Goal: Information Seeking & Learning: Learn about a topic

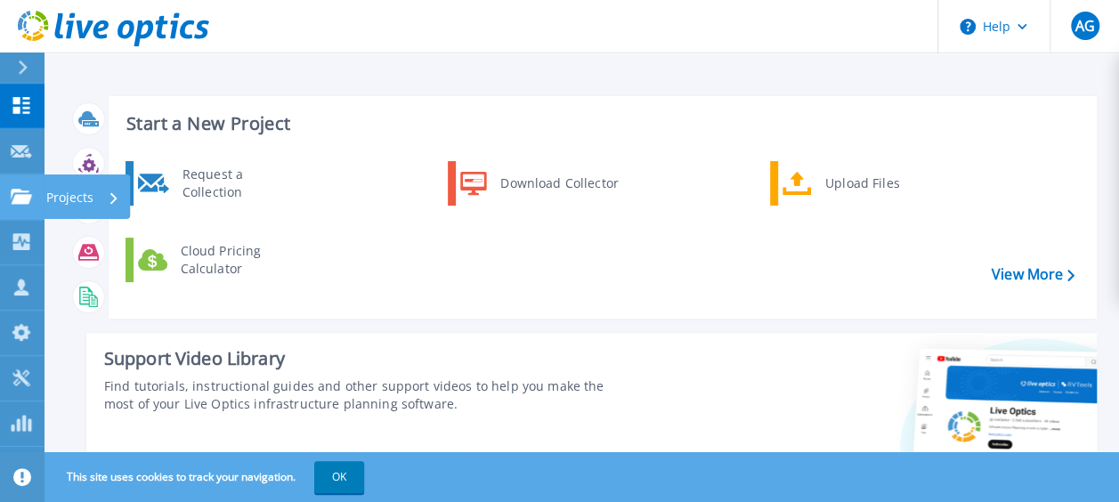
click at [28, 201] on icon at bounding box center [21, 196] width 21 height 15
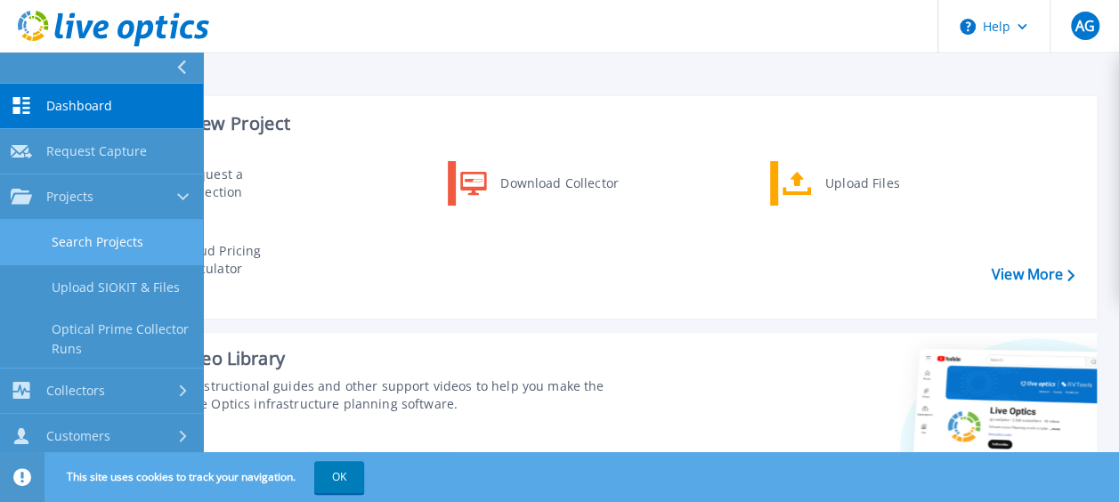
click at [84, 239] on link "Search Projects" at bounding box center [101, 242] width 203 height 45
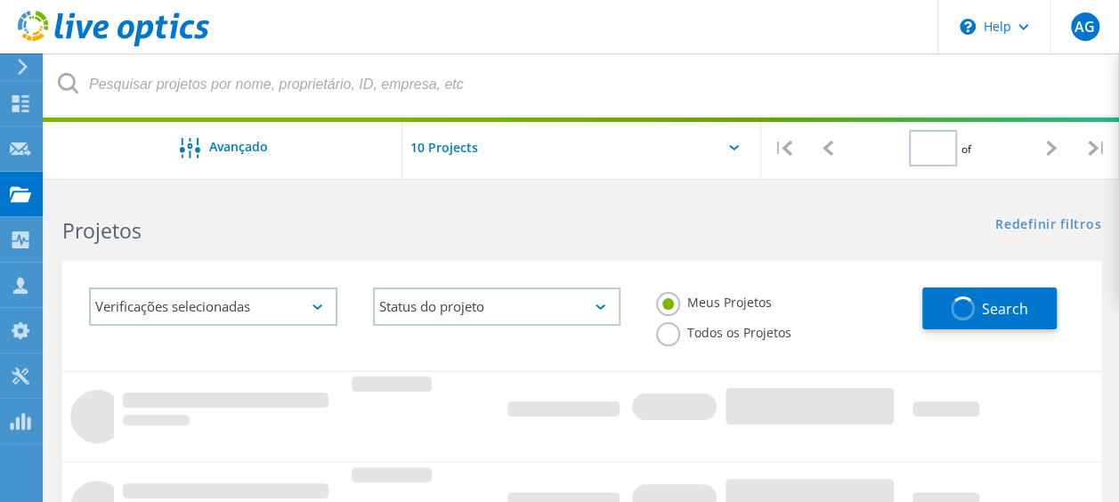
type input "1"
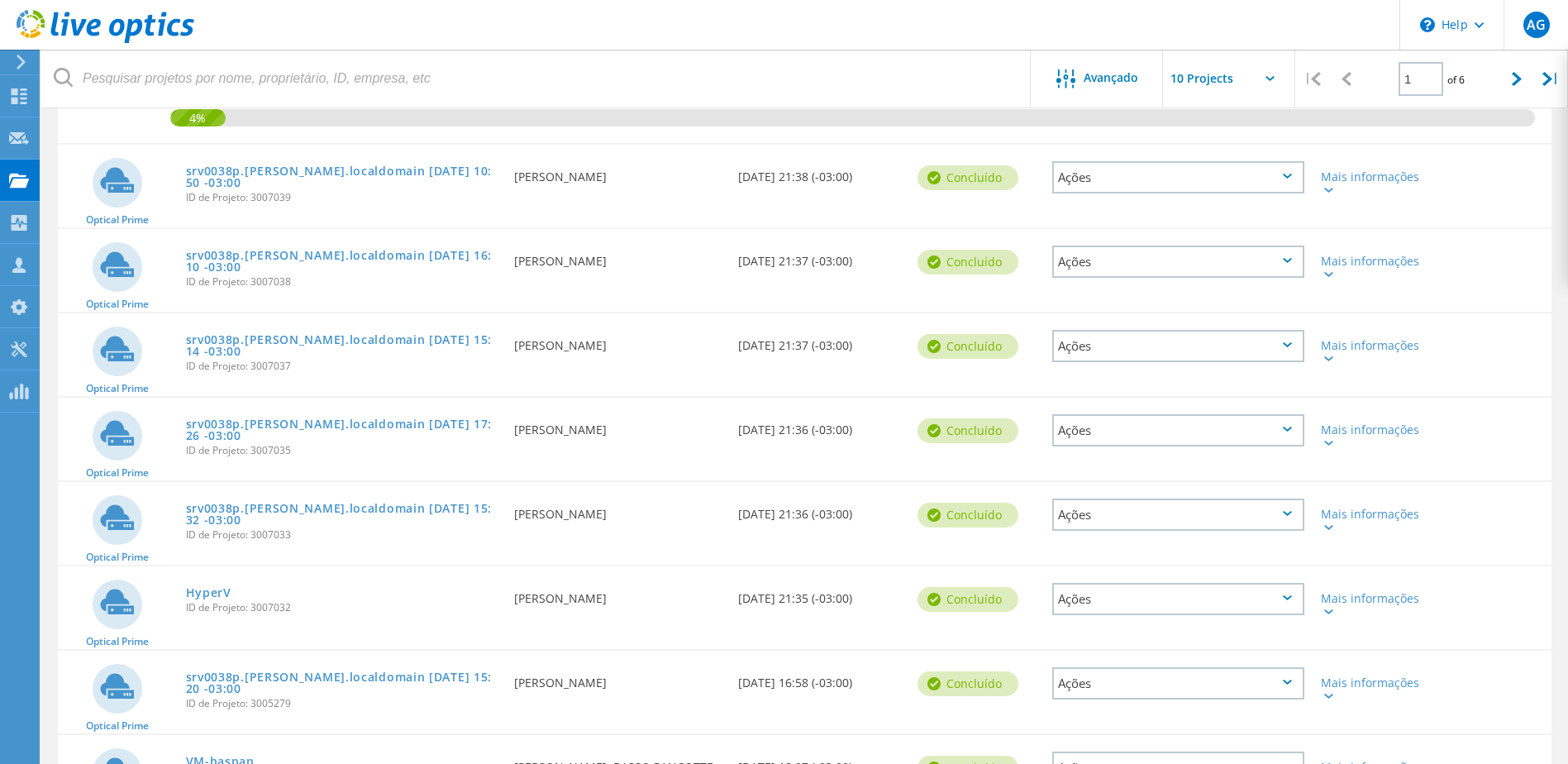
scroll to position [237, 0]
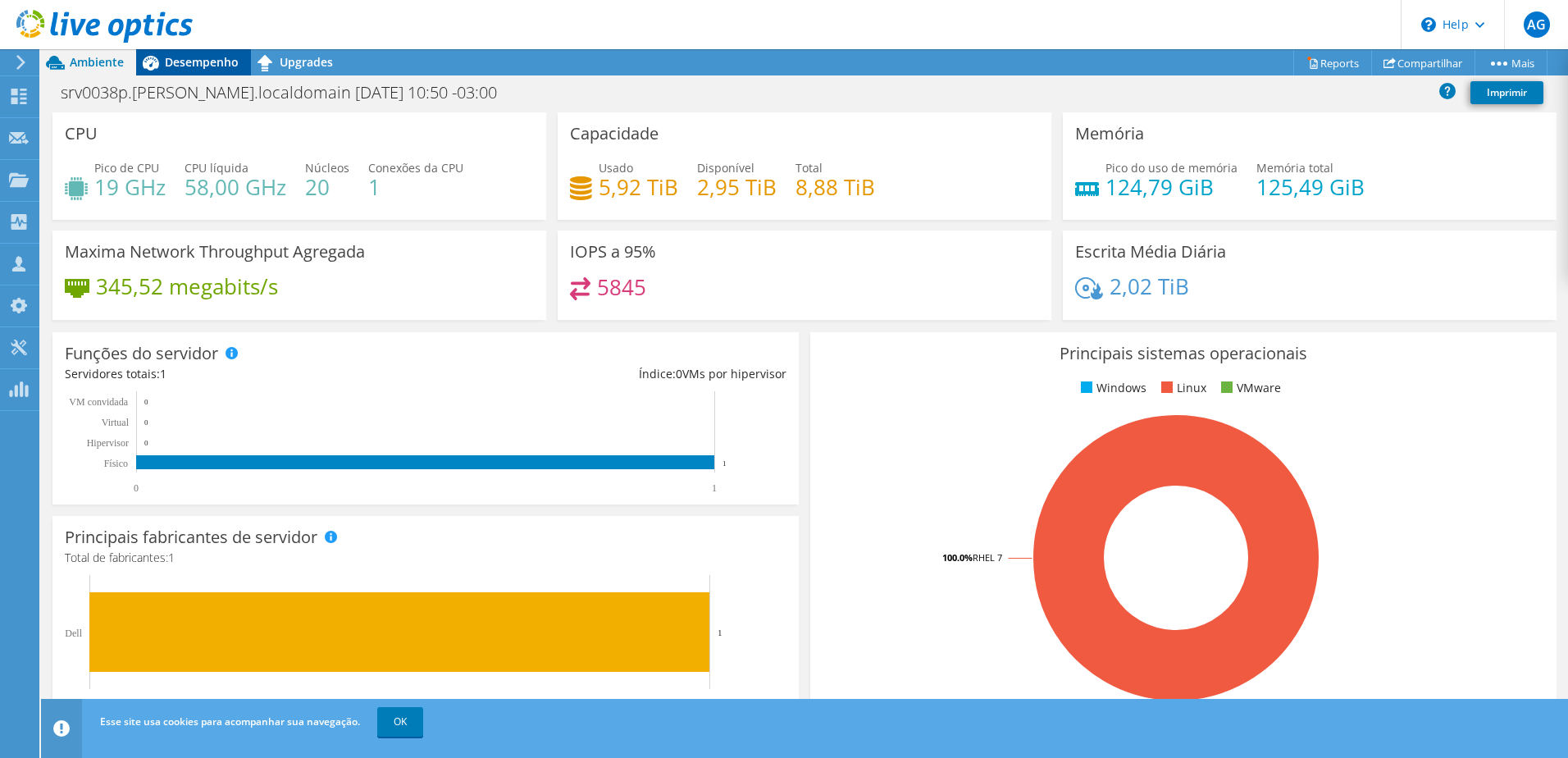
click at [194, 63] on span "Desempenho" at bounding box center [202, 62] width 74 height 16
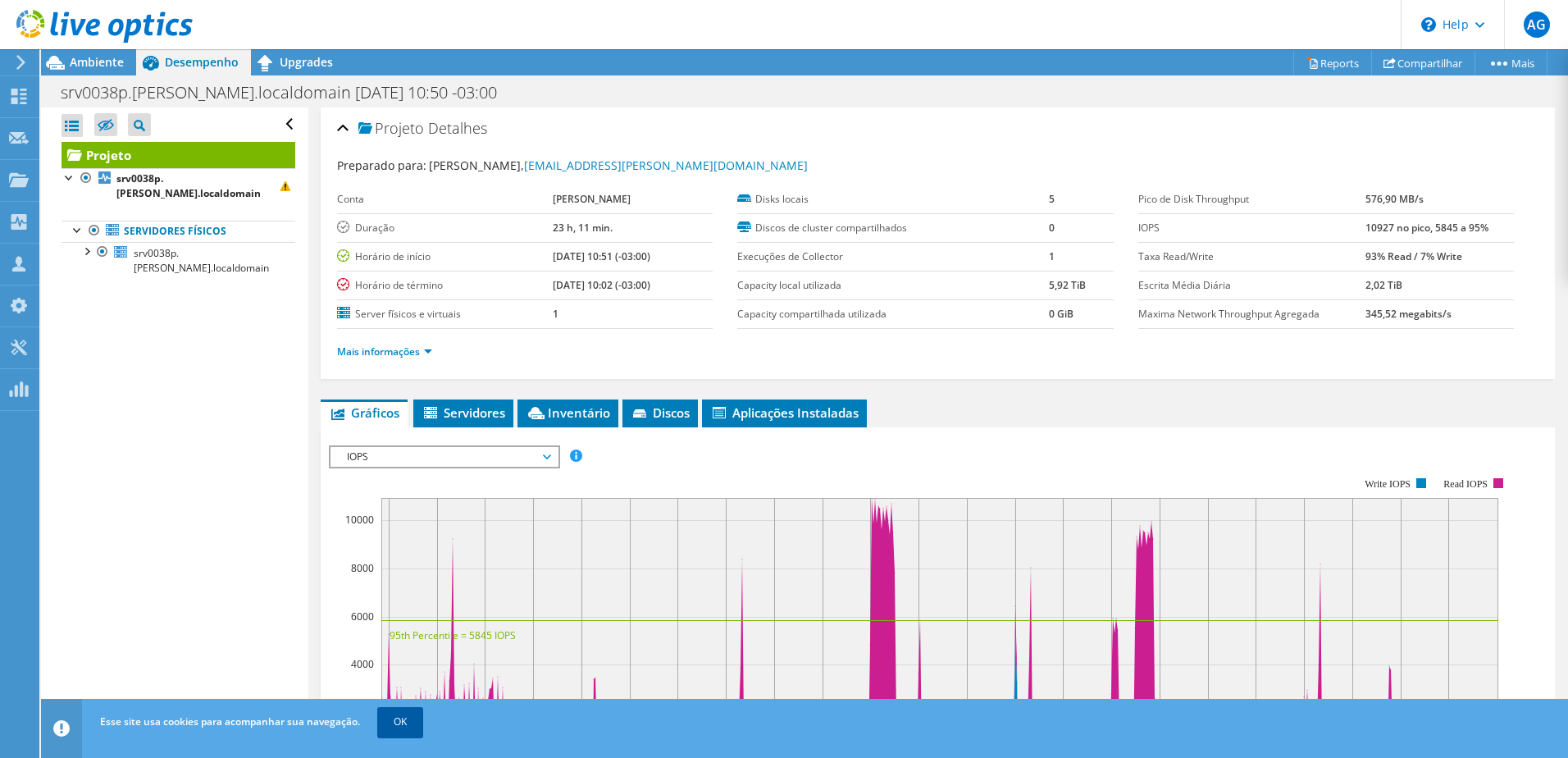
click at [392, 729] on link "OK" at bounding box center [401, 721] width 46 height 29
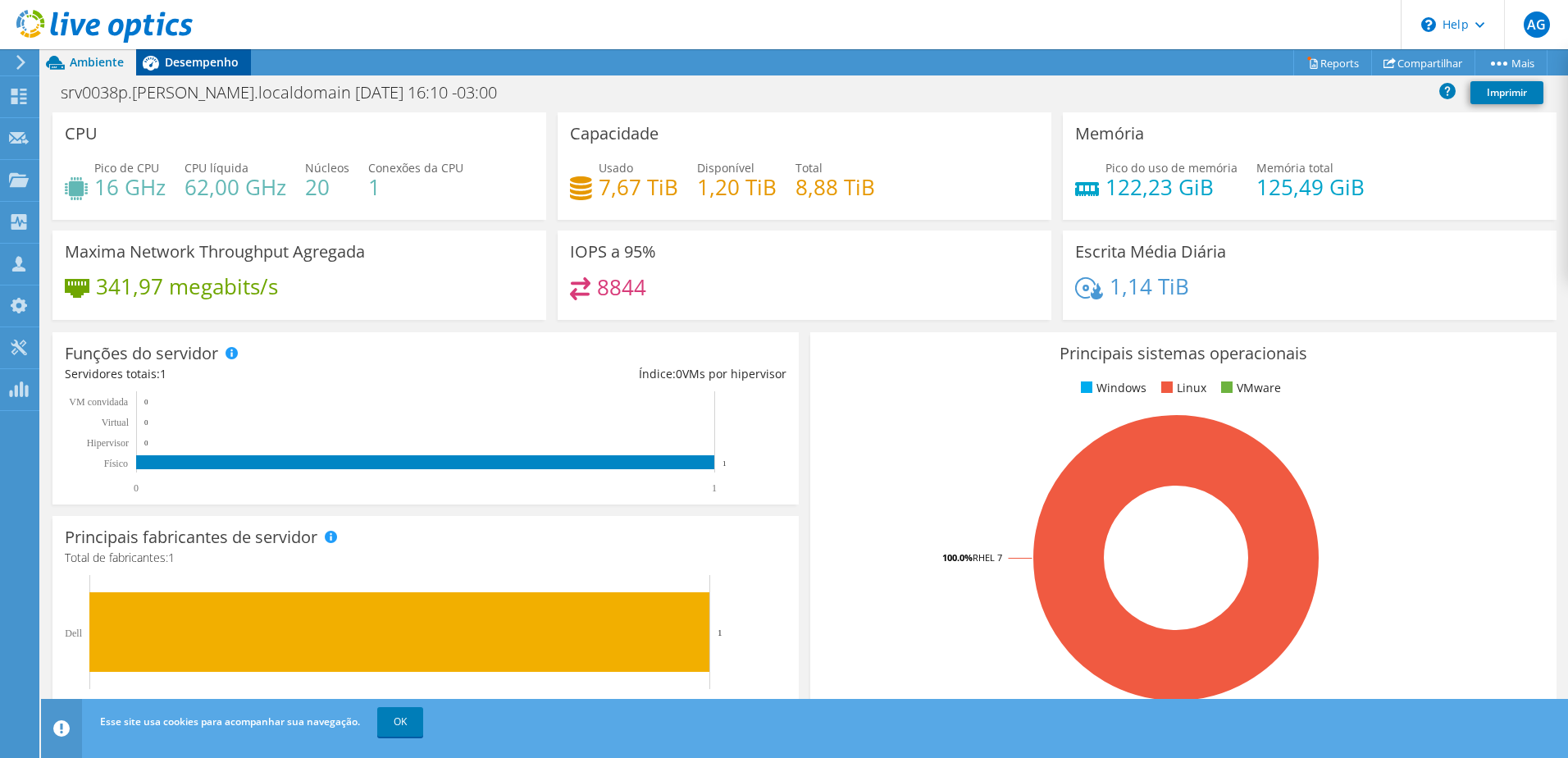
click at [206, 67] on span "Desempenho" at bounding box center [202, 62] width 74 height 16
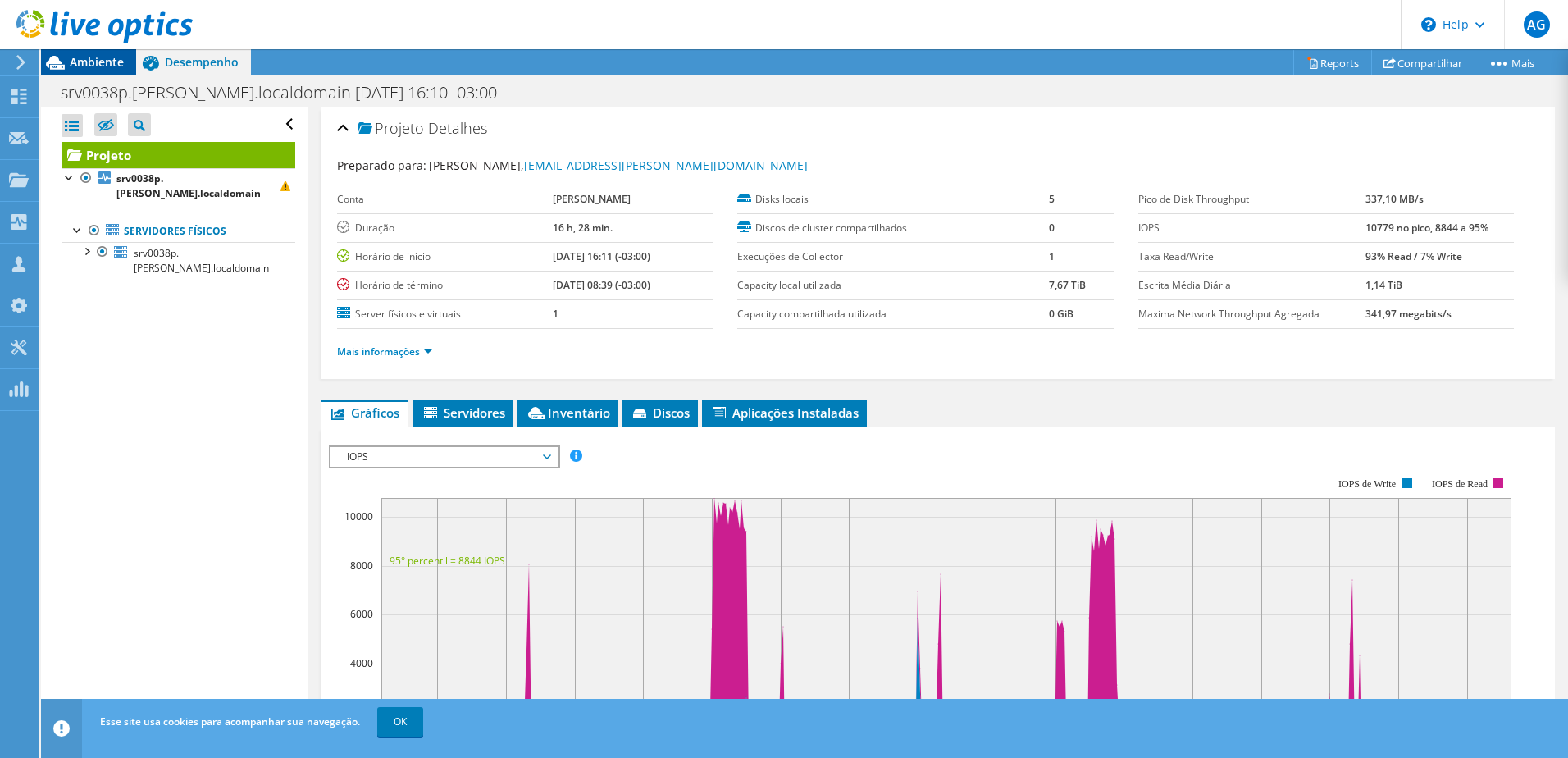
click at [96, 65] on span "Ambiente" at bounding box center [97, 62] width 54 height 16
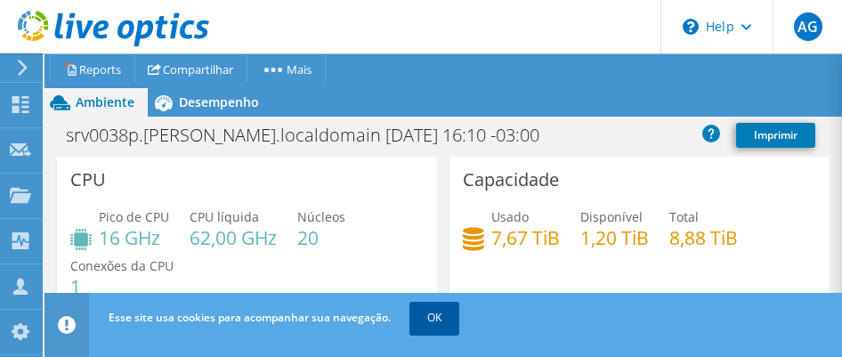
click at [451, 324] on link "OK" at bounding box center [435, 318] width 50 height 32
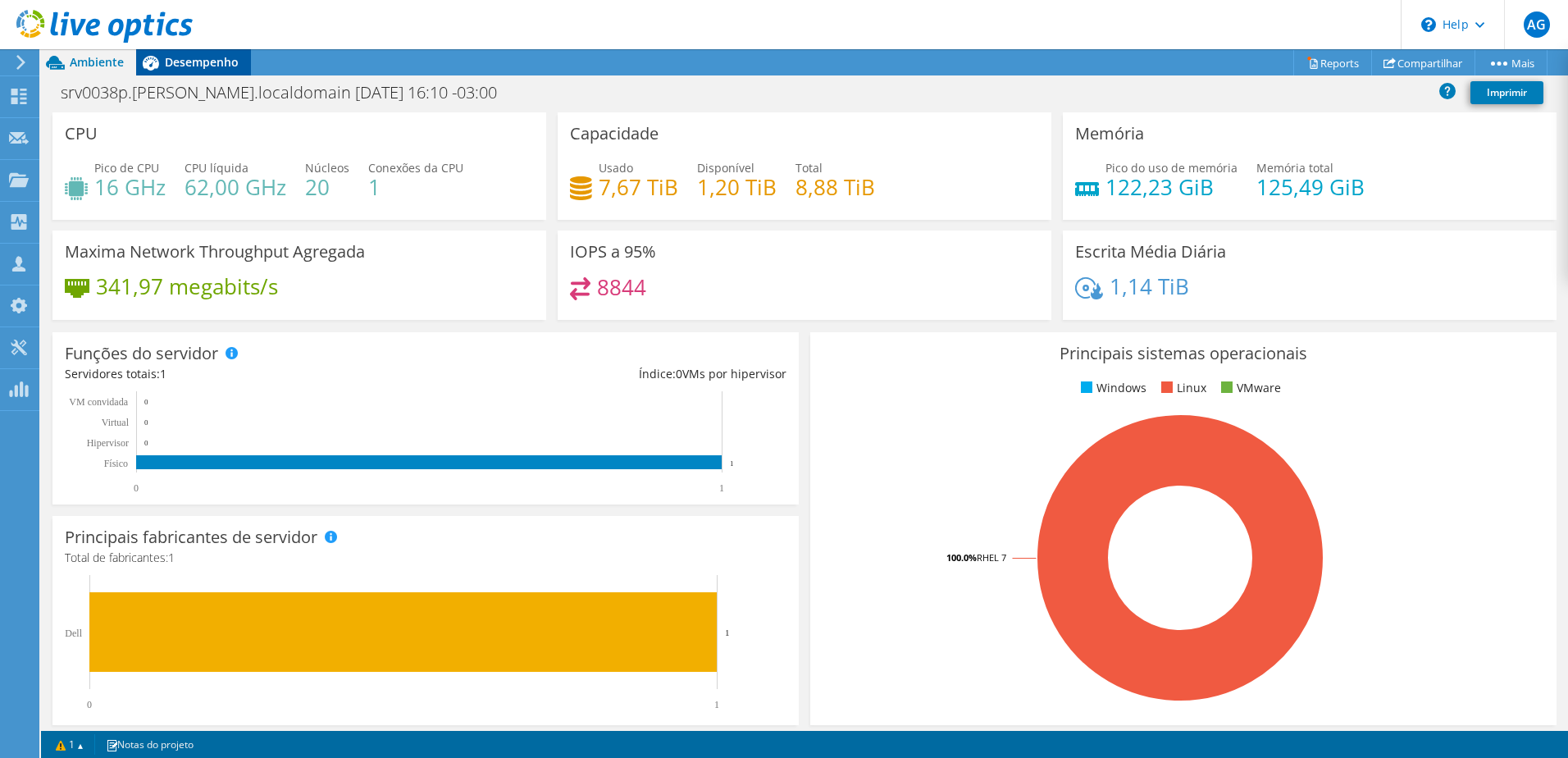
click at [185, 66] on span "Desempenho" at bounding box center [202, 62] width 74 height 16
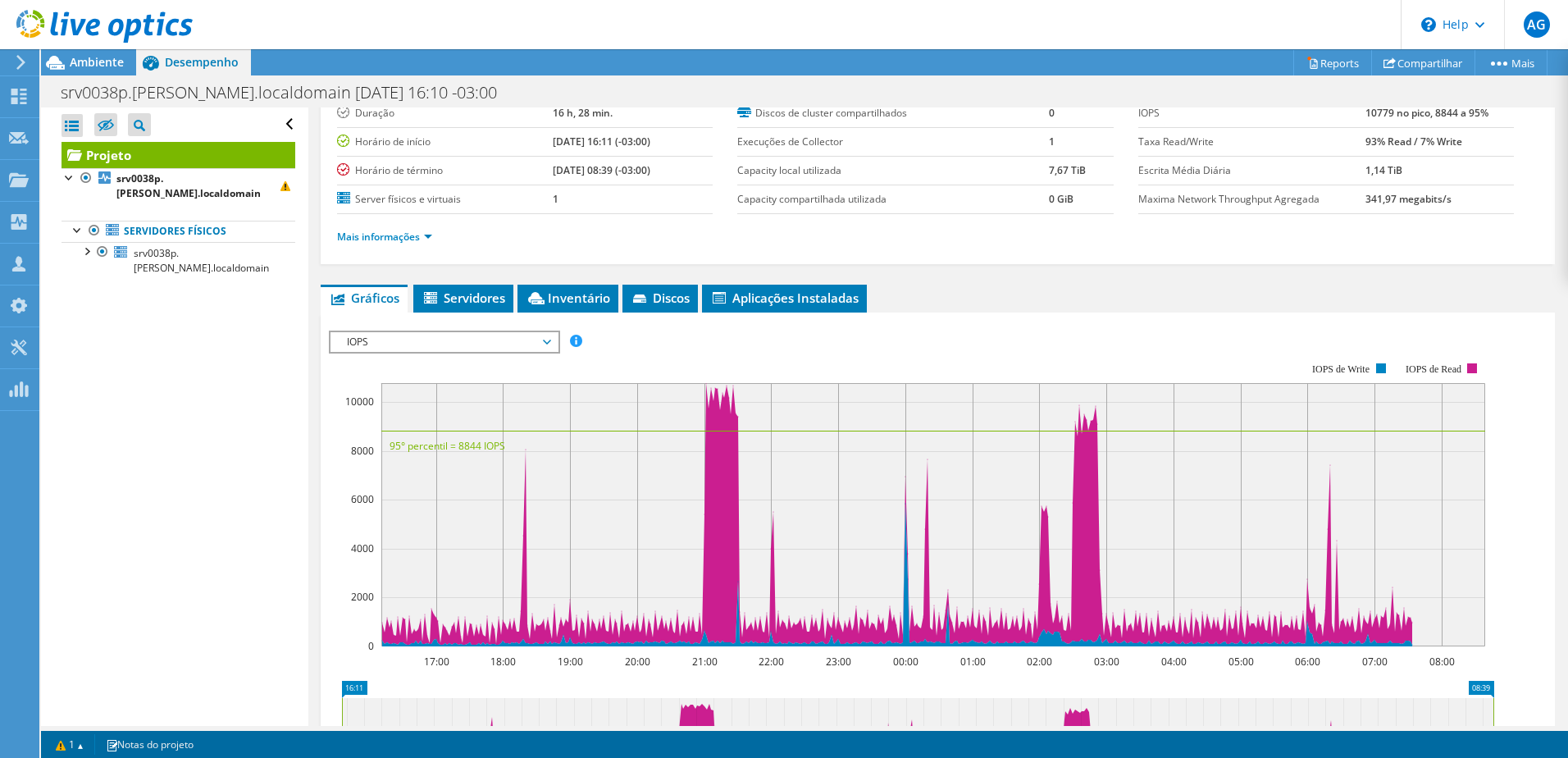
scroll to position [164, 0]
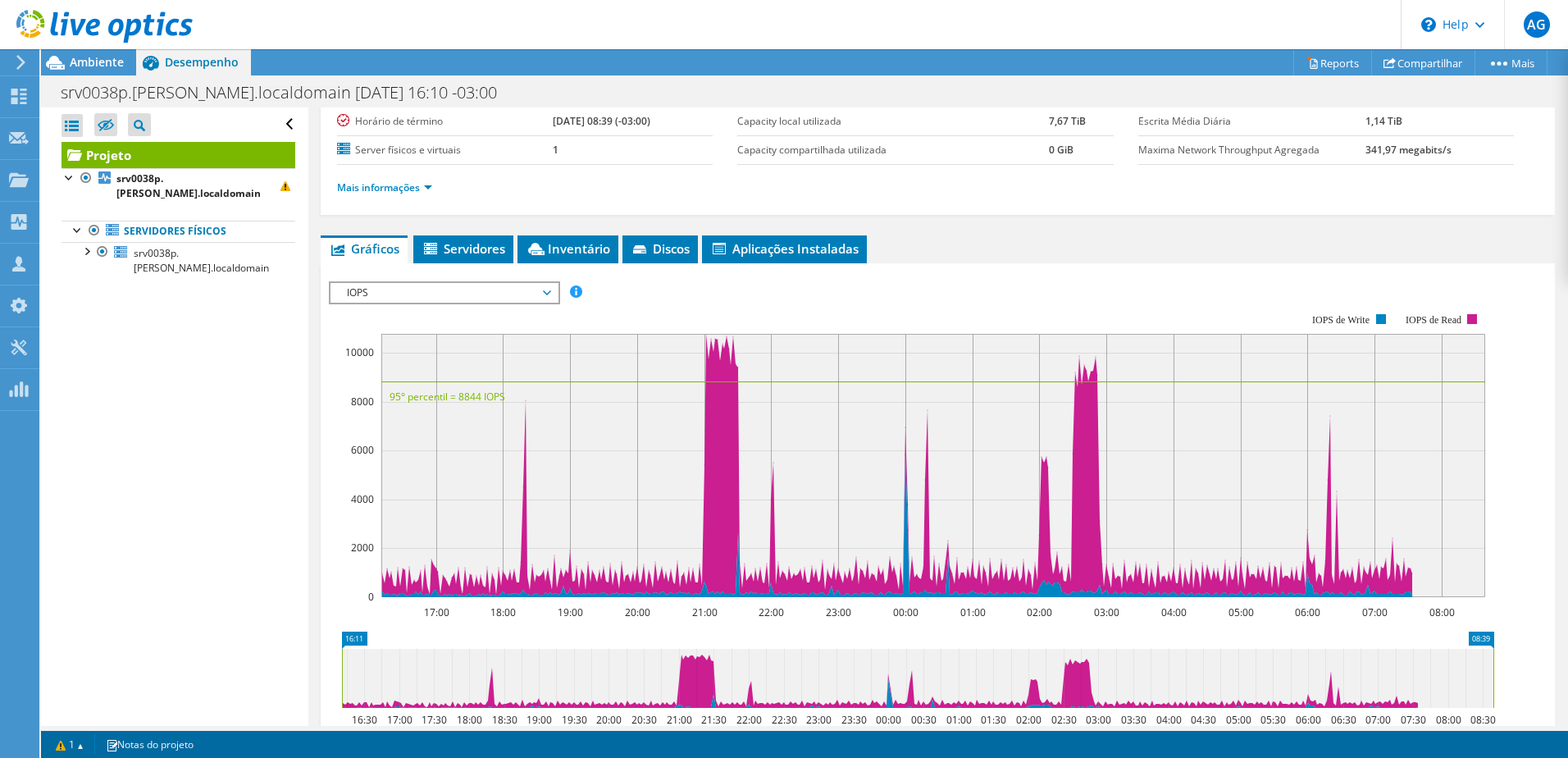
click at [228, 682] on div "Abrir Todos Fechar Todos Ocultar nós excluídos Filtro de árvore do projeto" at bounding box center [174, 416] width 266 height 618
click at [94, 59] on span "Ambiente" at bounding box center [97, 62] width 54 height 16
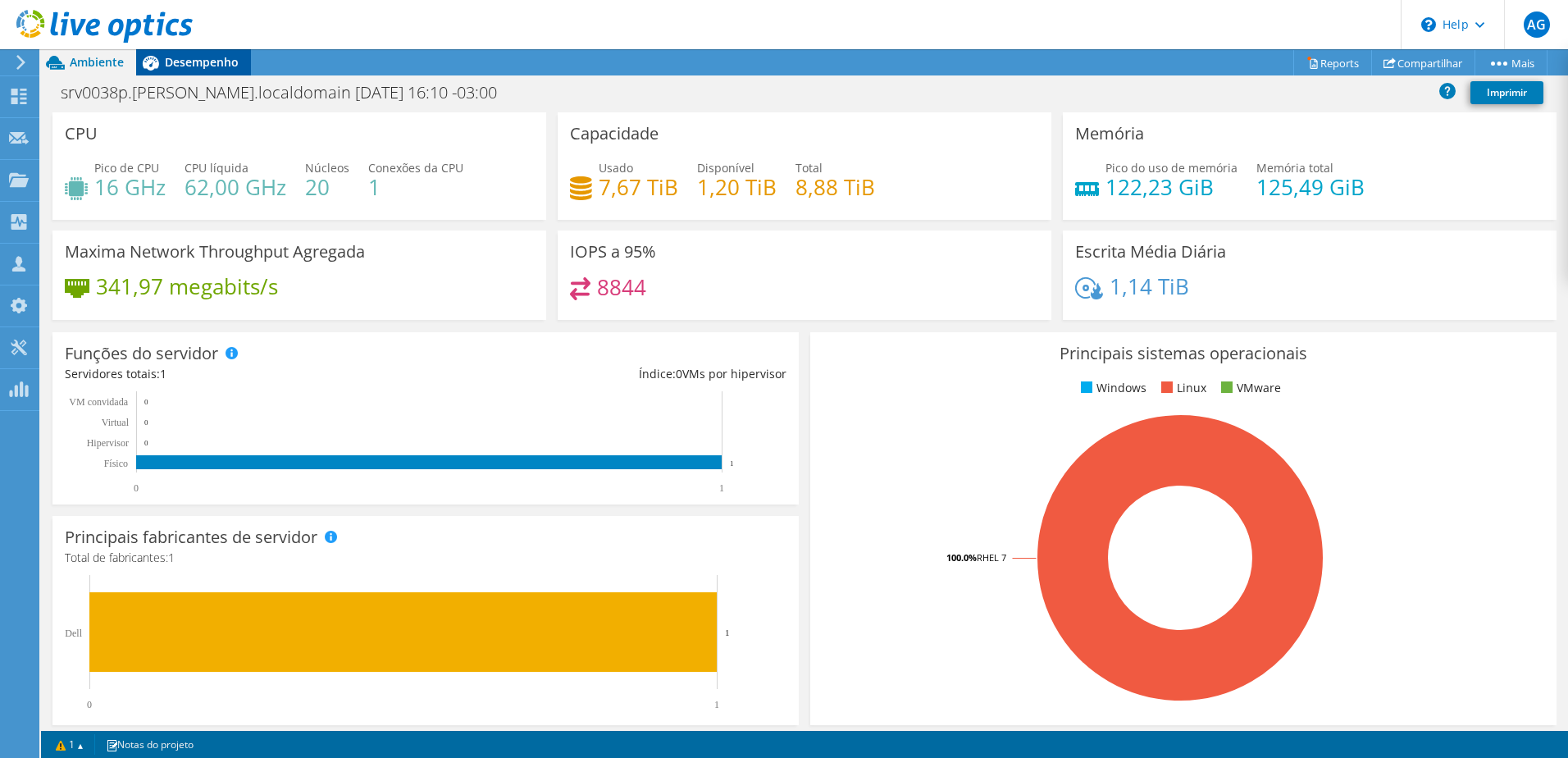
click at [188, 55] on span "Desempenho" at bounding box center [202, 62] width 74 height 16
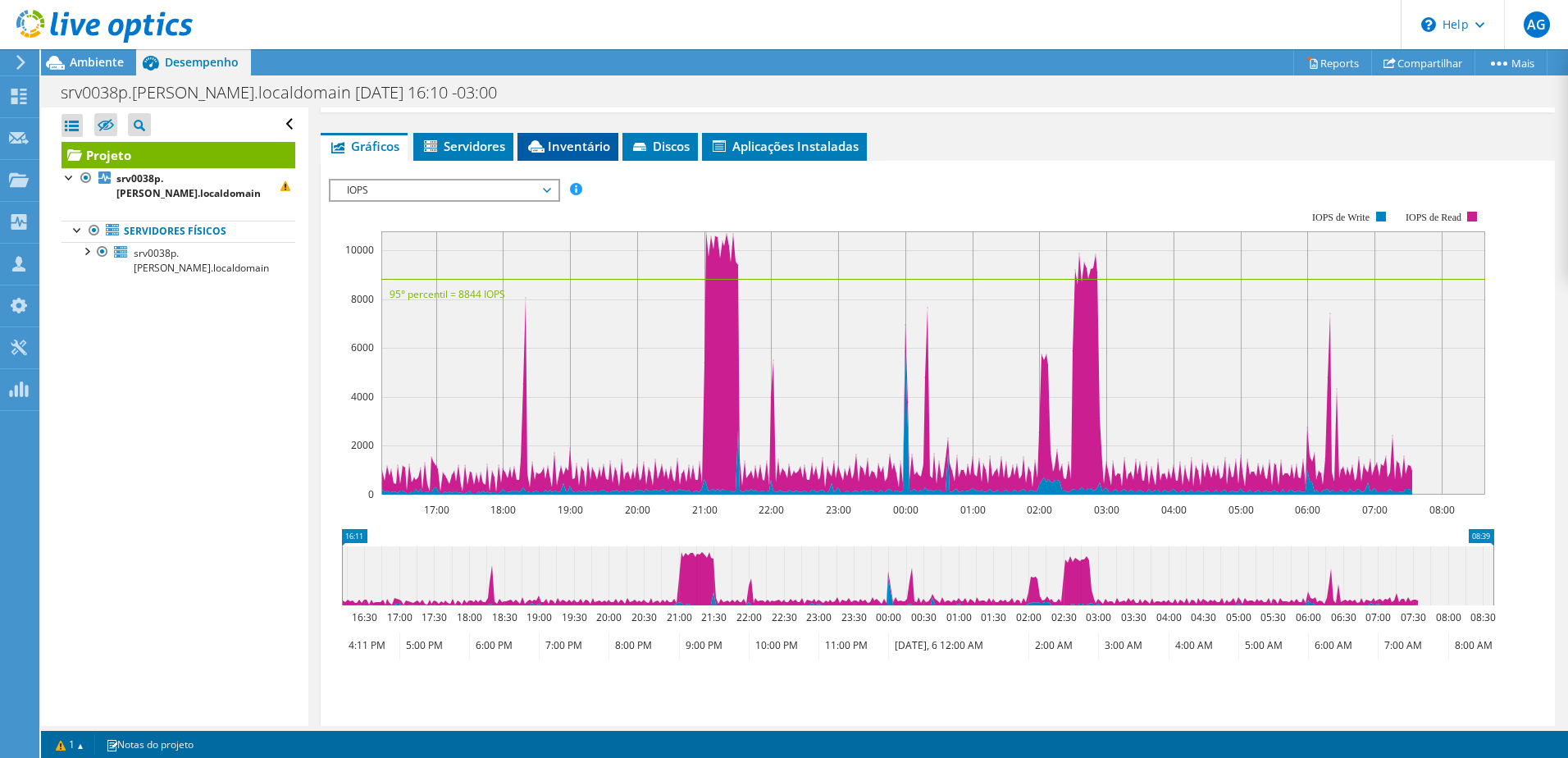
scroll to position [146, 0]
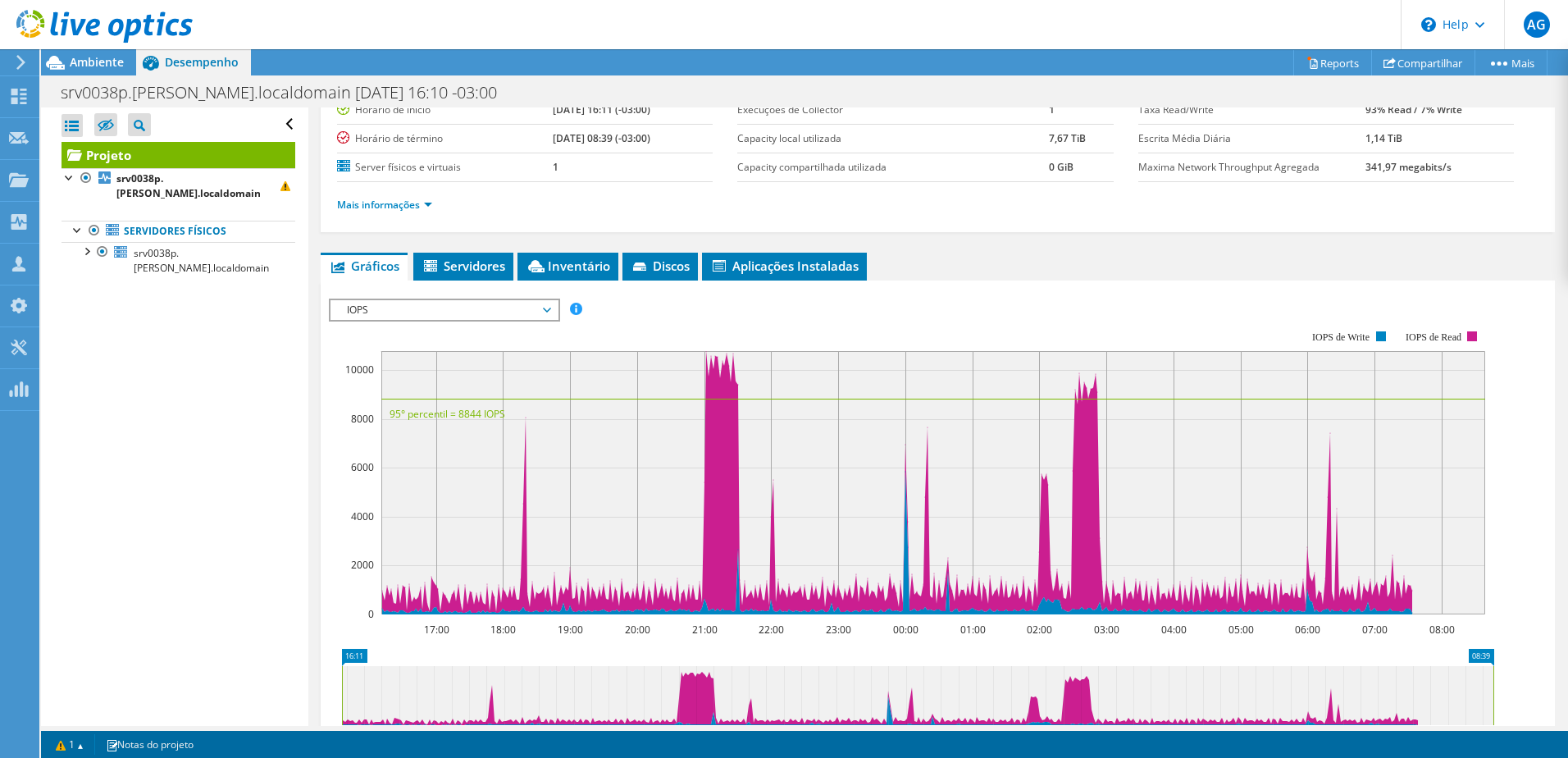
click at [544, 307] on span "IOPS" at bounding box center [444, 309] width 211 height 19
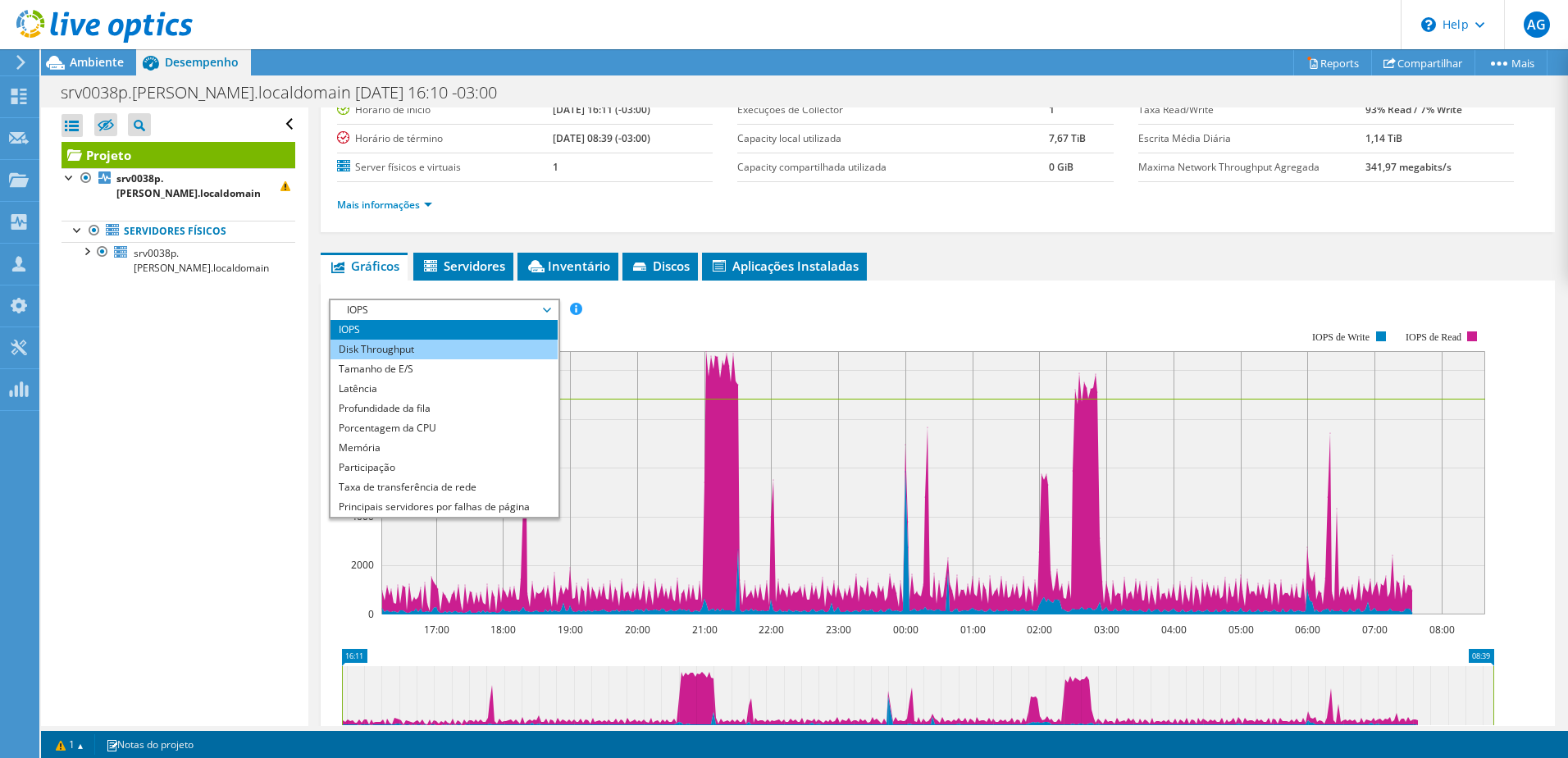
click at [429, 352] on li "Disk Throughput" at bounding box center [444, 349] width 228 height 19
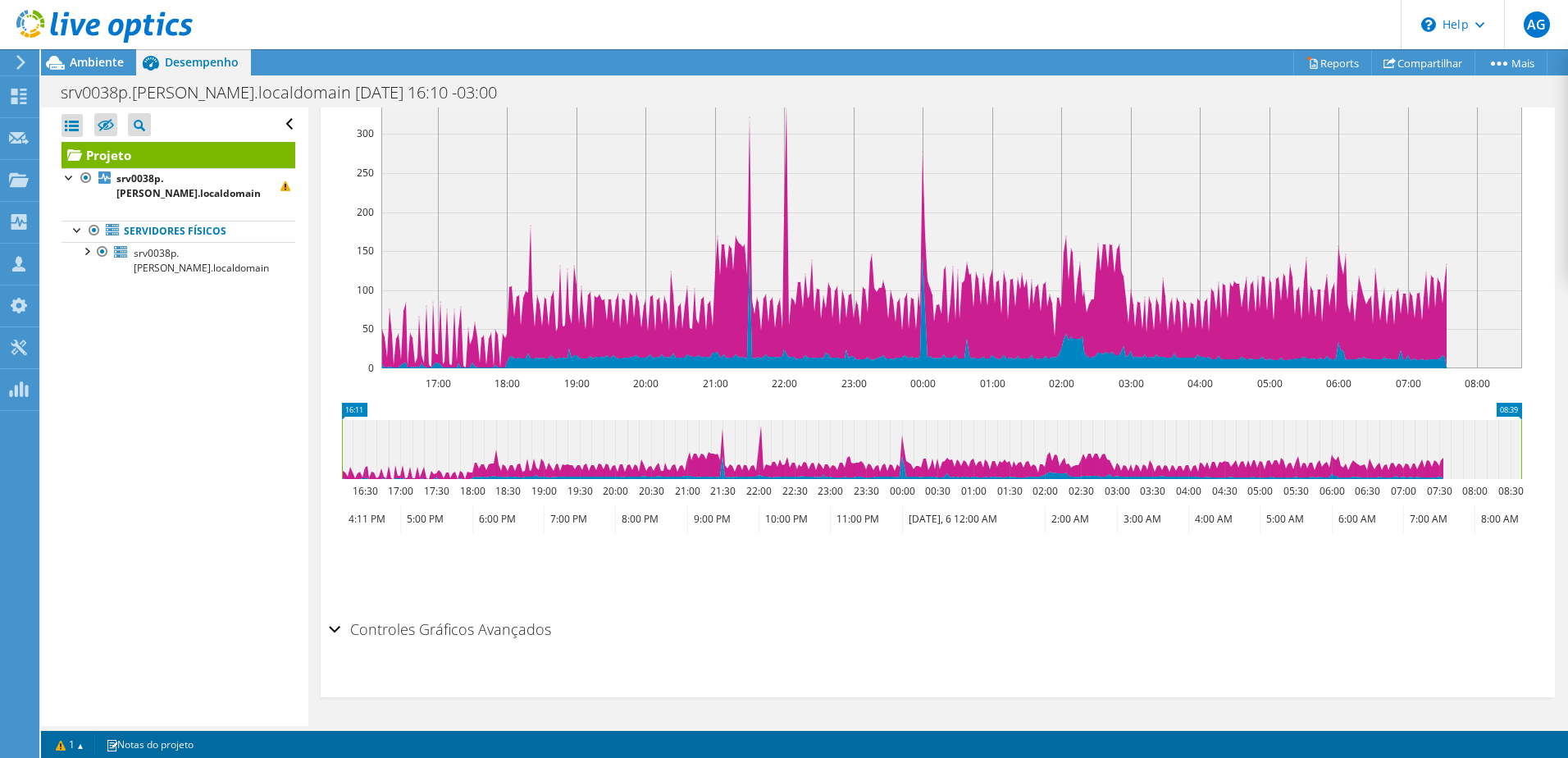
scroll to position [228, 0]
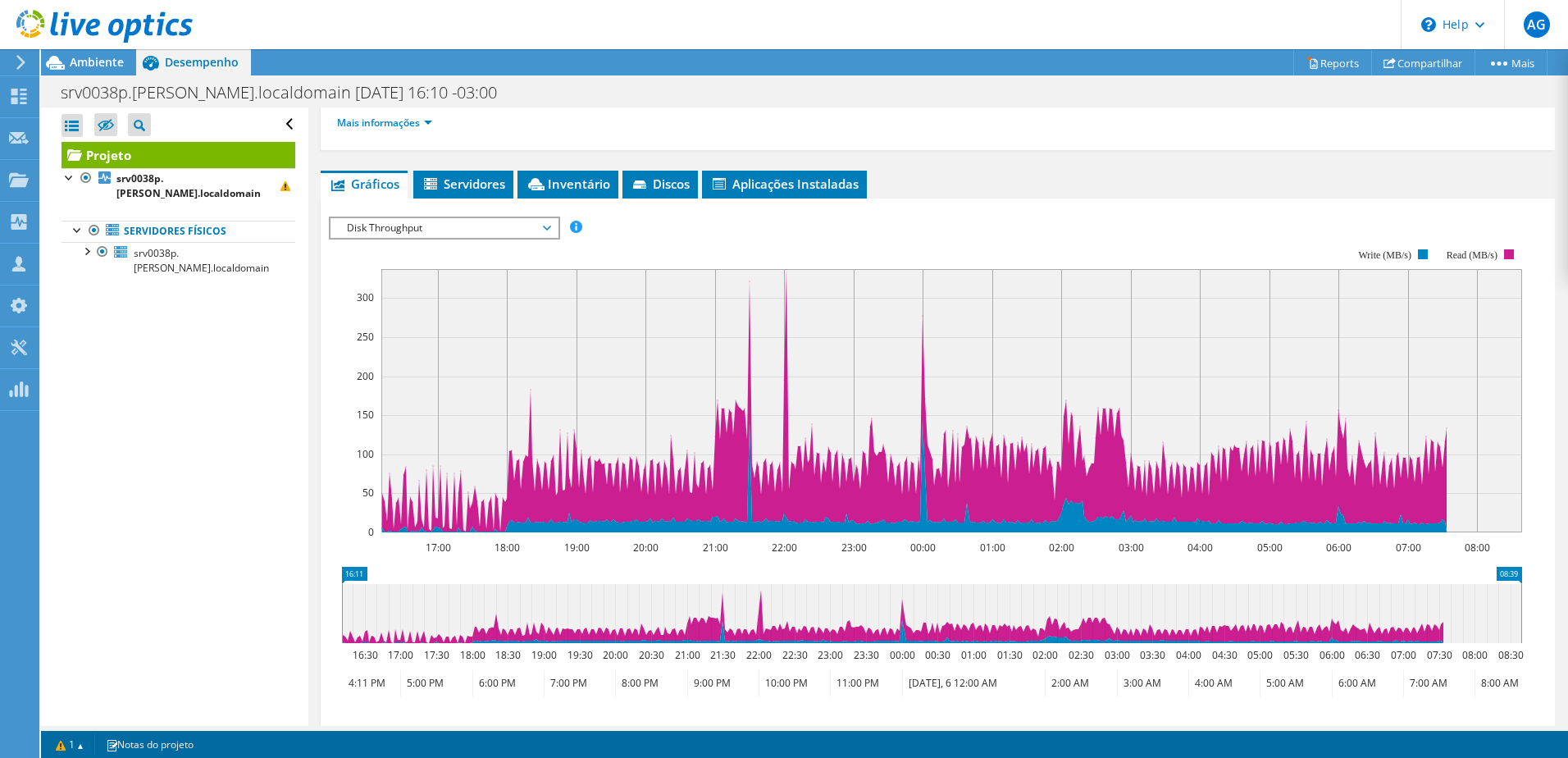
click at [544, 229] on span "Disk Throughput" at bounding box center [444, 227] width 211 height 19
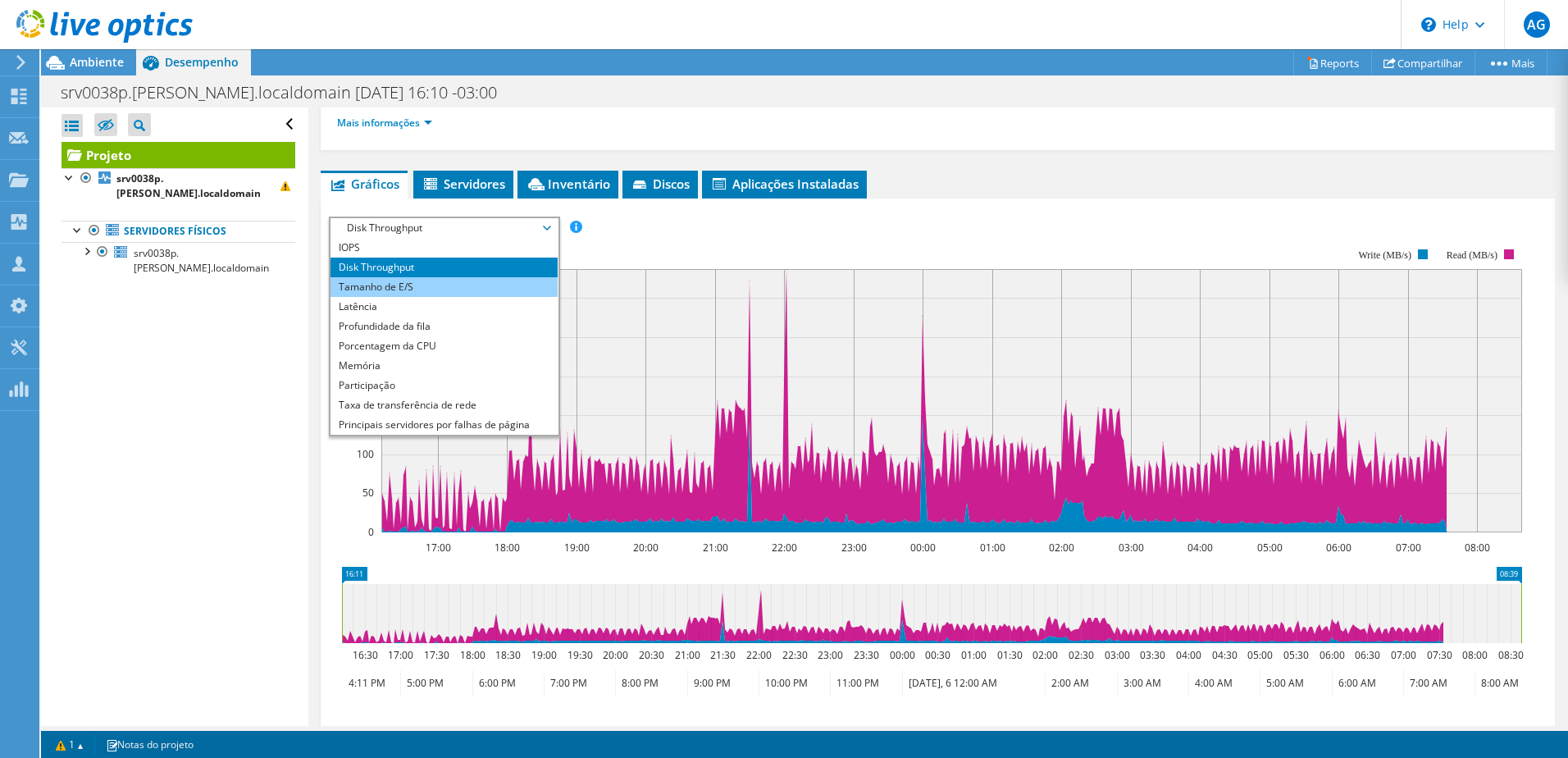
click at [503, 286] on li "Tamanho de E/S" at bounding box center [444, 286] width 228 height 19
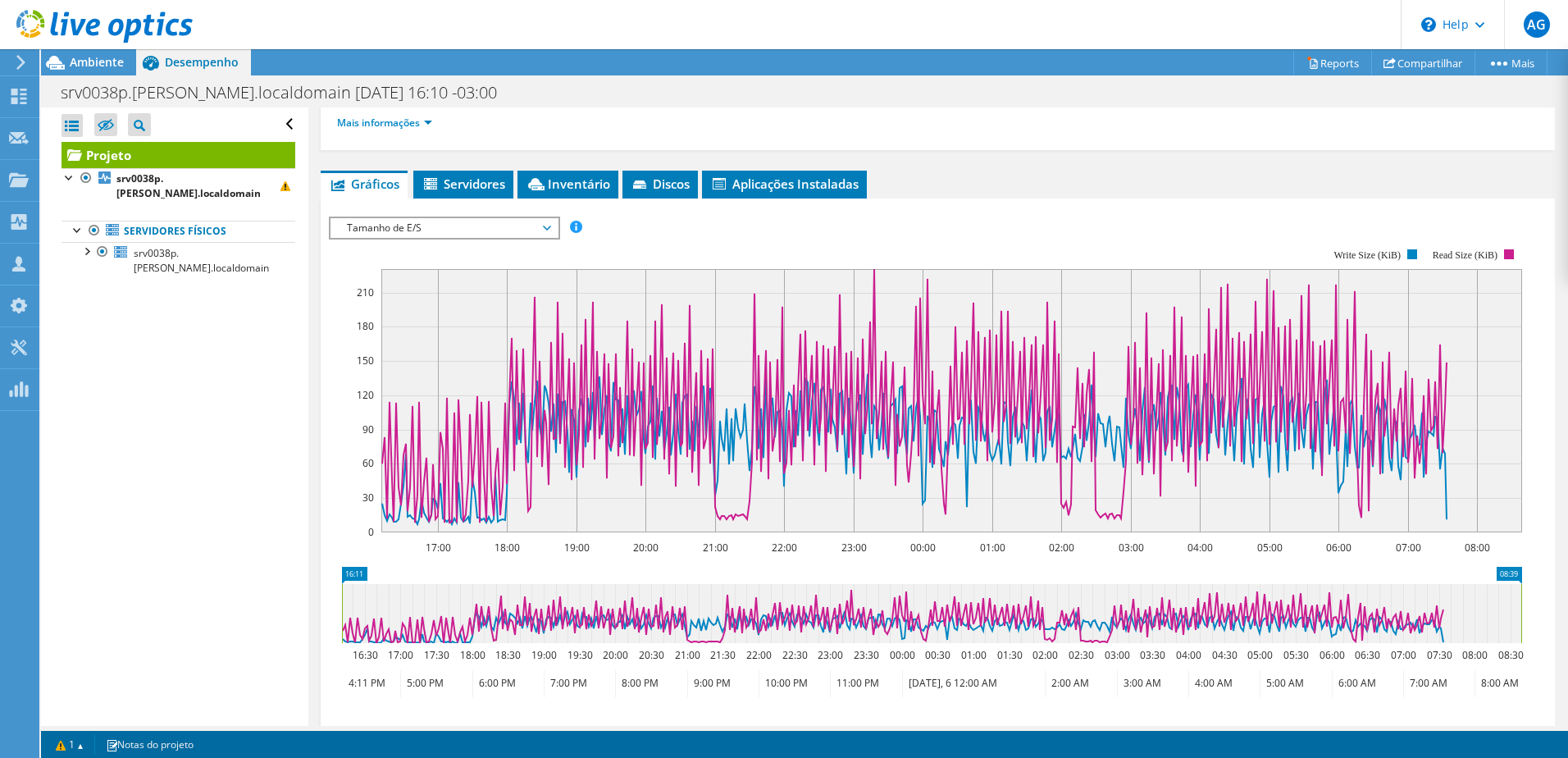
click at [554, 231] on span "Tamanho de E/S" at bounding box center [444, 227] width 228 height 19
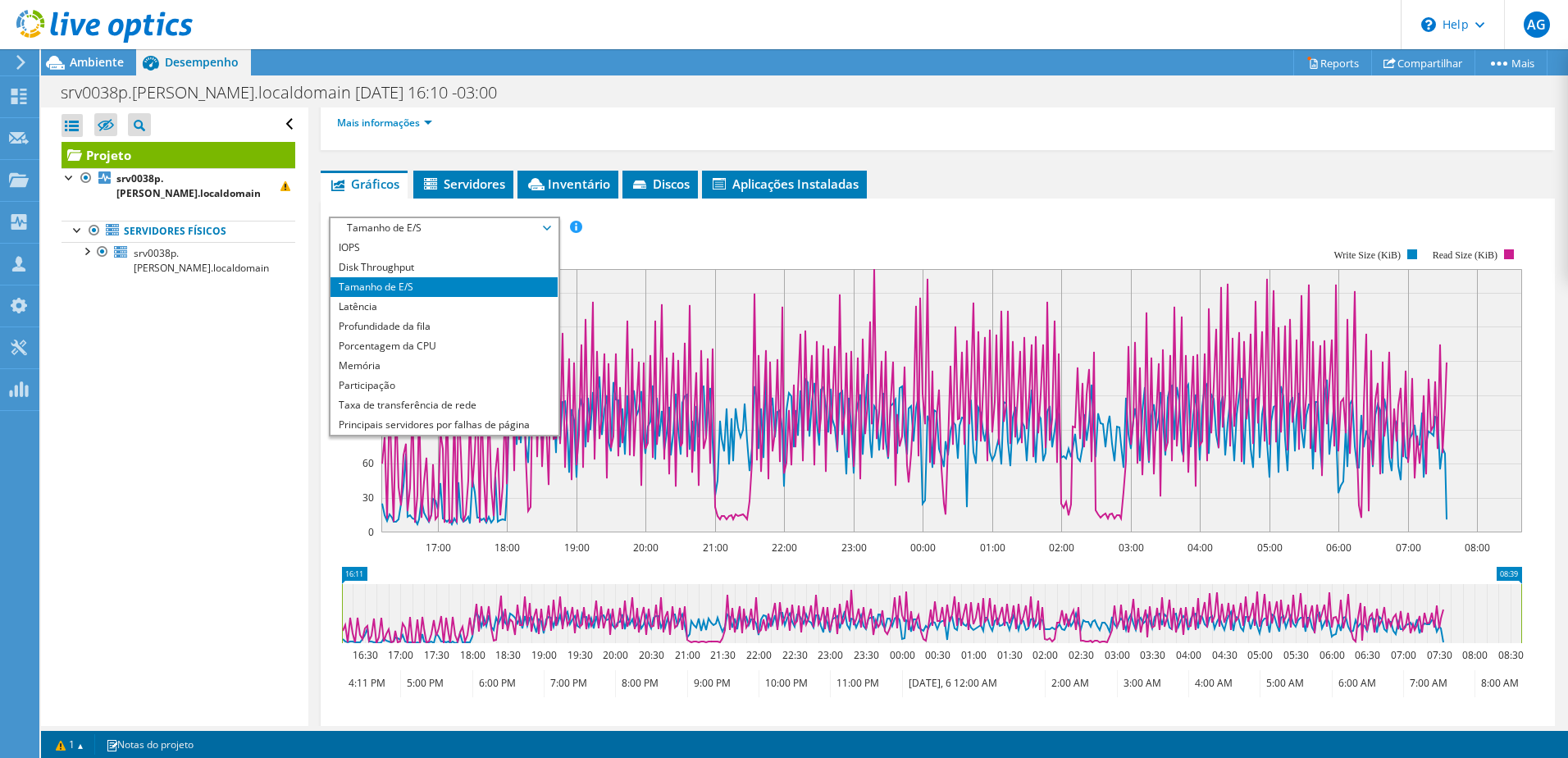
scroll to position [64, 0]
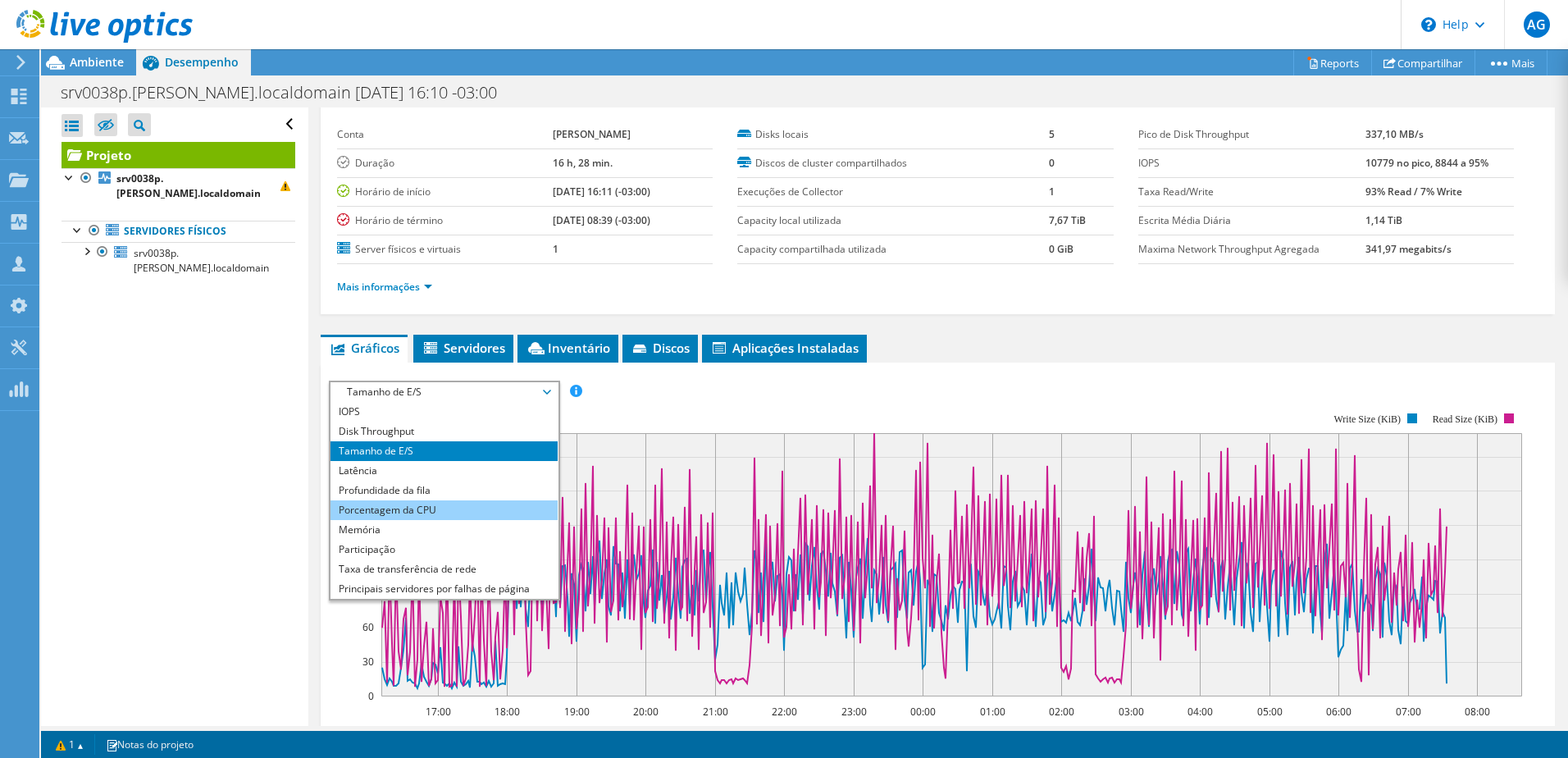
click at [405, 504] on li "Porcentagem da CPU" at bounding box center [444, 509] width 228 height 19
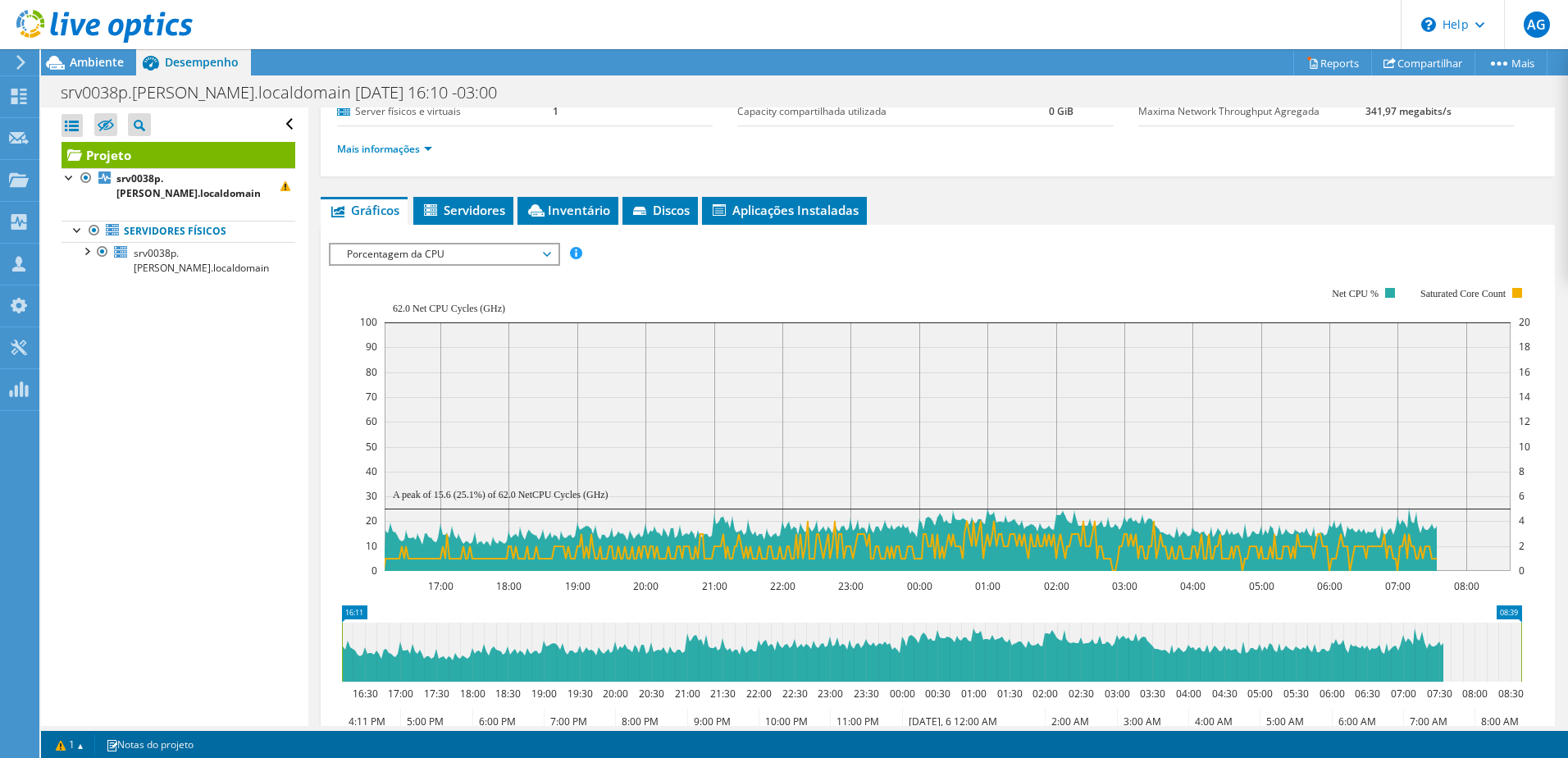
scroll to position [228, 0]
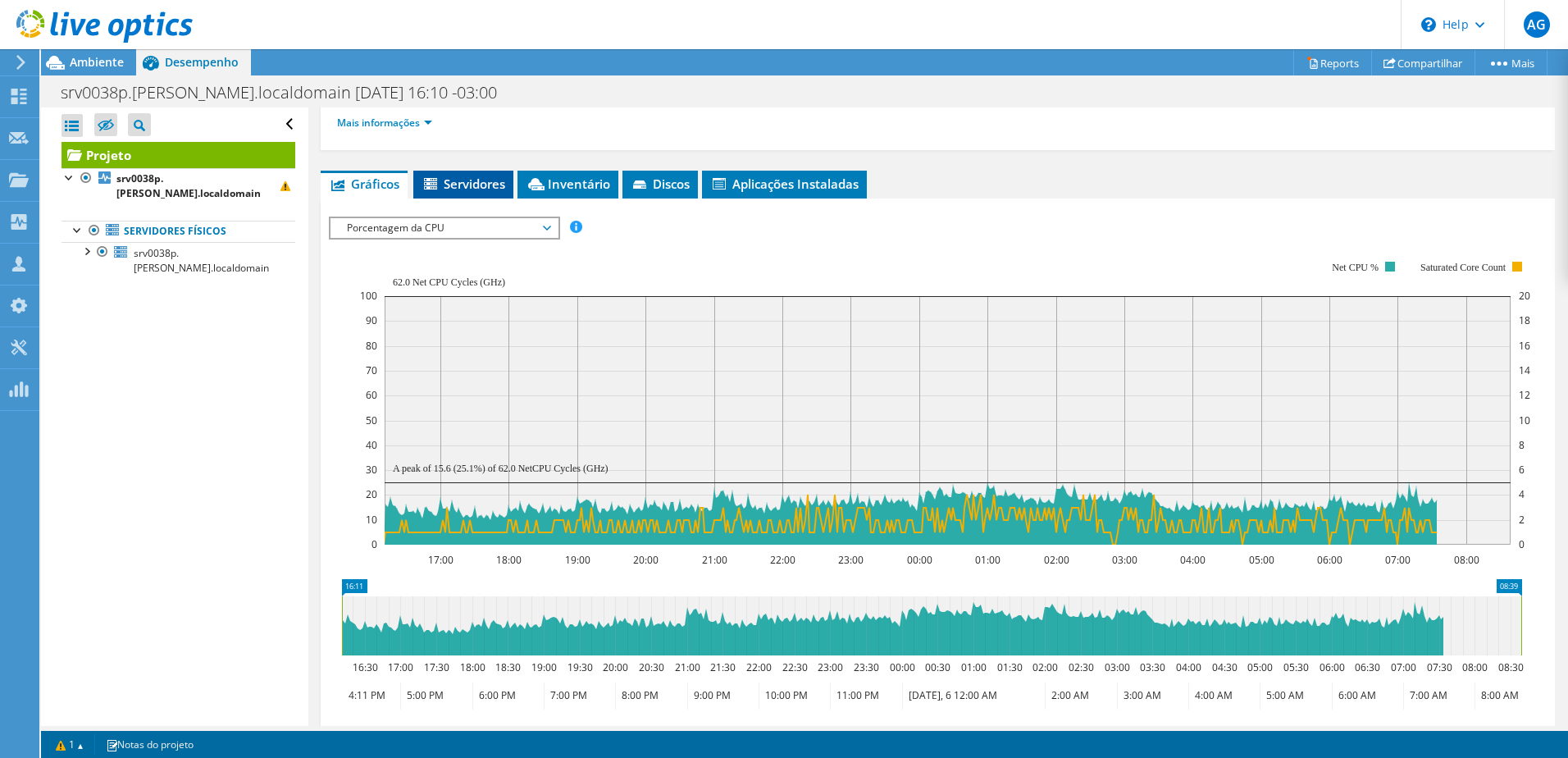
click at [470, 183] on span "Servidores" at bounding box center [463, 184] width 84 height 17
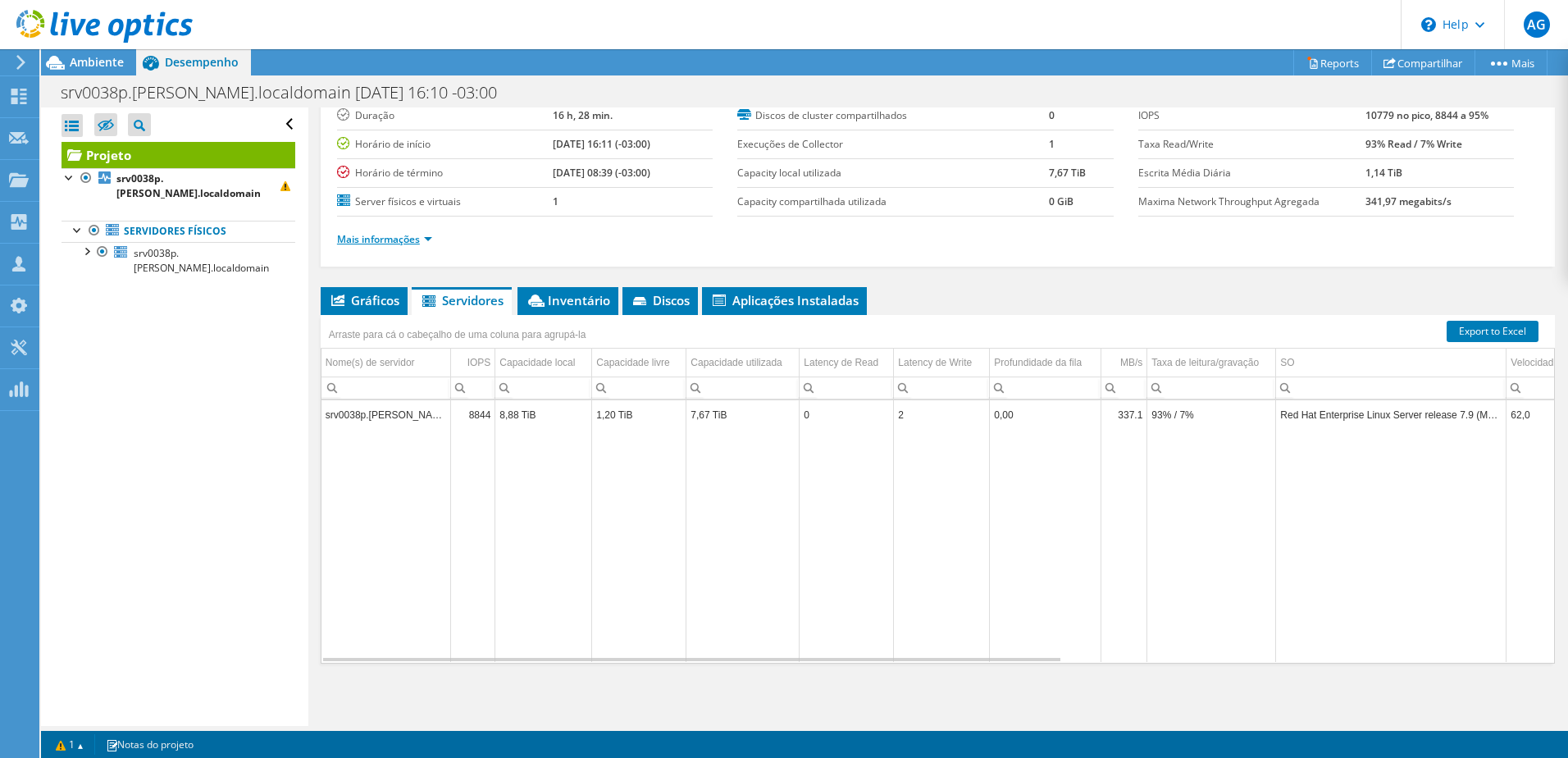
click at [427, 243] on link "Mais informações" at bounding box center [384, 239] width 95 height 14
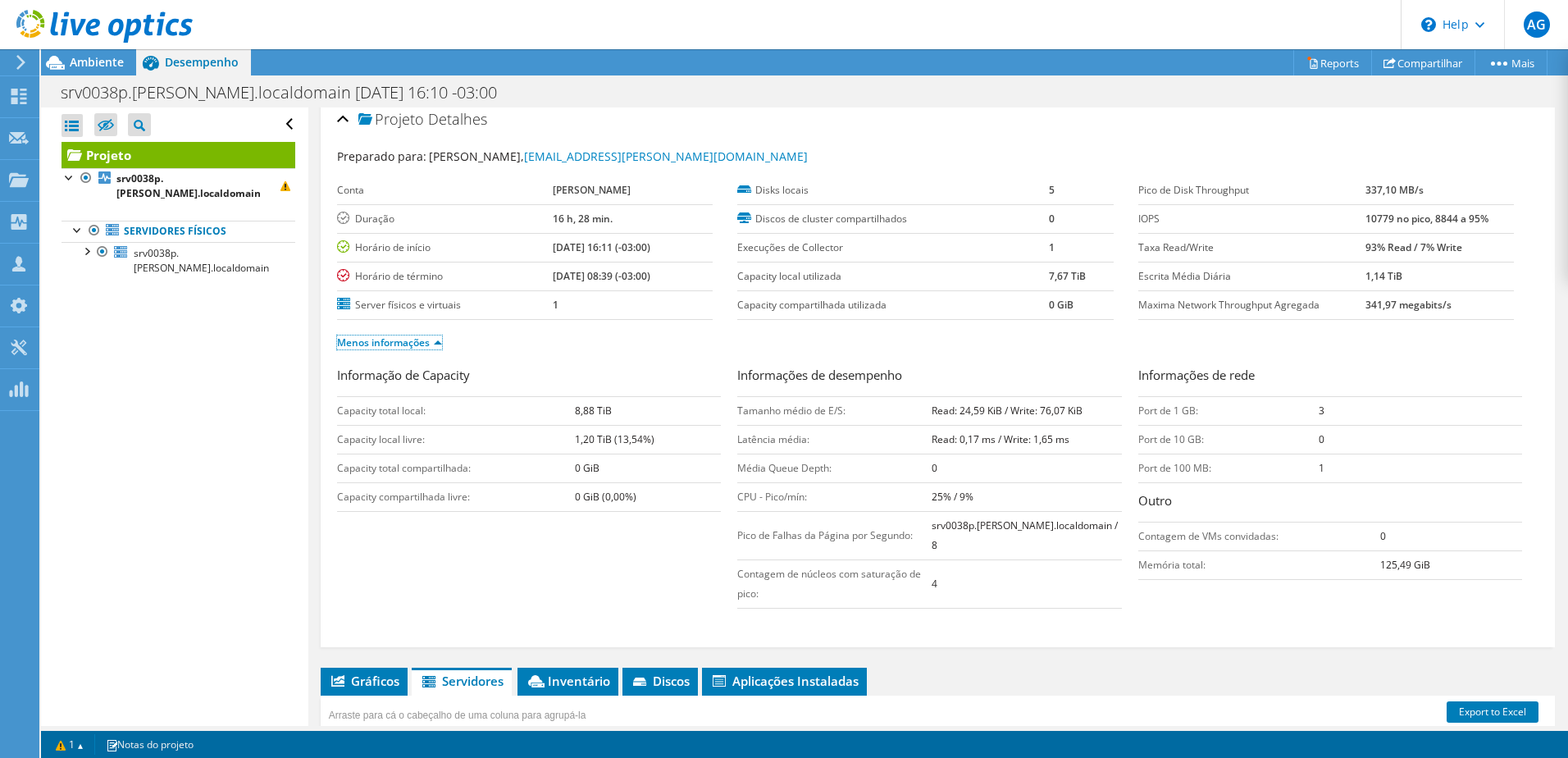
scroll to position [0, 0]
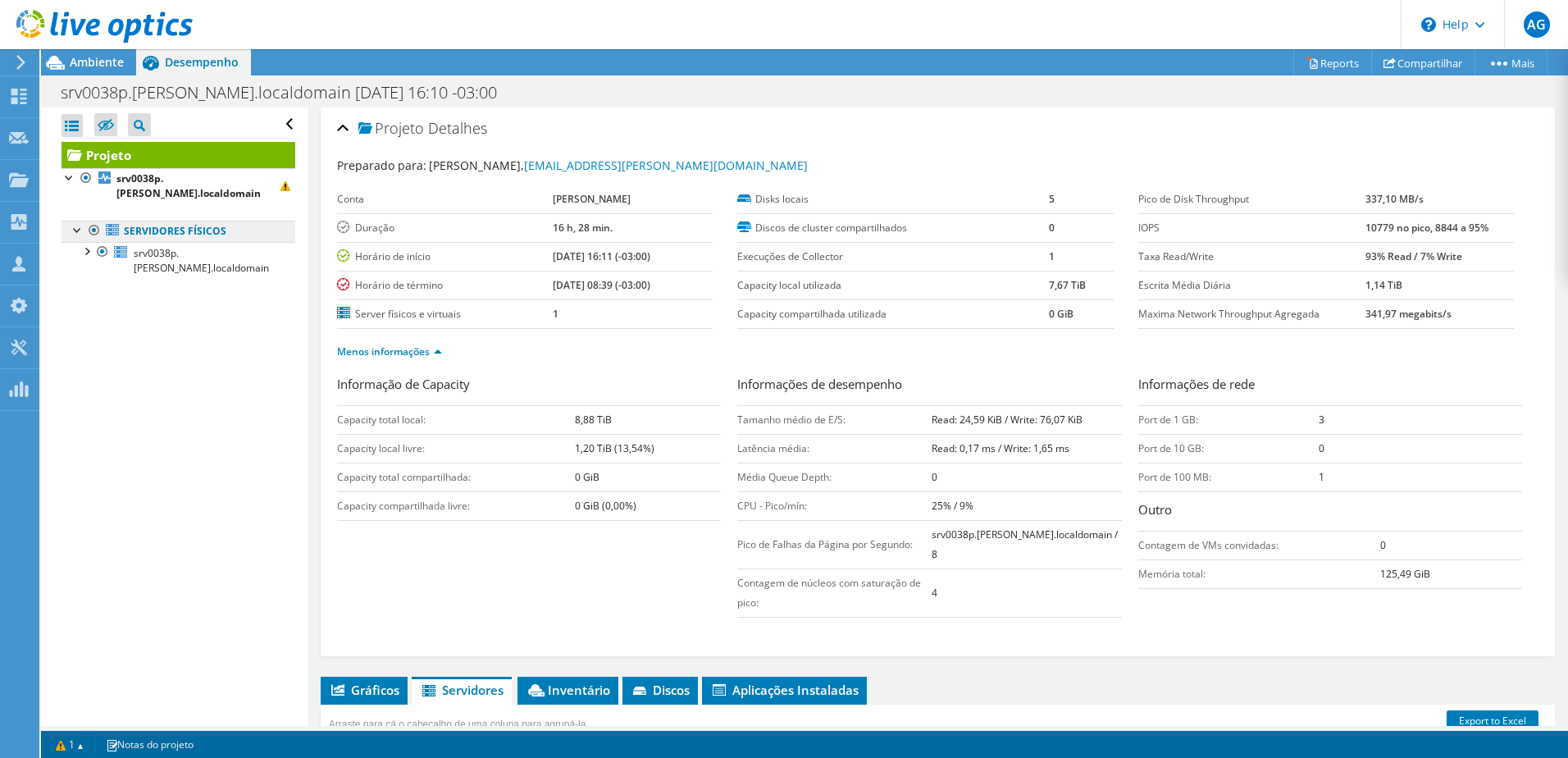
click at [199, 220] on link "Servidores físicos" at bounding box center [179, 230] width 234 height 21
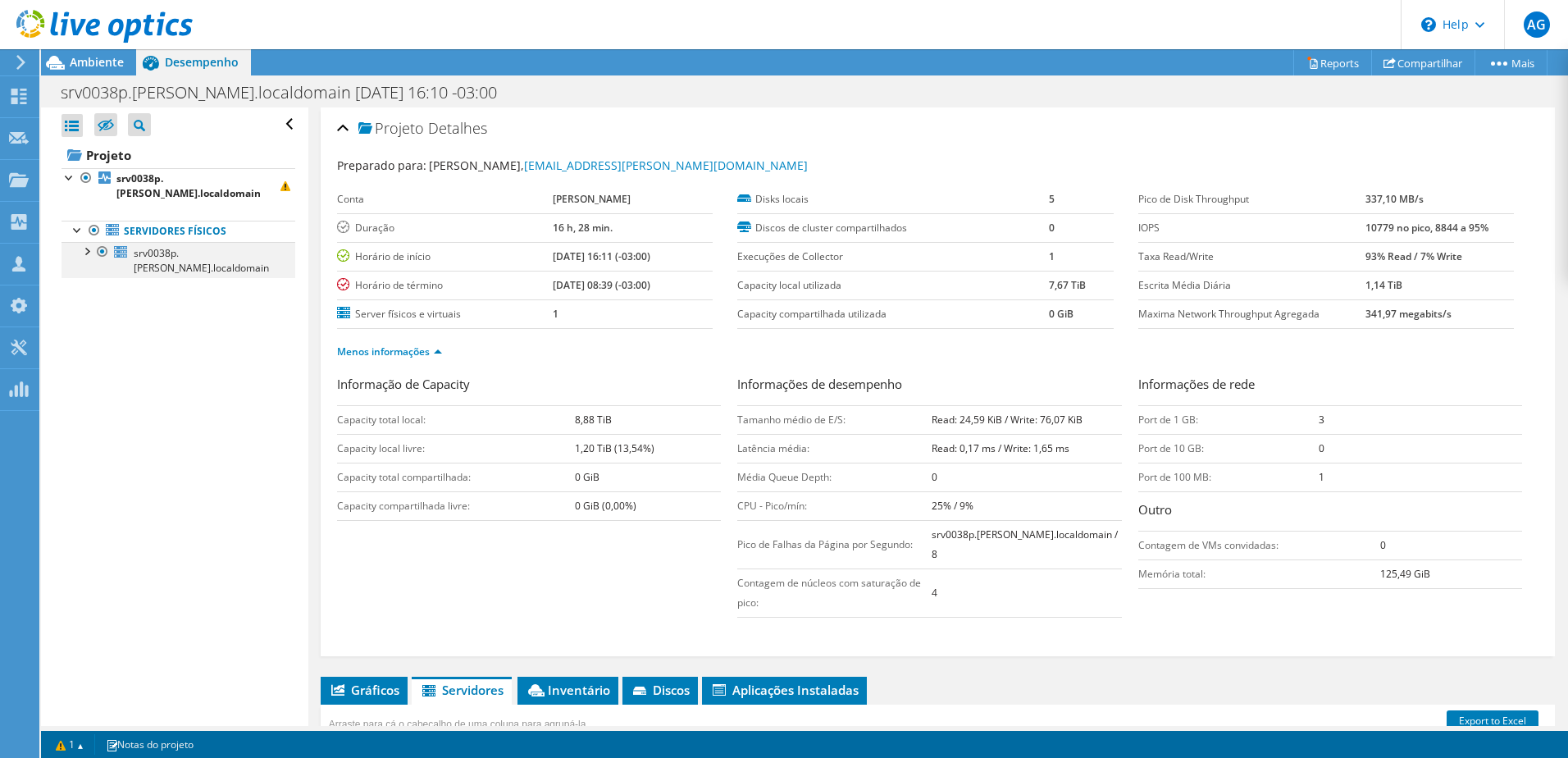
click at [86, 242] on div at bounding box center [87, 251] width 17 height 17
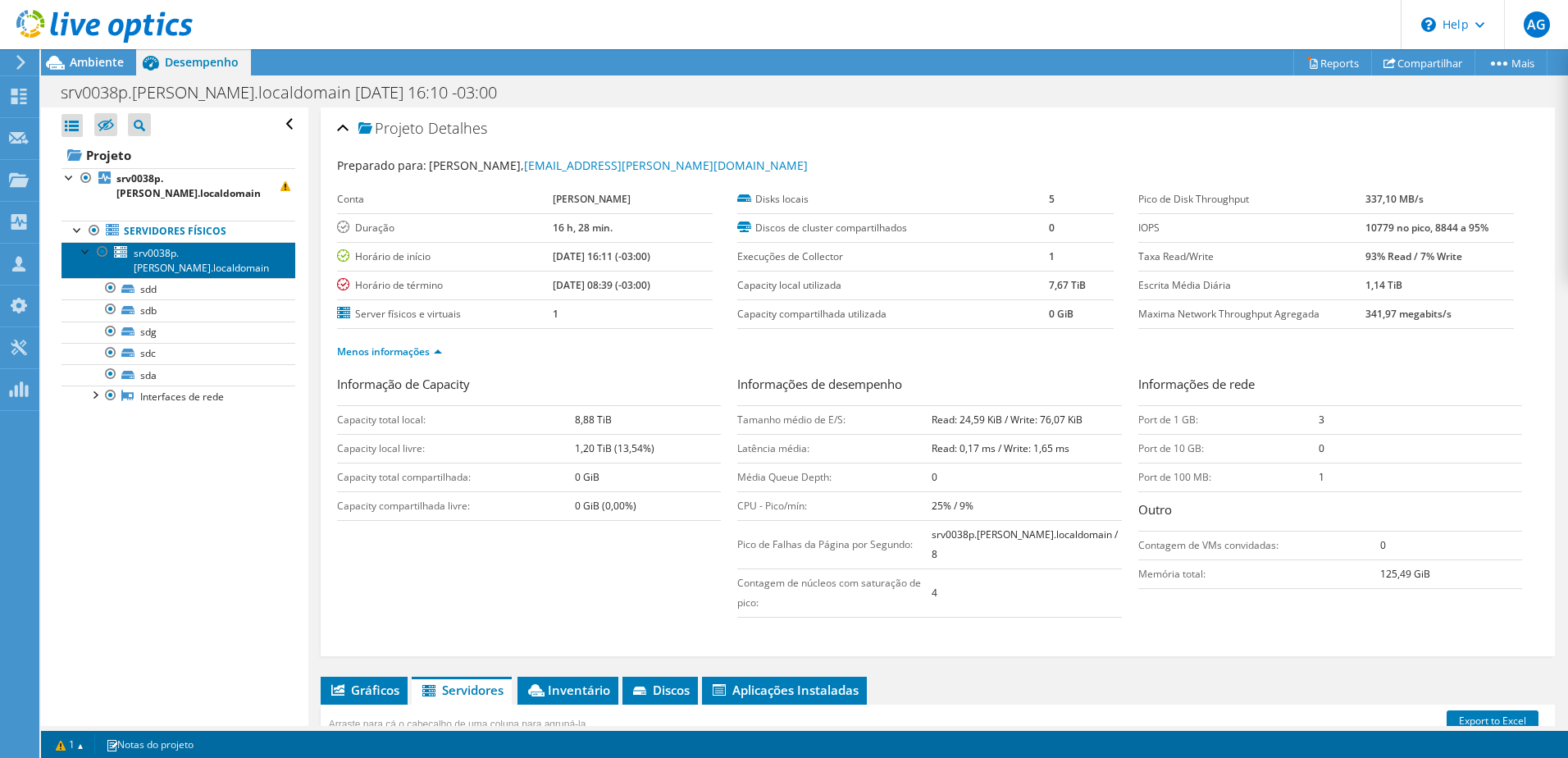
click at [179, 246] on span "srv0038p.diana.localdomain" at bounding box center [201, 260] width 135 height 29
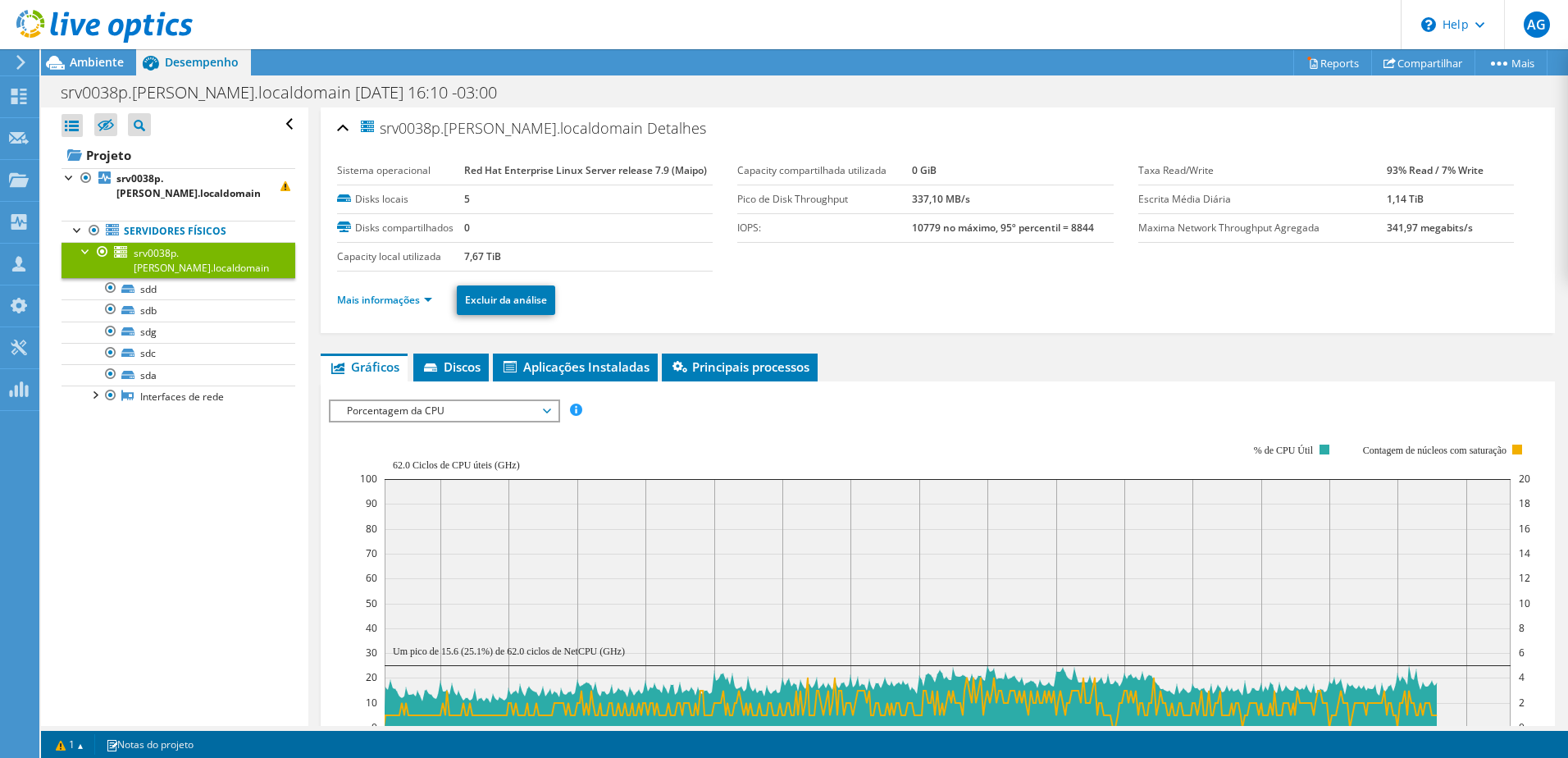
click at [430, 292] on li "Mais informações" at bounding box center [390, 300] width 105 height 18
click at [427, 297] on link "Mais informações" at bounding box center [384, 299] width 95 height 14
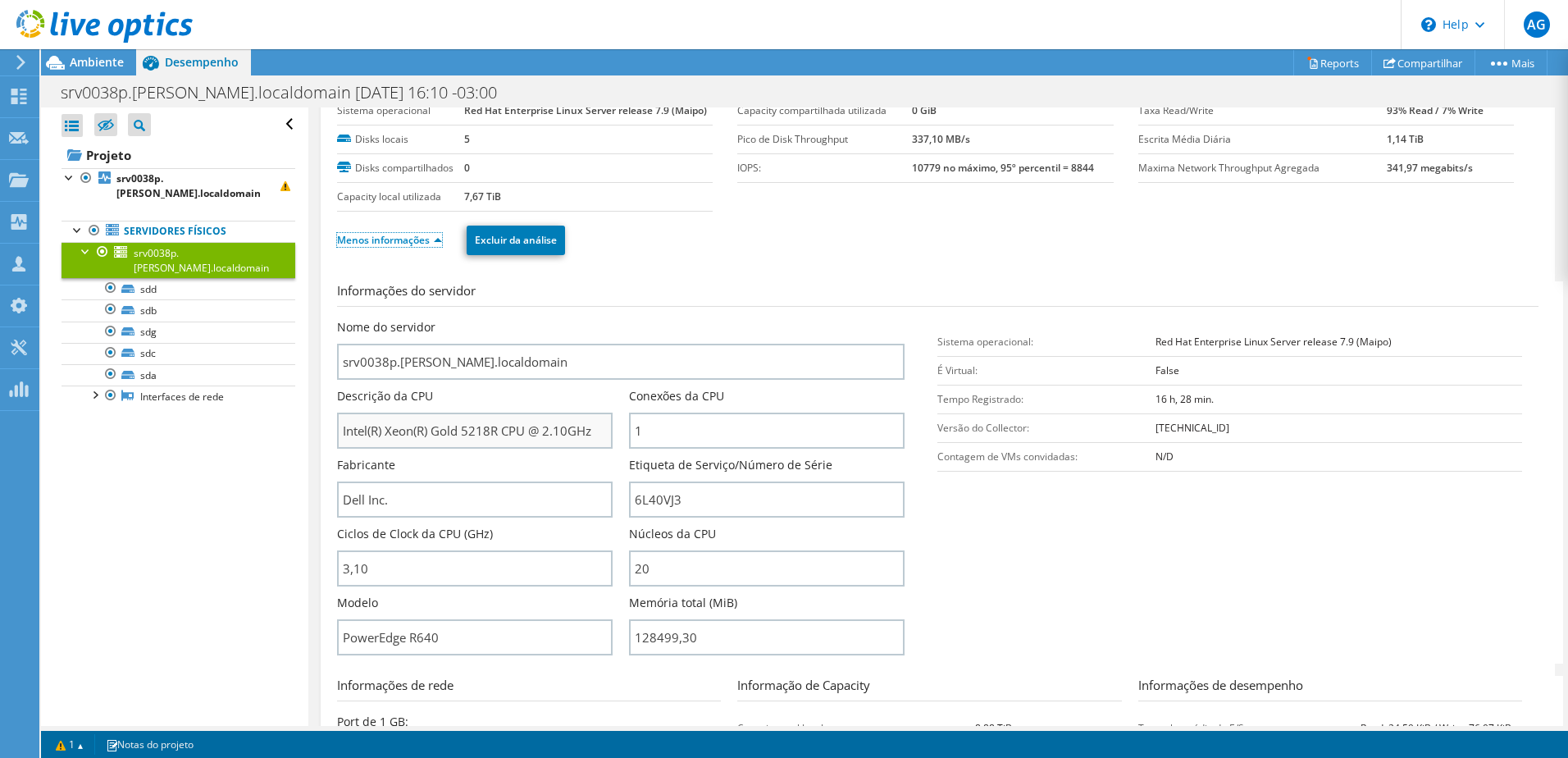
scroll to position [82, 0]
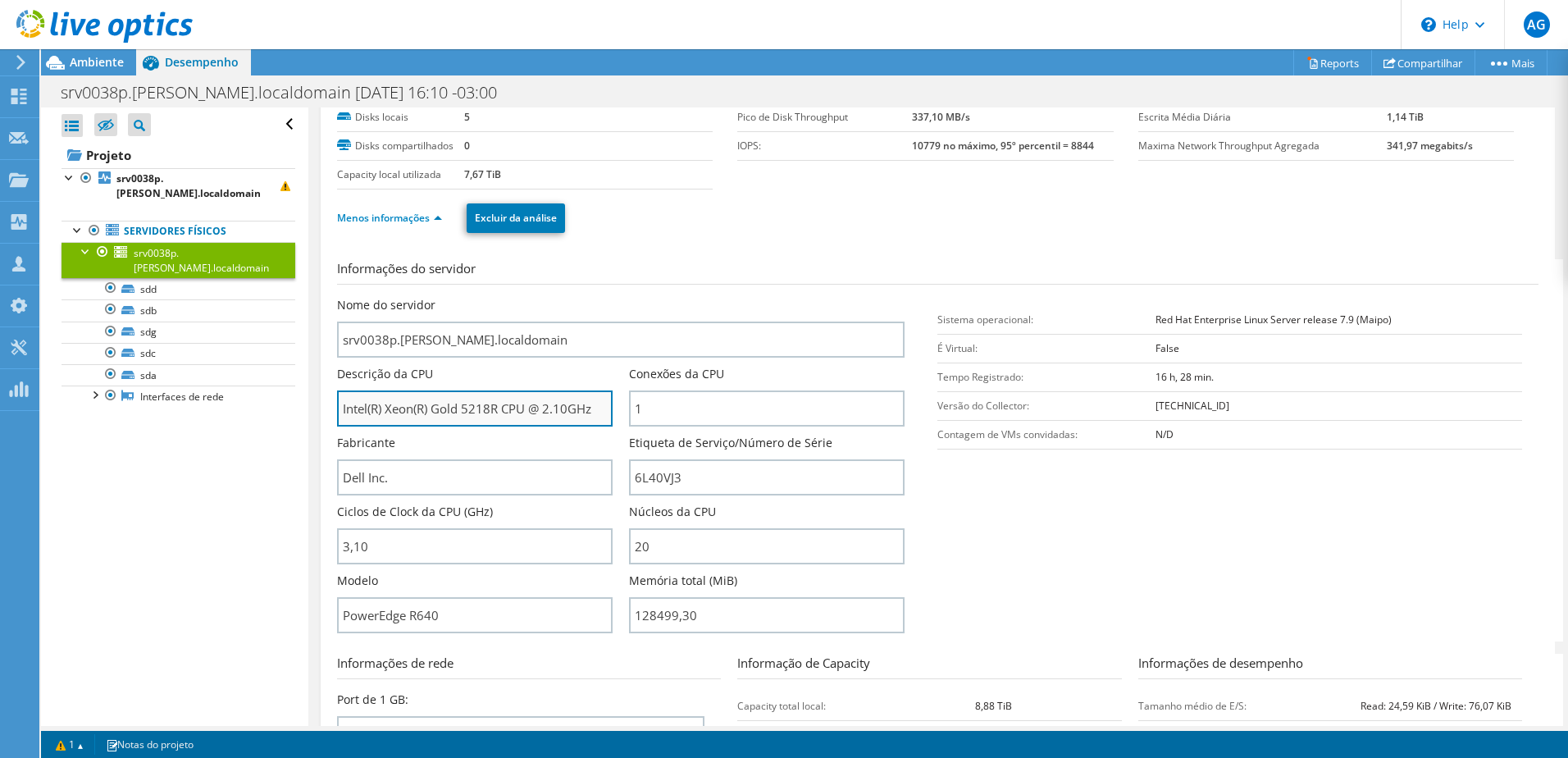
drag, startPoint x: 550, startPoint y: 404, endPoint x: 605, endPoint y: 407, distance: 55.1
click at [605, 407] on input "Intel(R) Xeon(R) Gold 5218R CPU @ 2.10GHz" at bounding box center [474, 408] width 275 height 36
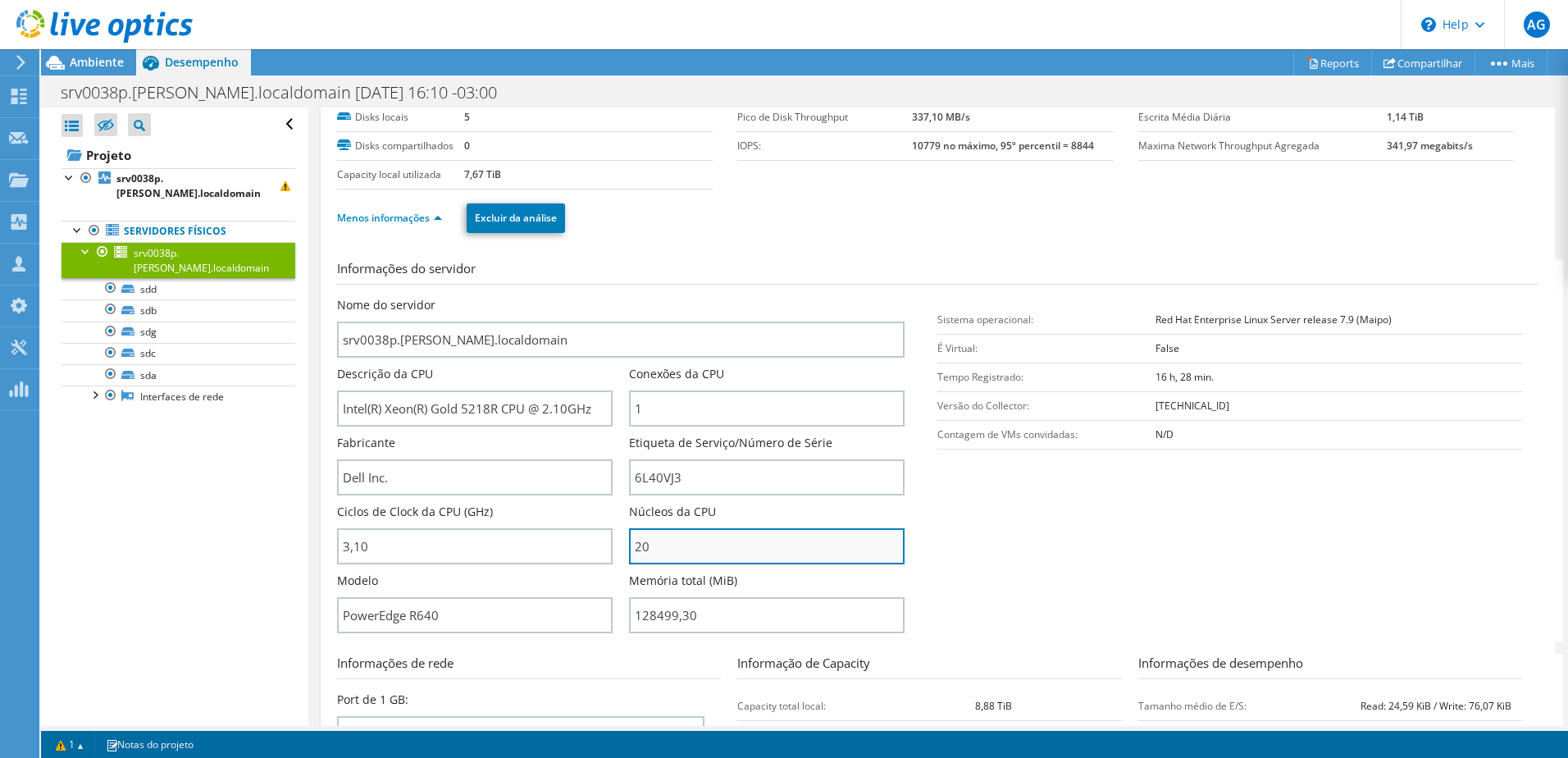
drag, startPoint x: 641, startPoint y: 545, endPoint x: 632, endPoint y: 542, distance: 9.5
click at [632, 542] on input "20" at bounding box center [766, 545] width 275 height 36
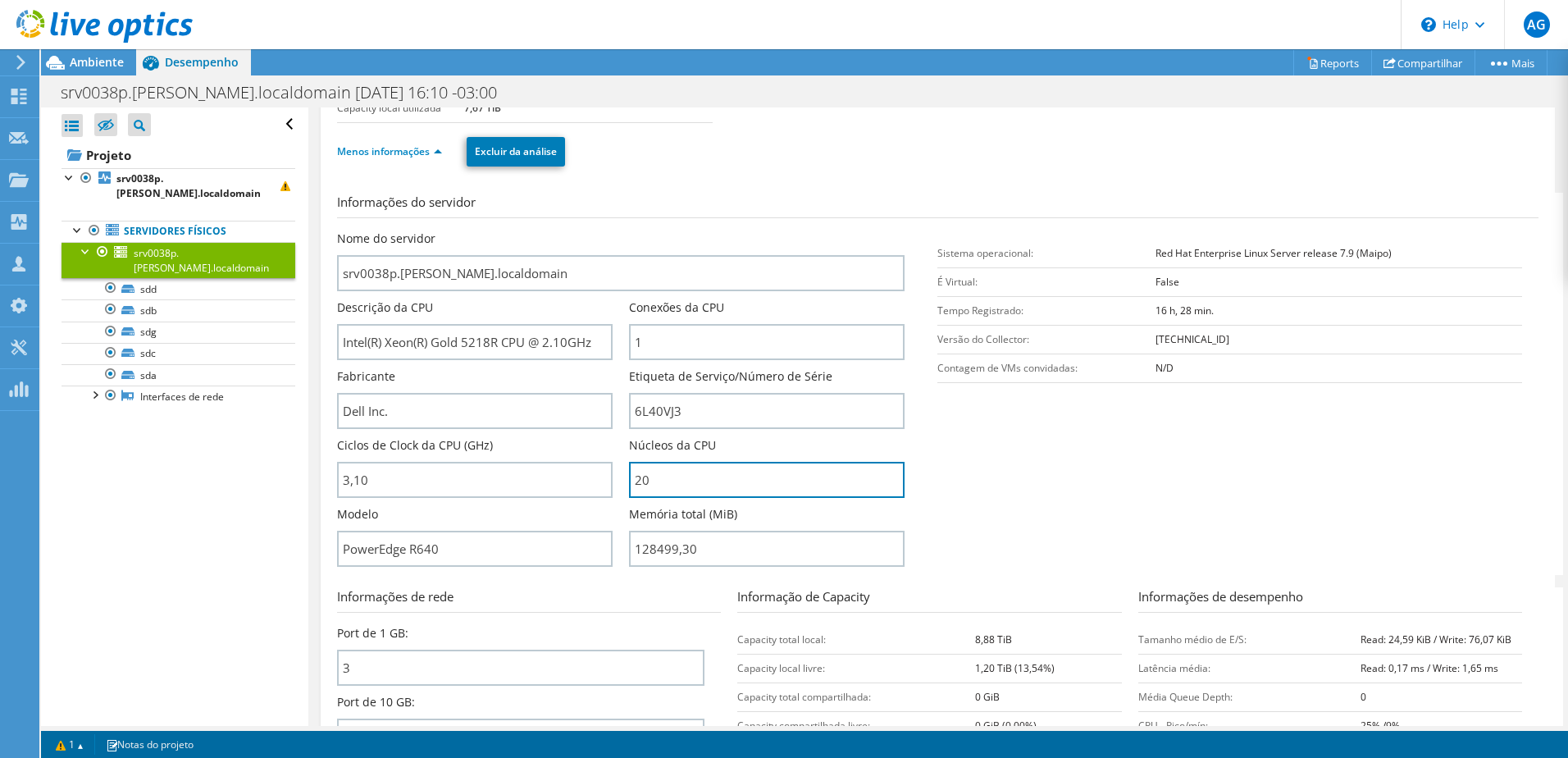
scroll to position [0, 0]
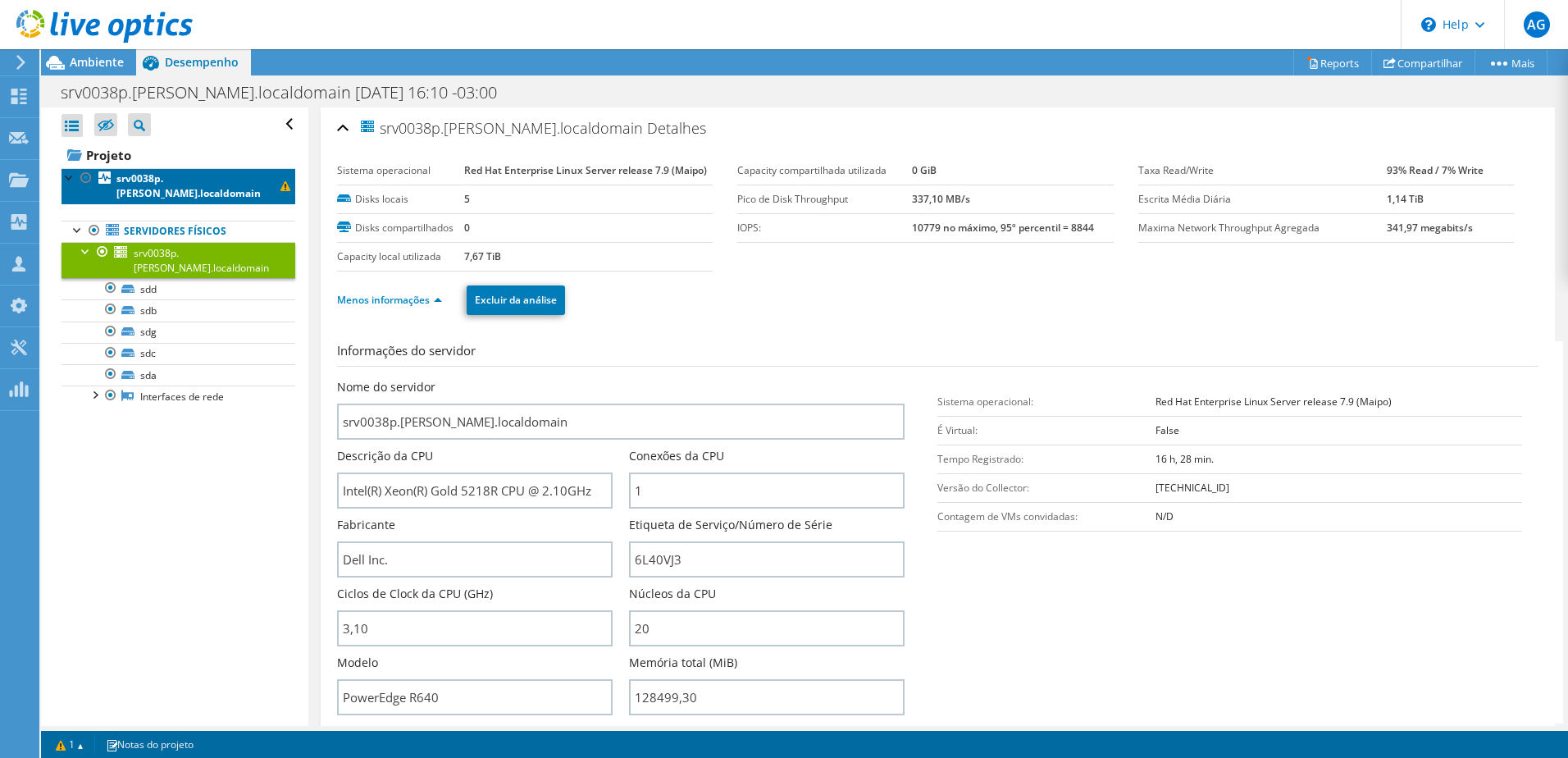
click at [191, 182] on b "srv0038p.diana.localdomain" at bounding box center [188, 185] width 145 height 29
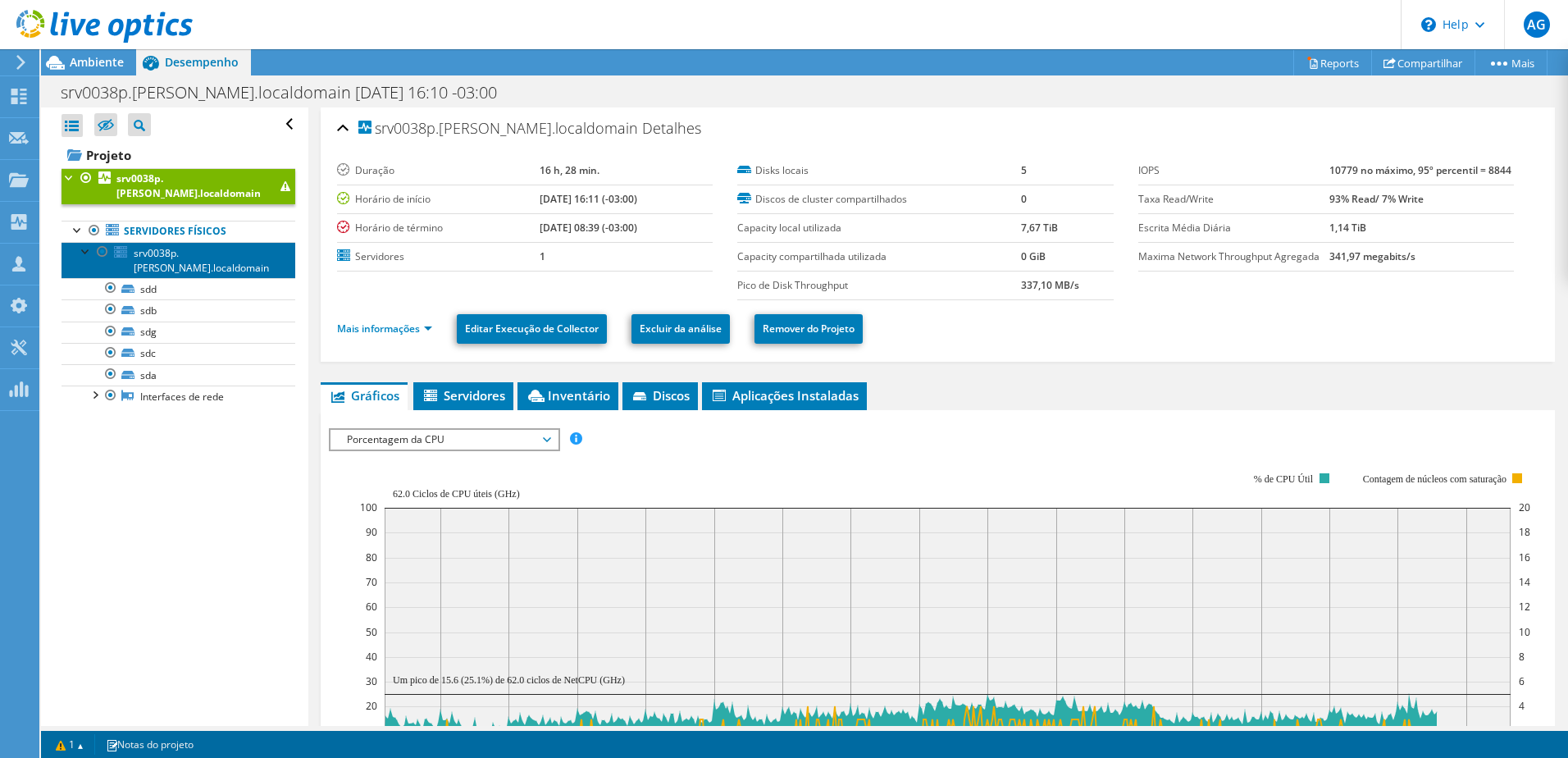
click at [202, 246] on span "srv0038p.diana.localdomain" at bounding box center [201, 260] width 135 height 29
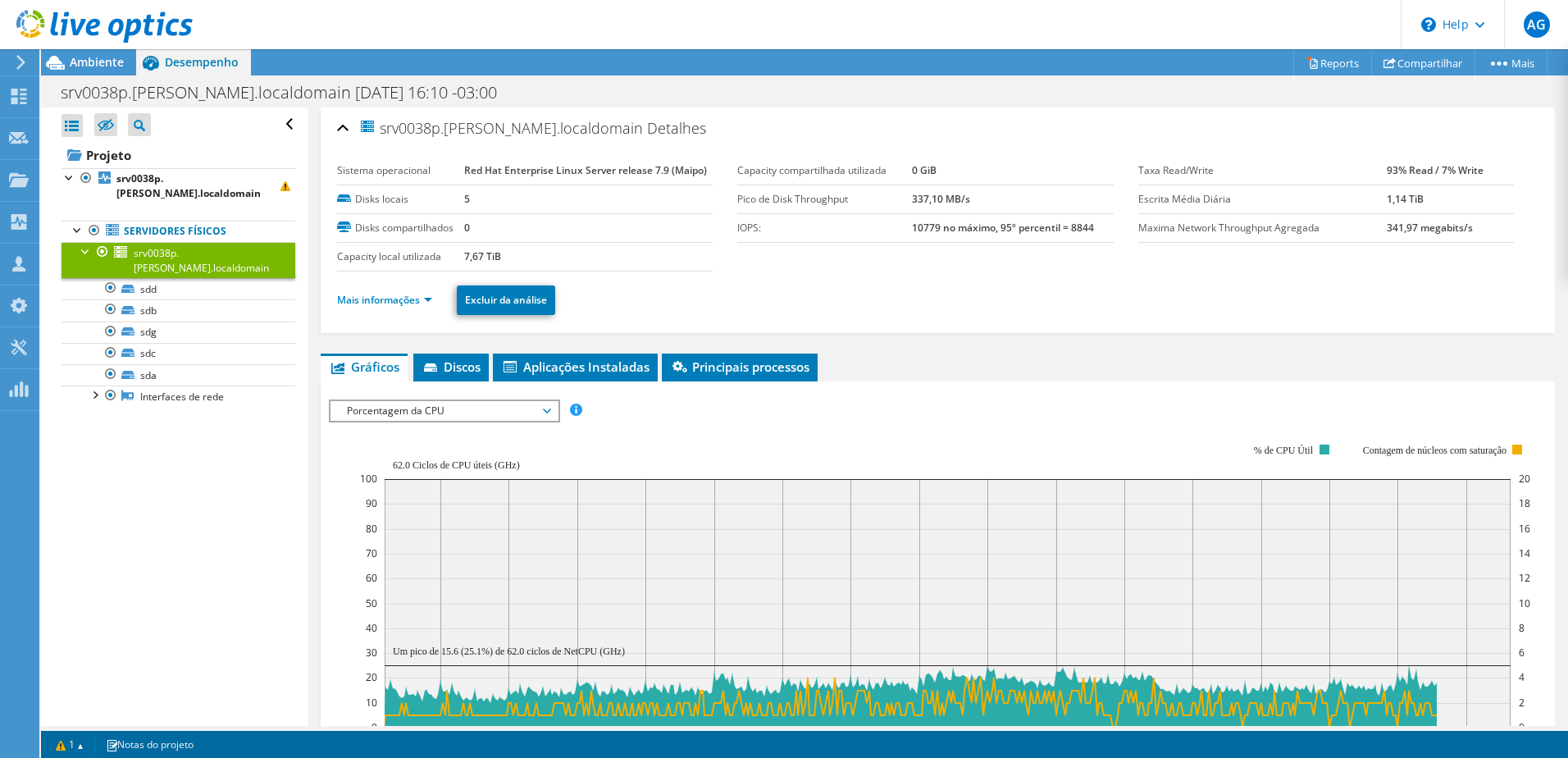
click at [474, 417] on span "Porcentagem da CPU" at bounding box center [444, 410] width 211 height 19
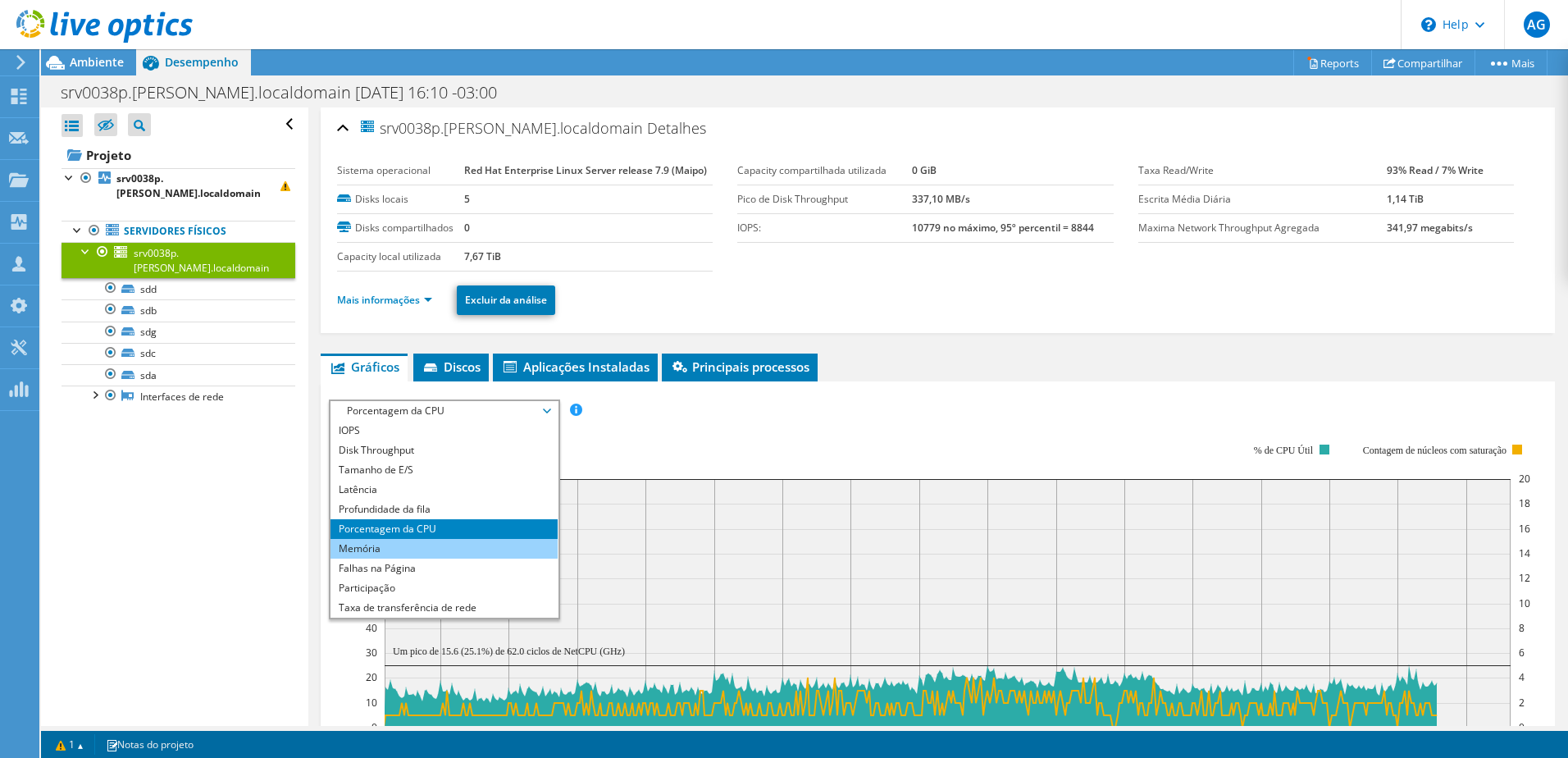
click at [397, 550] on li "Memória" at bounding box center [444, 548] width 228 height 19
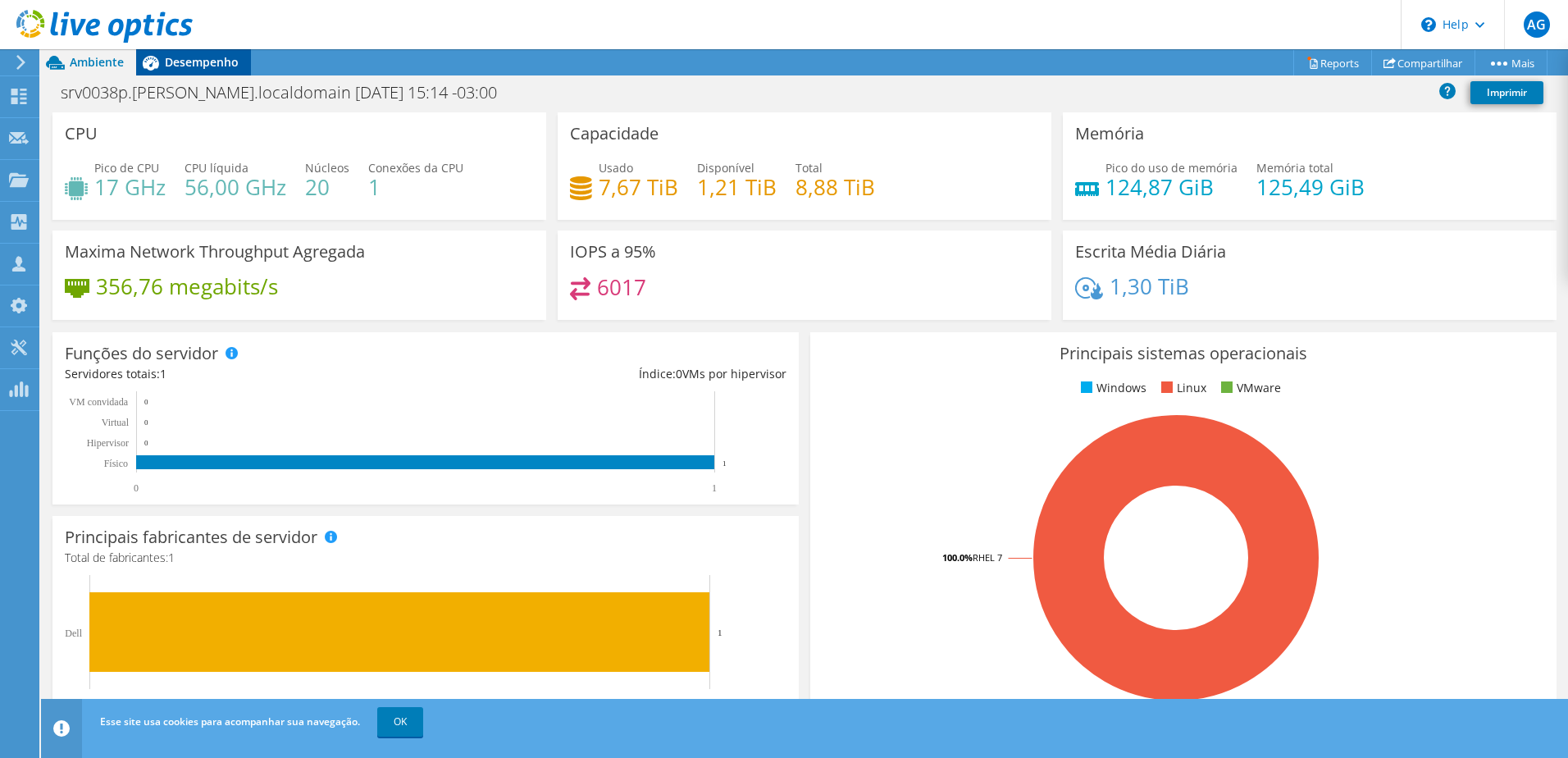
click at [197, 65] on span "Desempenho" at bounding box center [202, 62] width 74 height 16
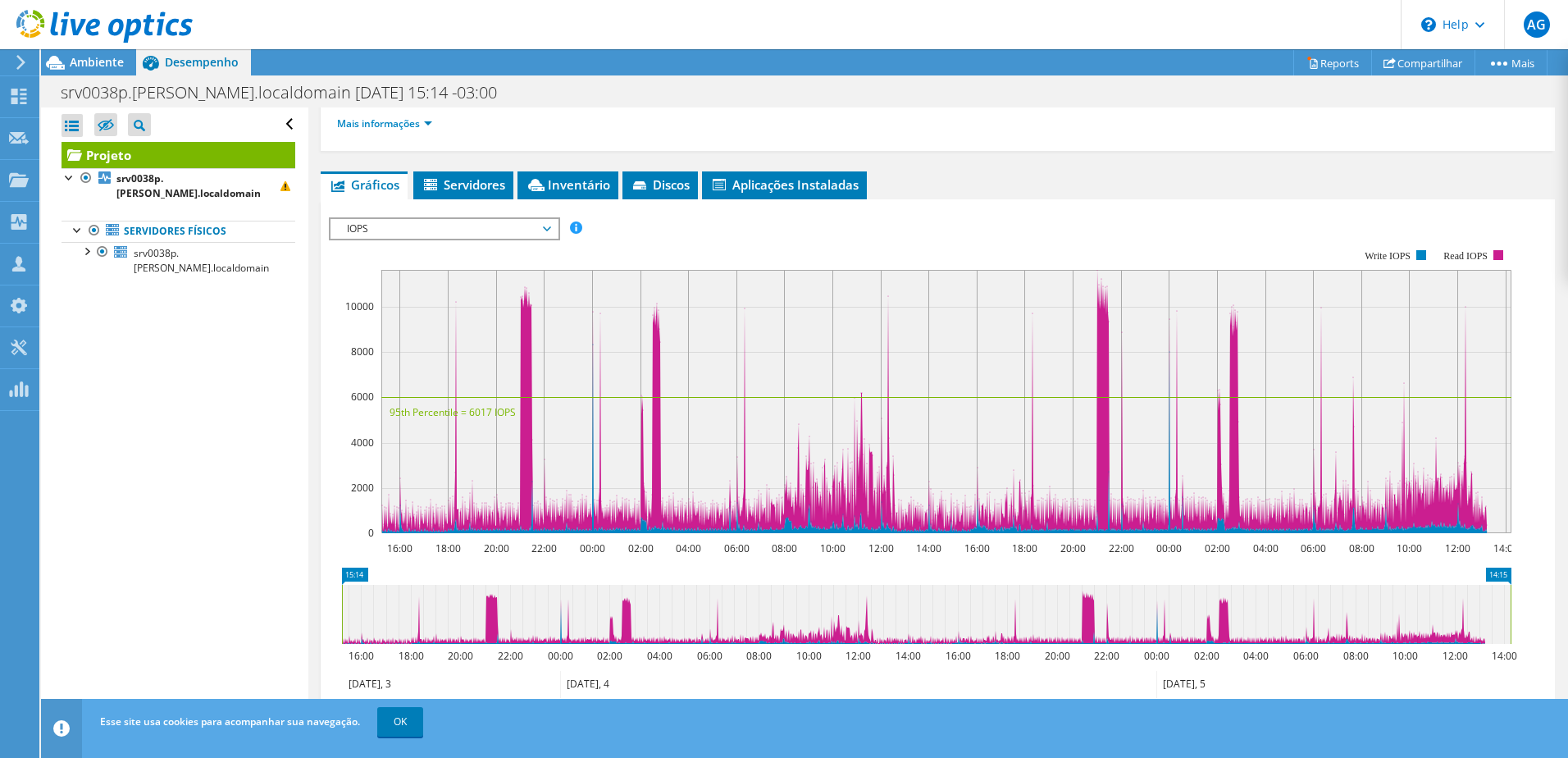
scroll to position [246, 0]
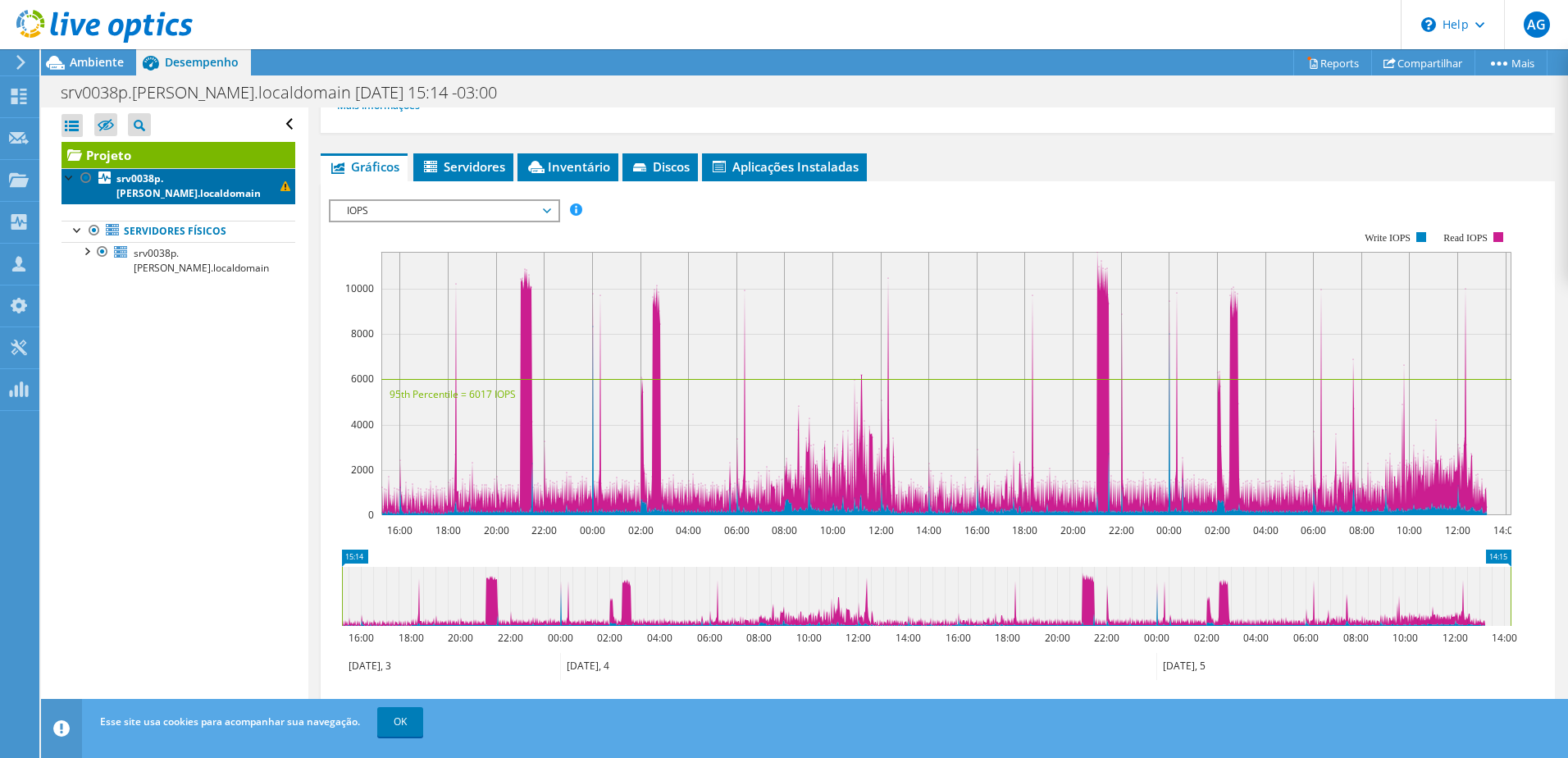
click at [149, 174] on b "srv0038p.[PERSON_NAME].localdomain" at bounding box center [188, 185] width 145 height 29
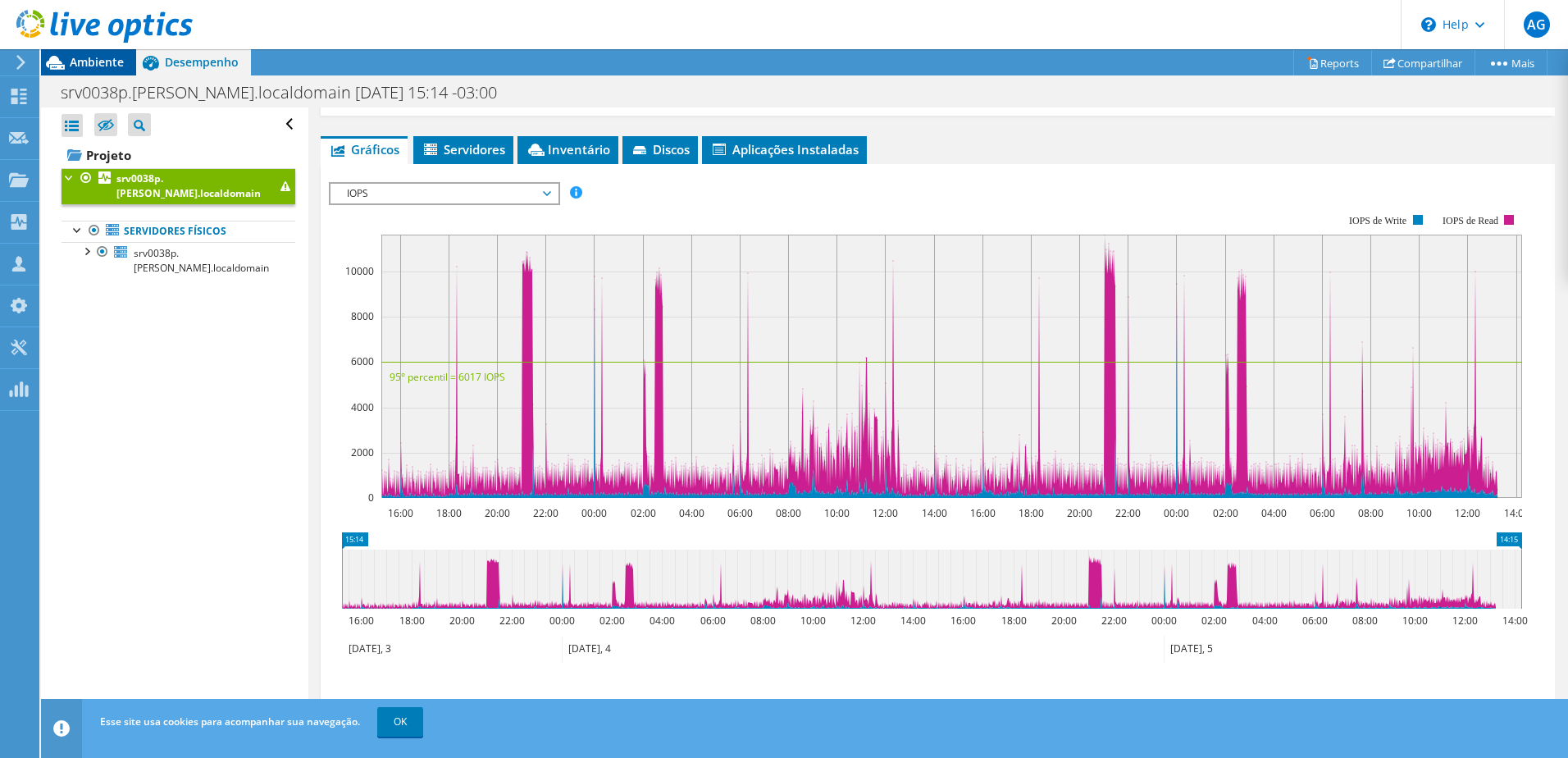
click at [109, 56] on span "Ambiente" at bounding box center [97, 62] width 54 height 16
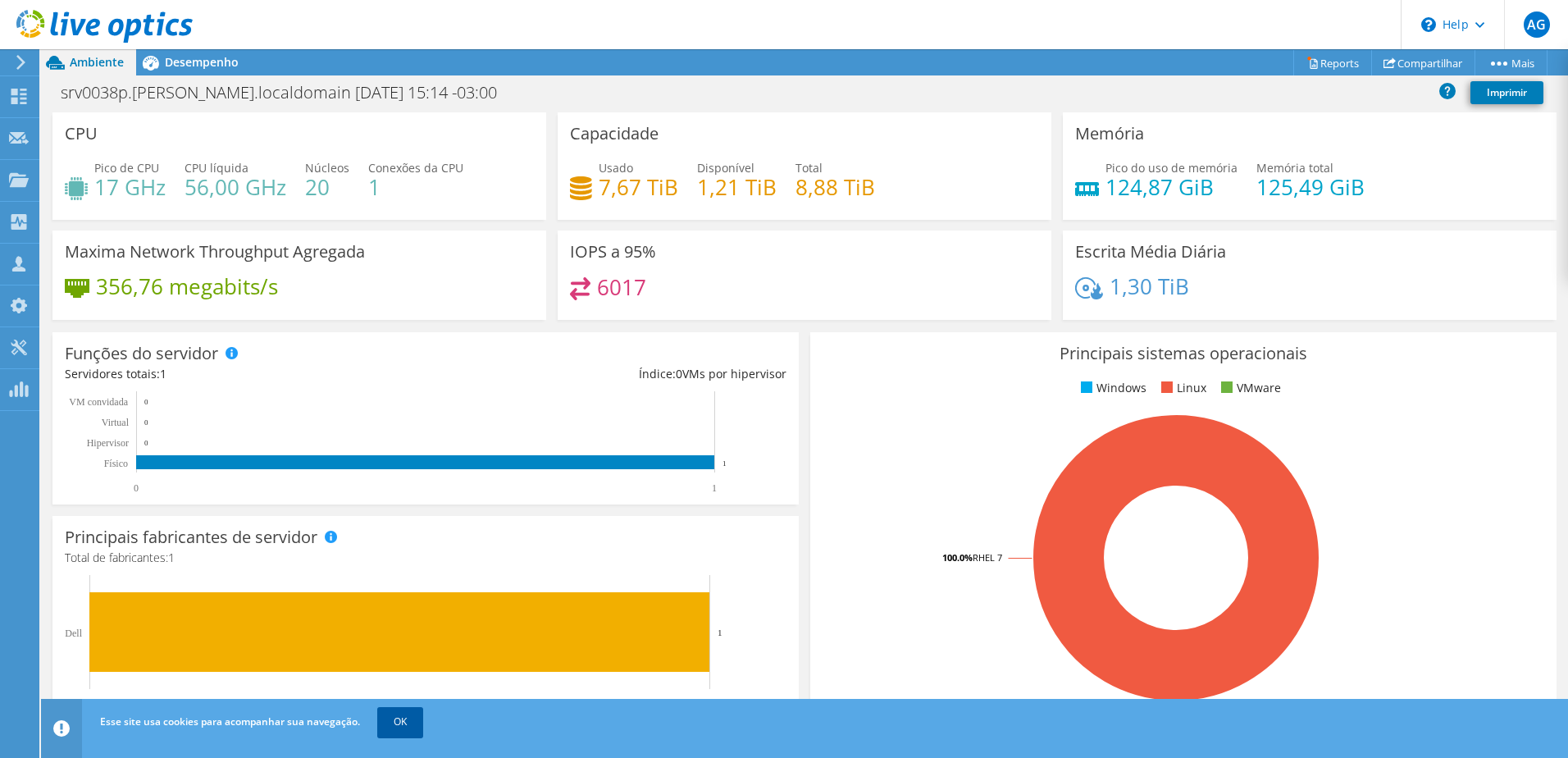
click at [400, 728] on link "OK" at bounding box center [401, 721] width 46 height 29
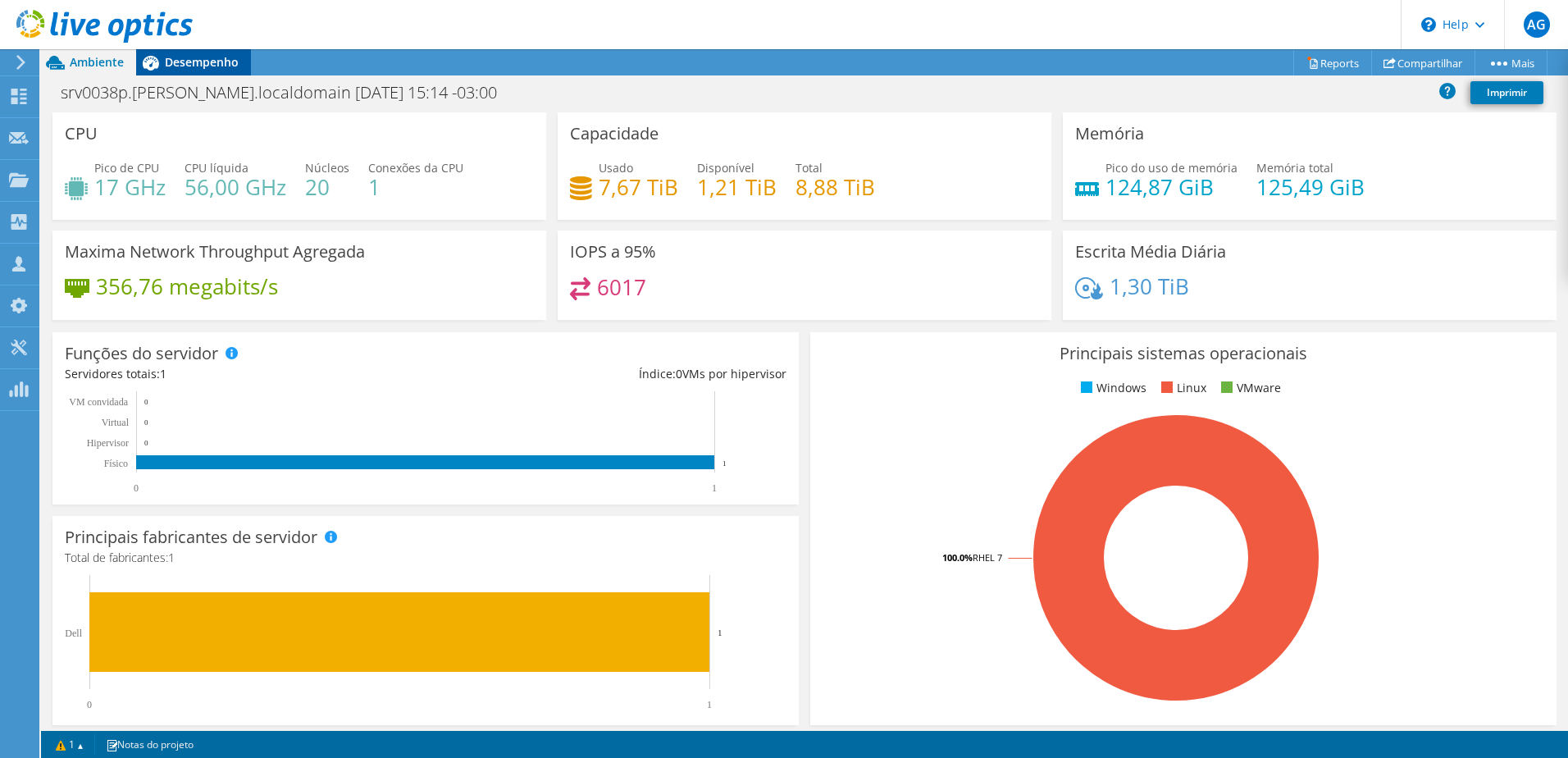
click at [223, 64] on span "Desempenho" at bounding box center [202, 62] width 74 height 16
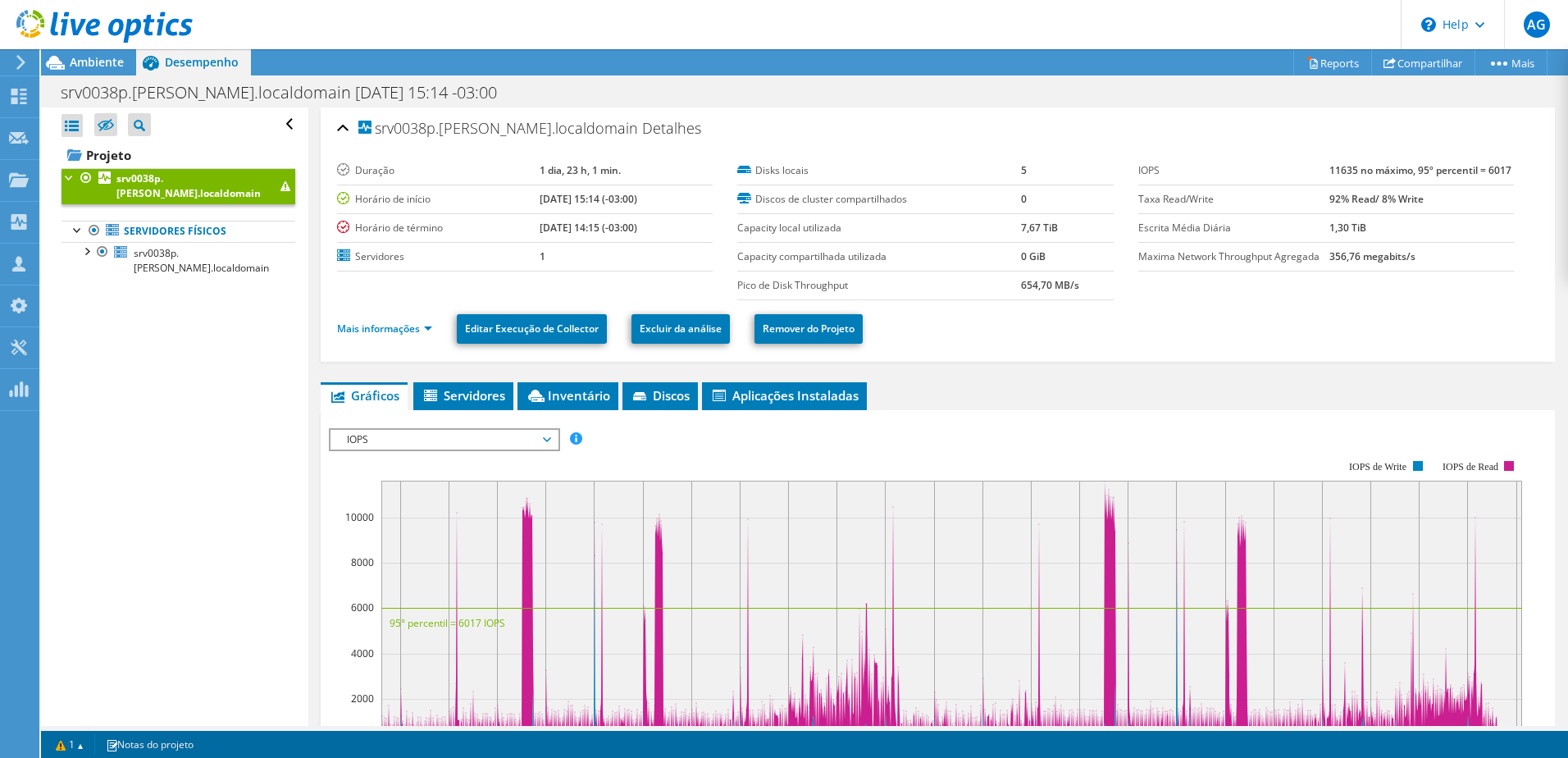
scroll to position [82, 0]
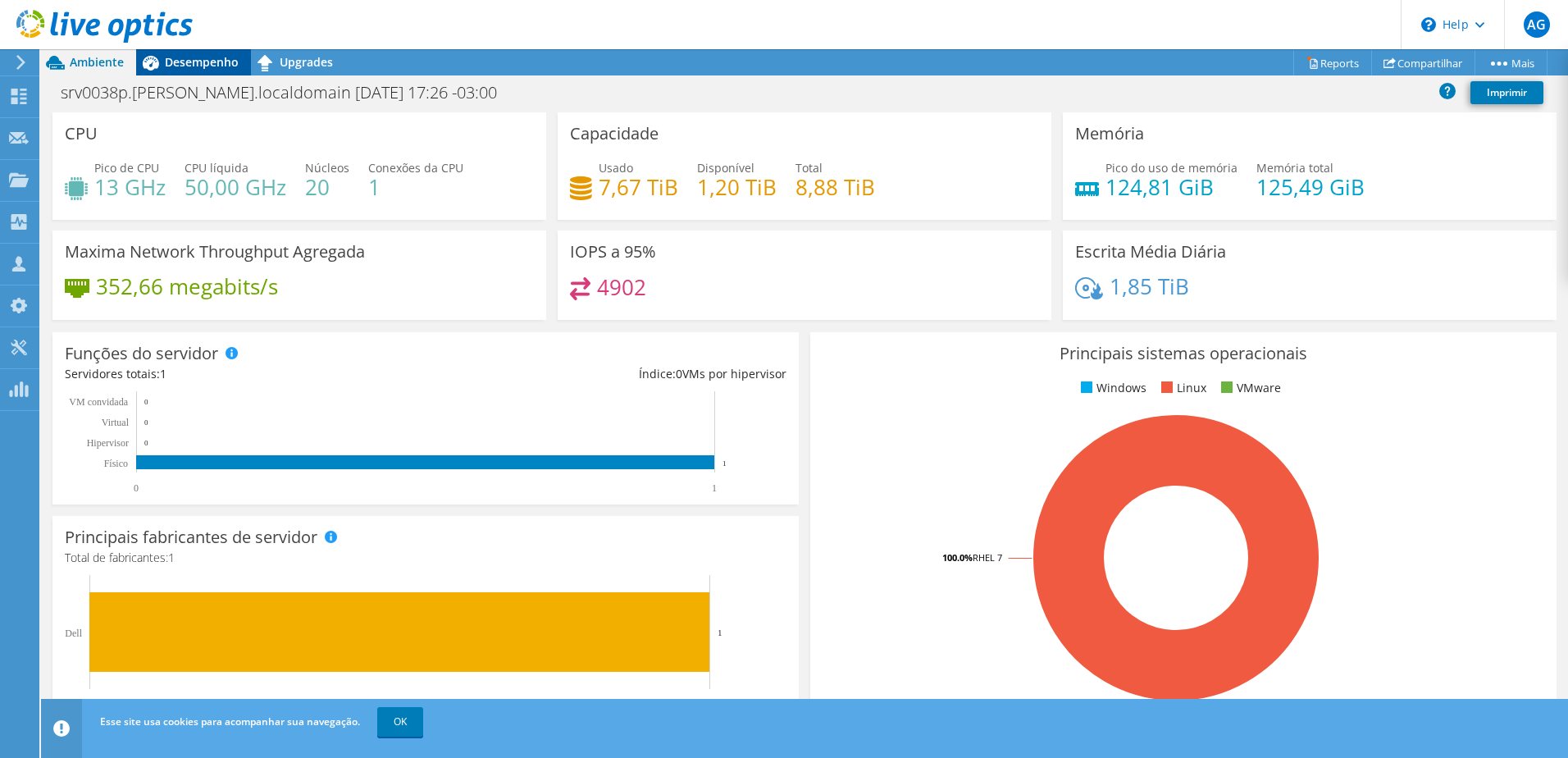
click at [205, 64] on span "Desempenho" at bounding box center [202, 62] width 74 height 16
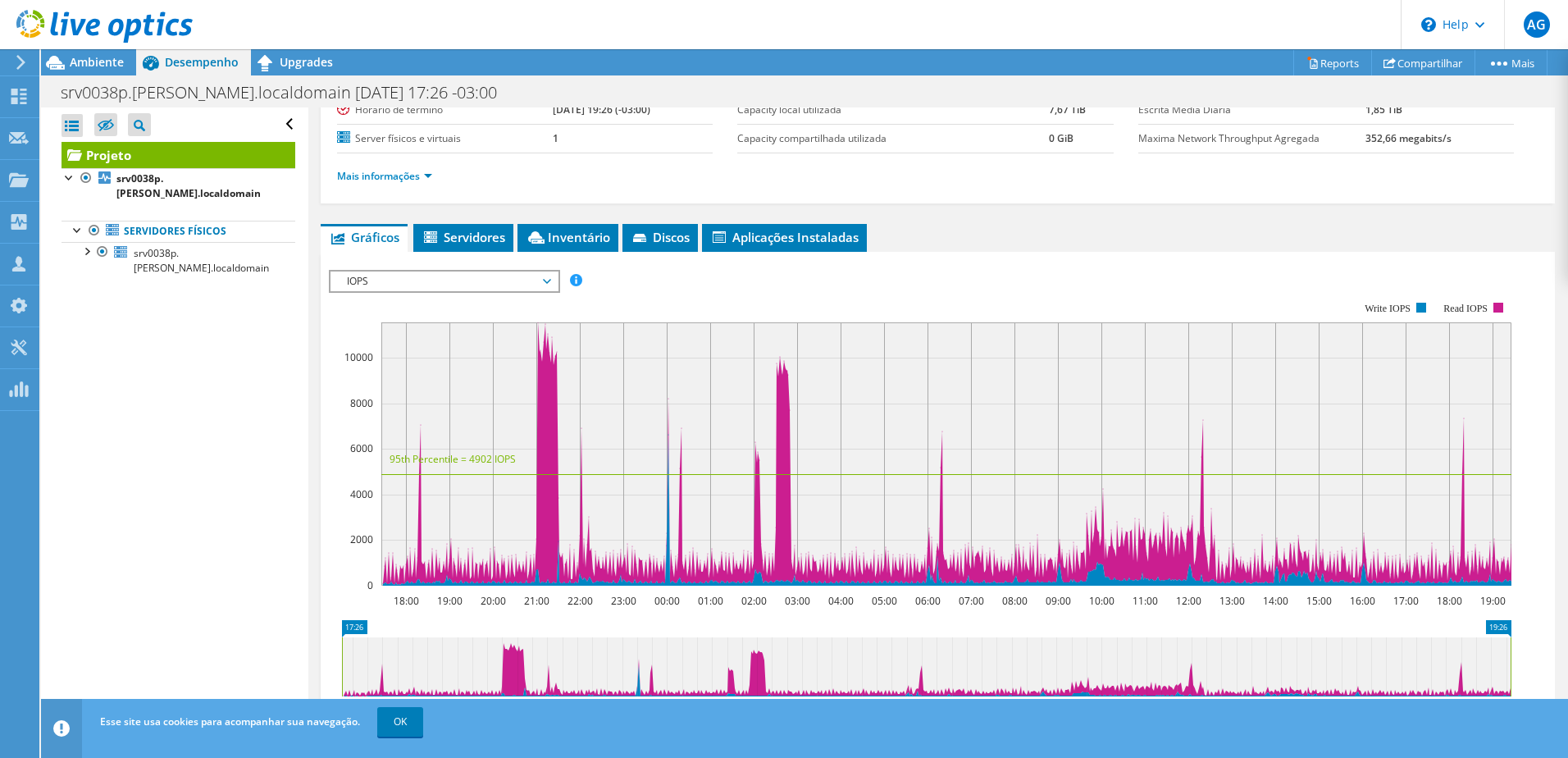
scroll to position [82, 0]
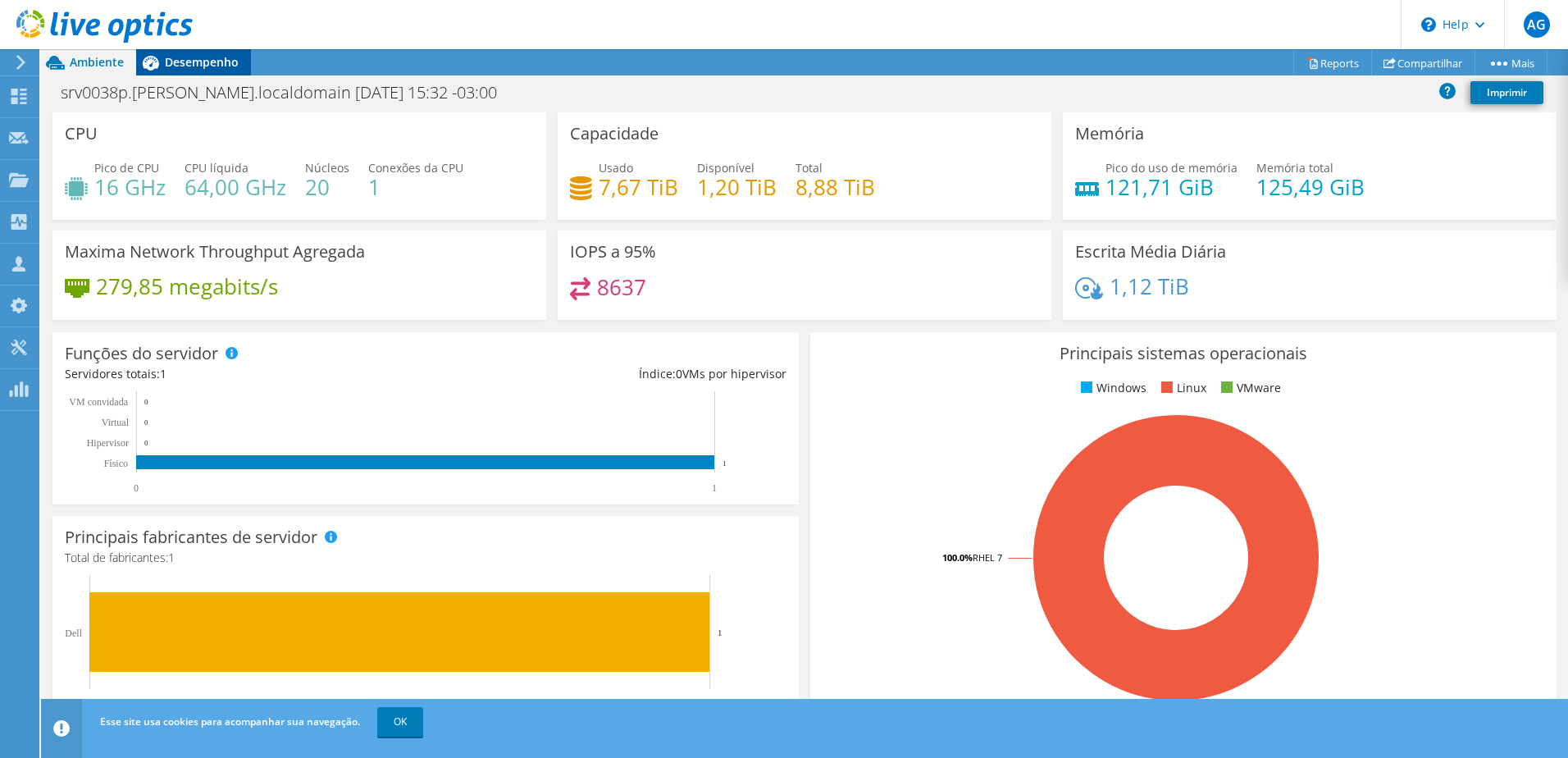
click at [185, 64] on span "Desempenho" at bounding box center [202, 62] width 74 height 16
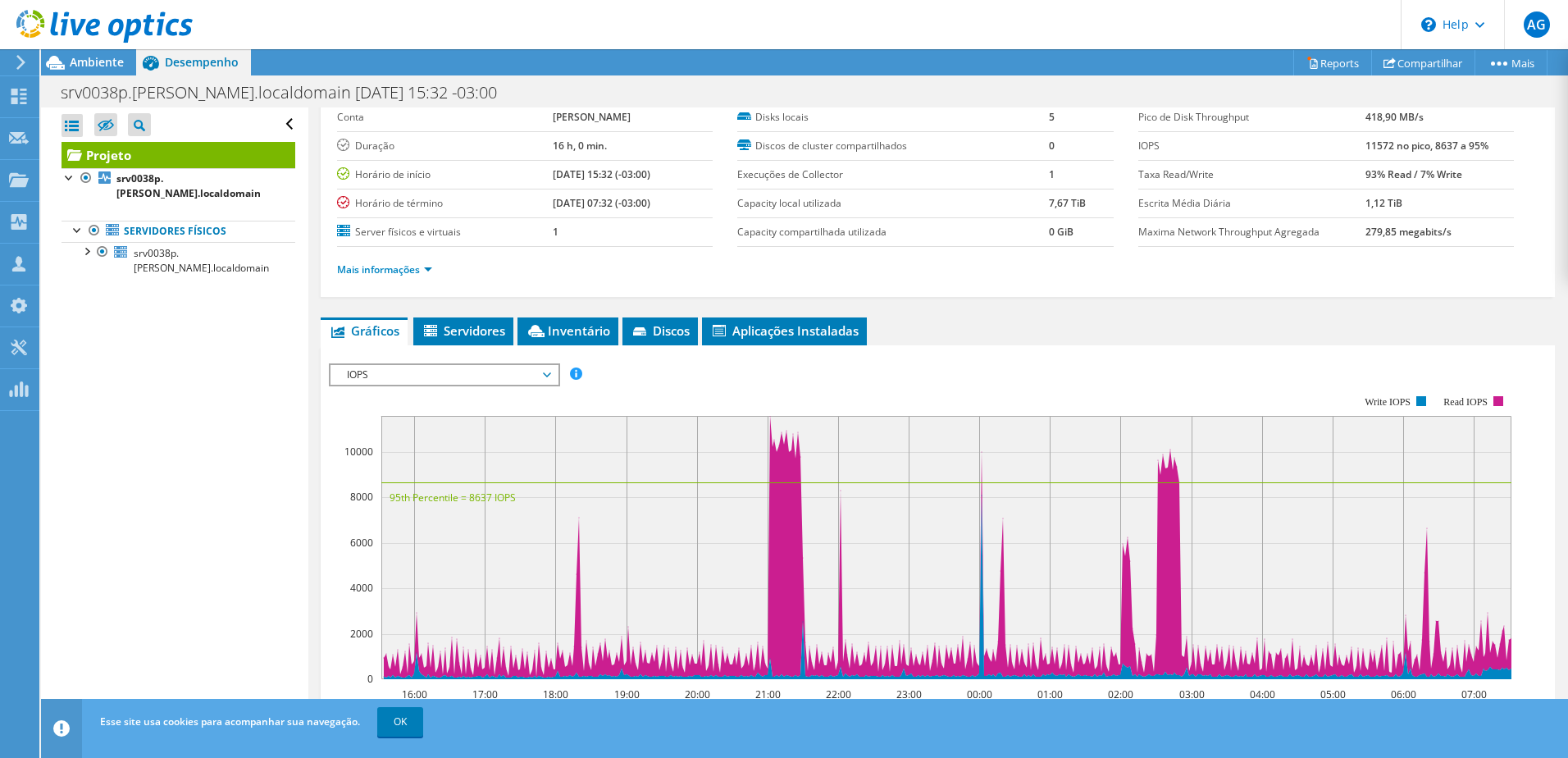
scroll to position [164, 0]
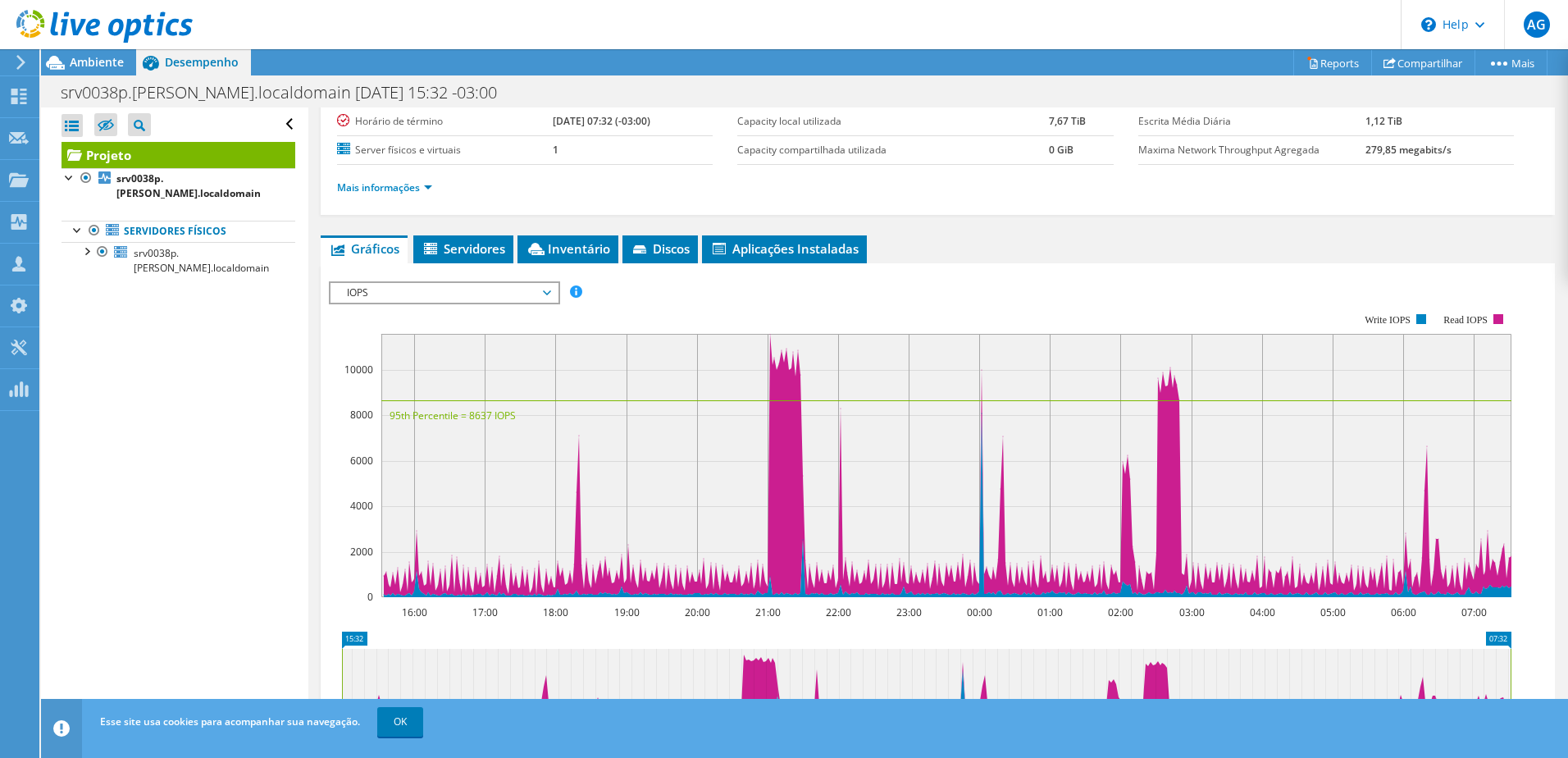
click at [1424, 452] on rect at bounding box center [946, 465] width 1130 height 263
click at [493, 250] on span "Servidores" at bounding box center [463, 249] width 84 height 17
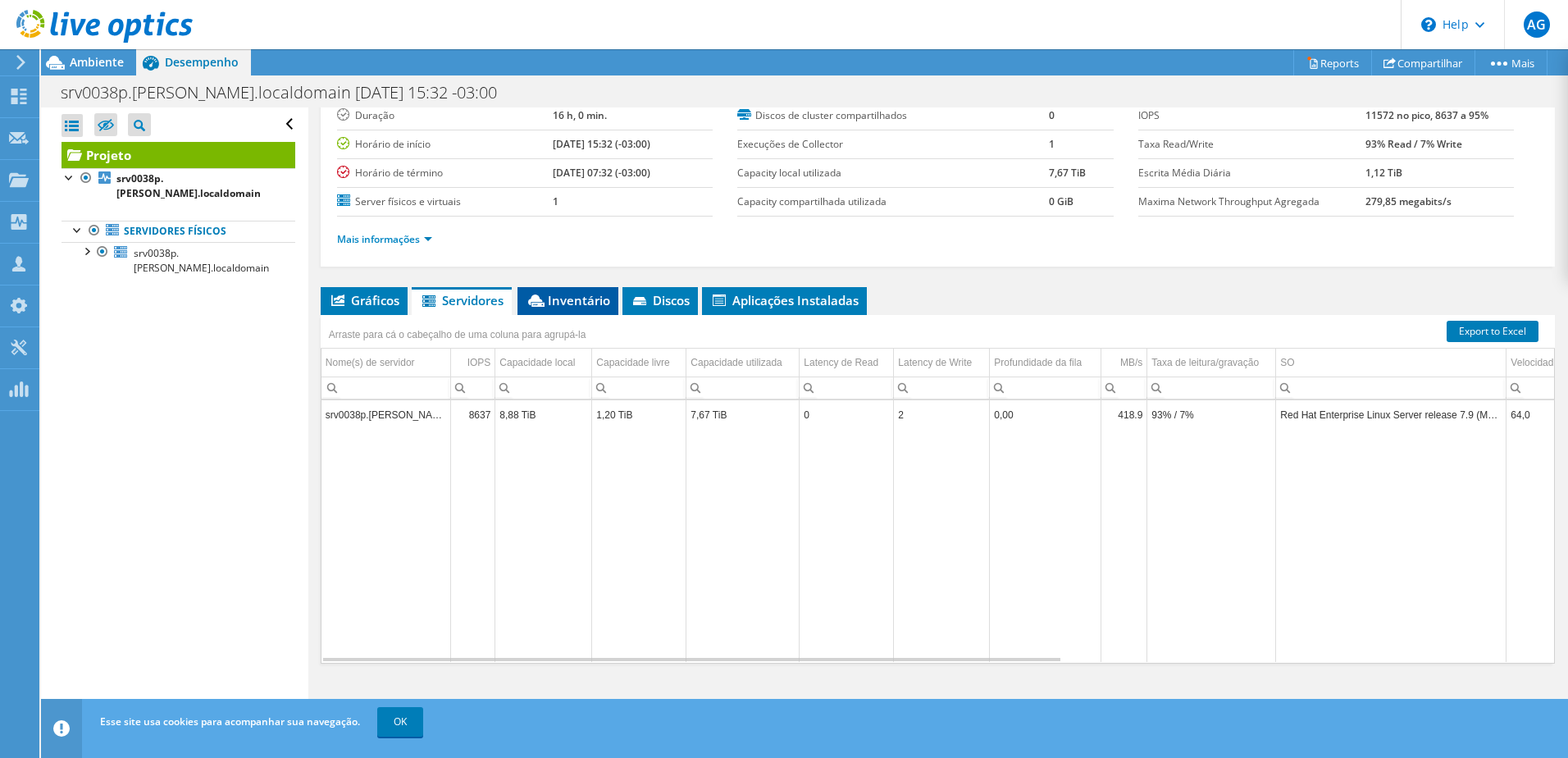
click at [603, 295] on span "Inventário" at bounding box center [568, 300] width 85 height 17
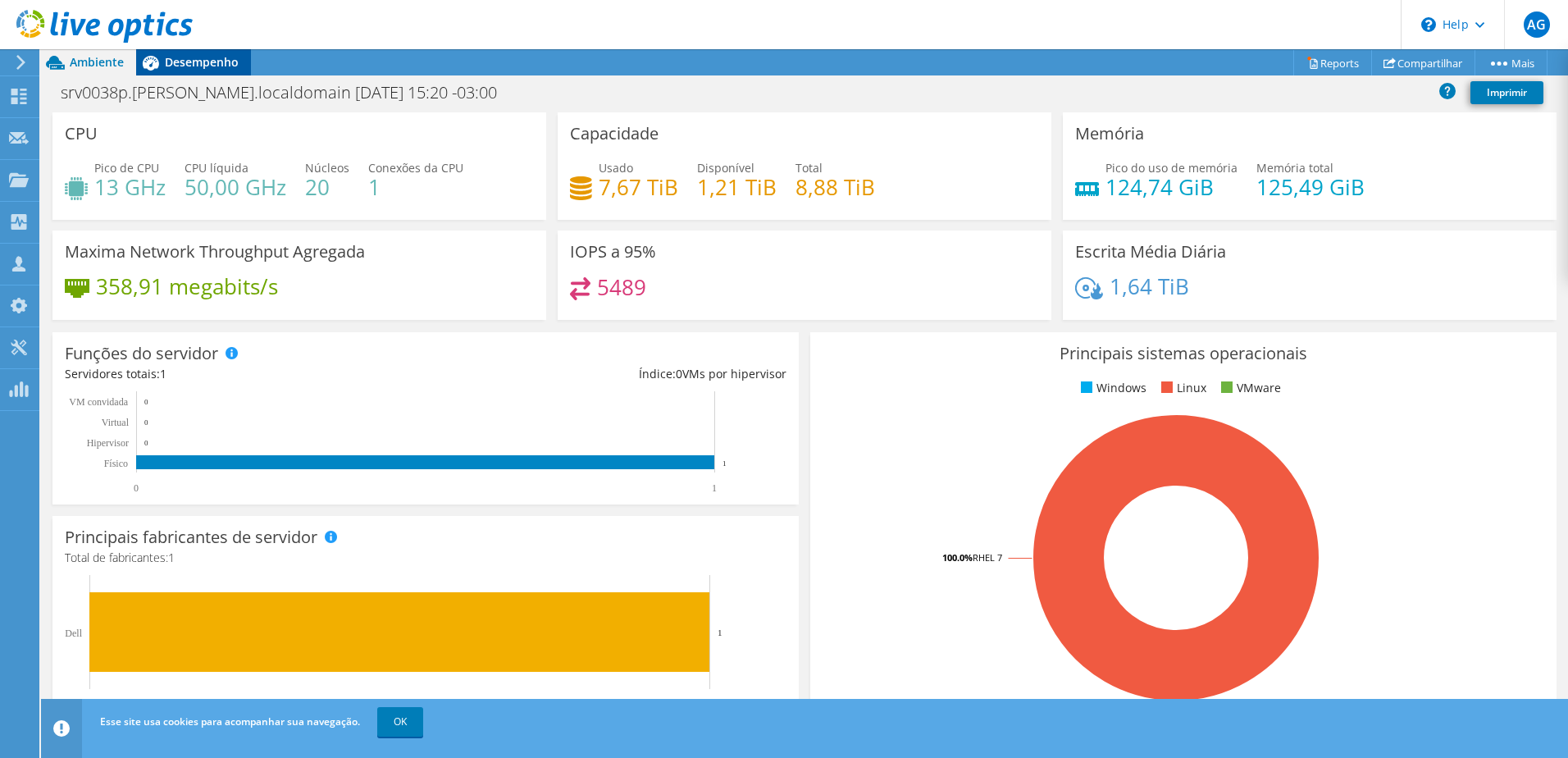
click at [218, 64] on span "Desempenho" at bounding box center [202, 62] width 74 height 16
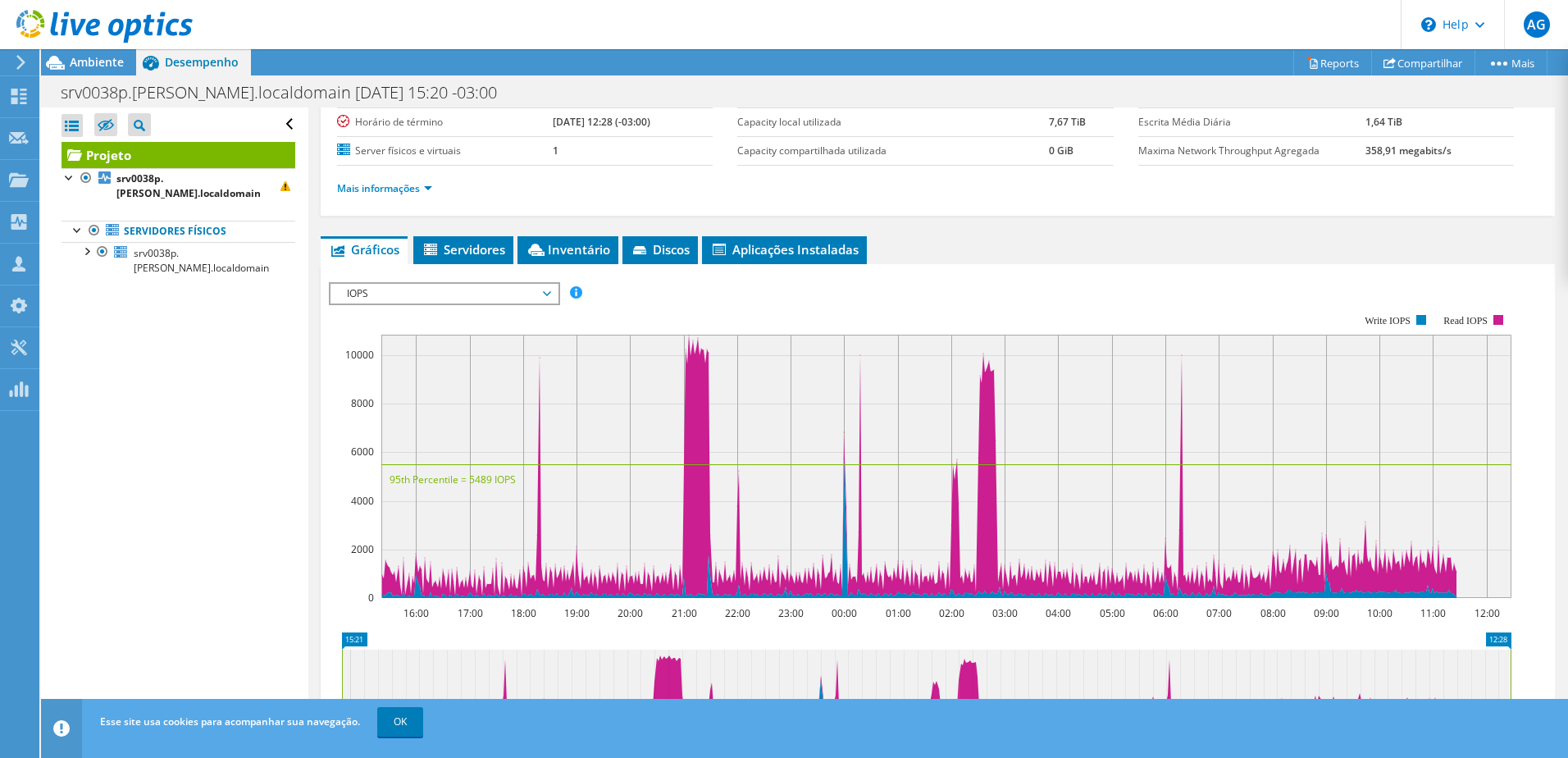
scroll to position [164, 0]
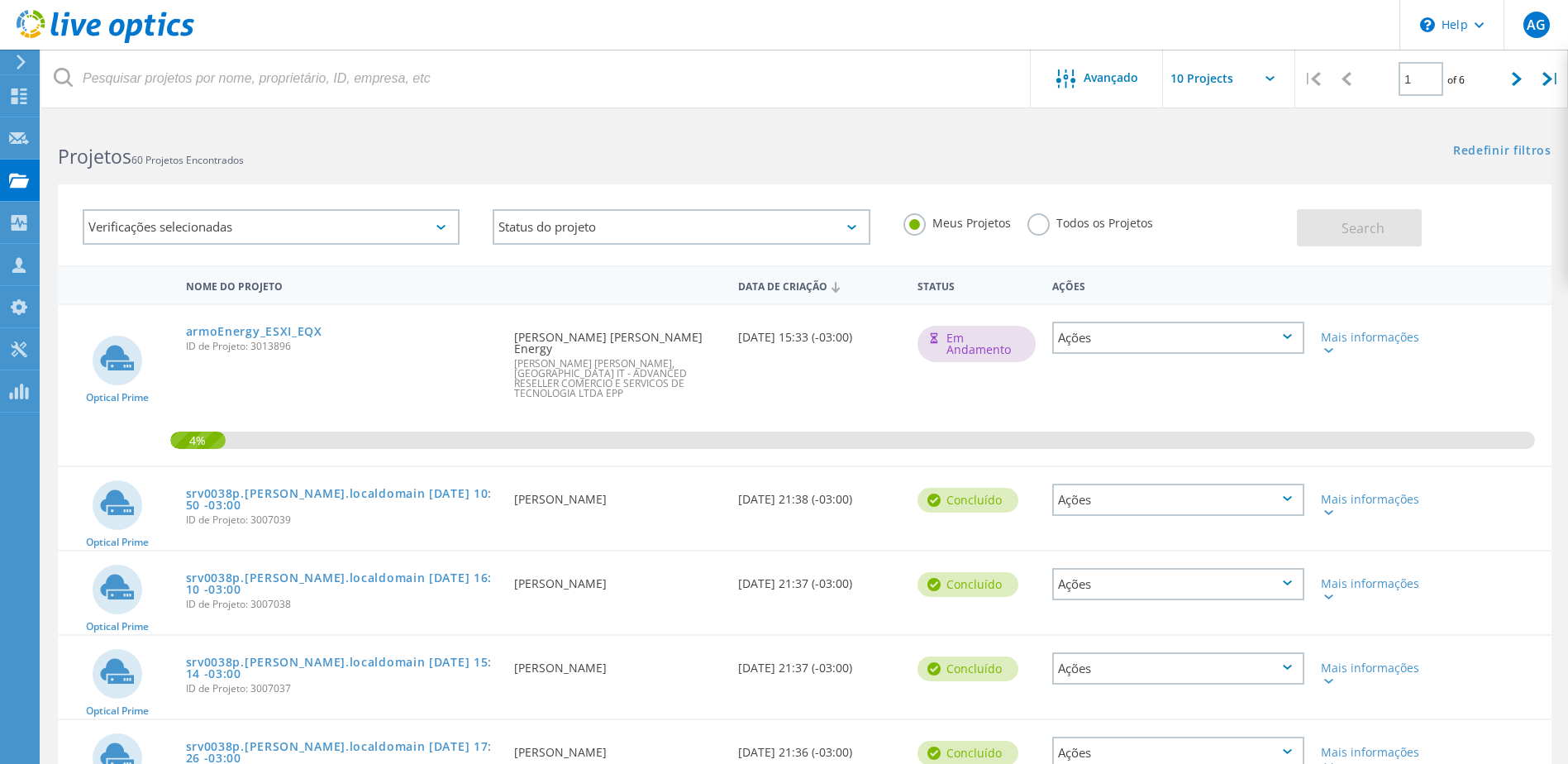
scroll to position [402, 0]
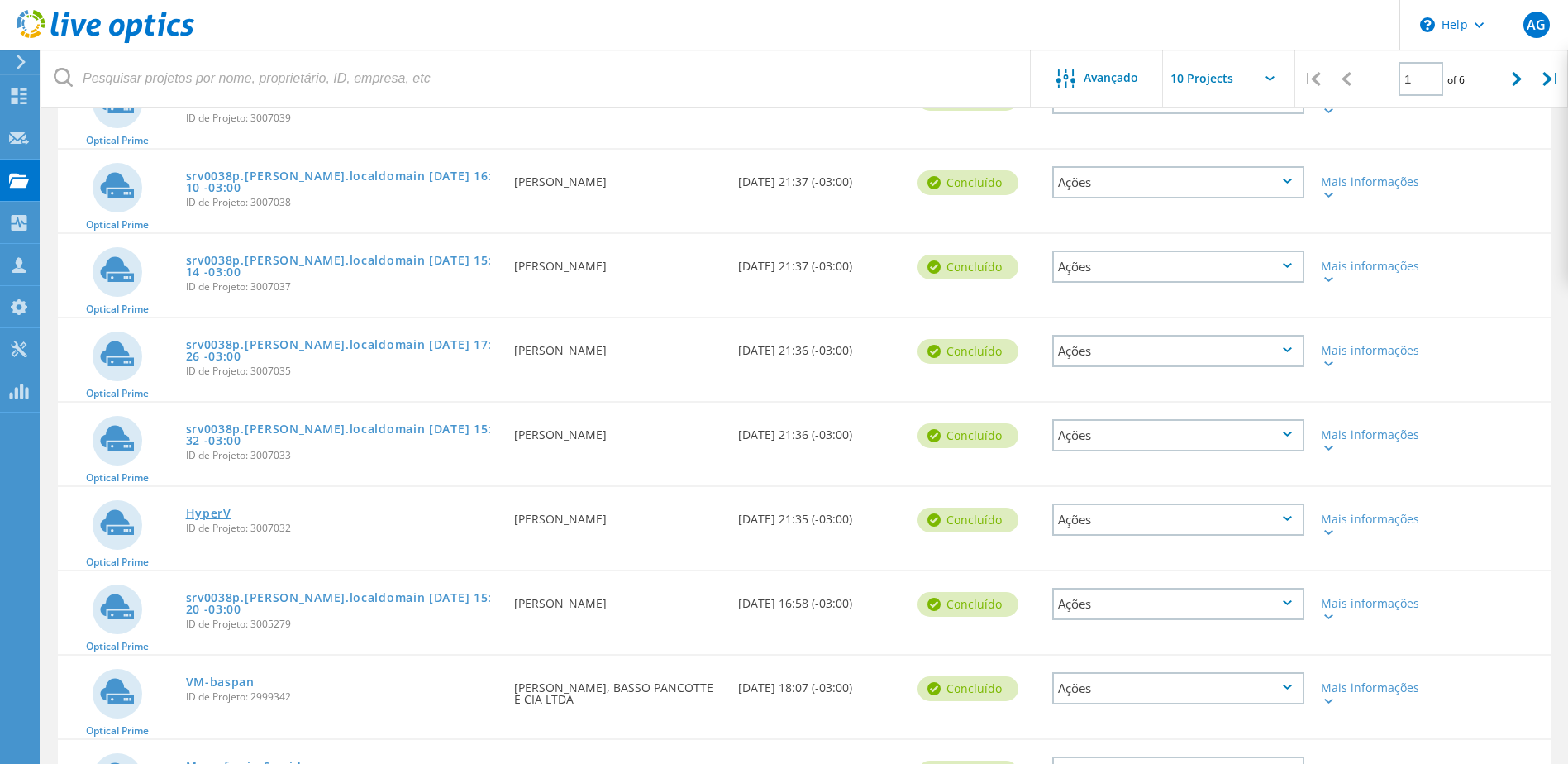
click at [209, 508] on link "HyperV" at bounding box center [208, 513] width 45 height 11
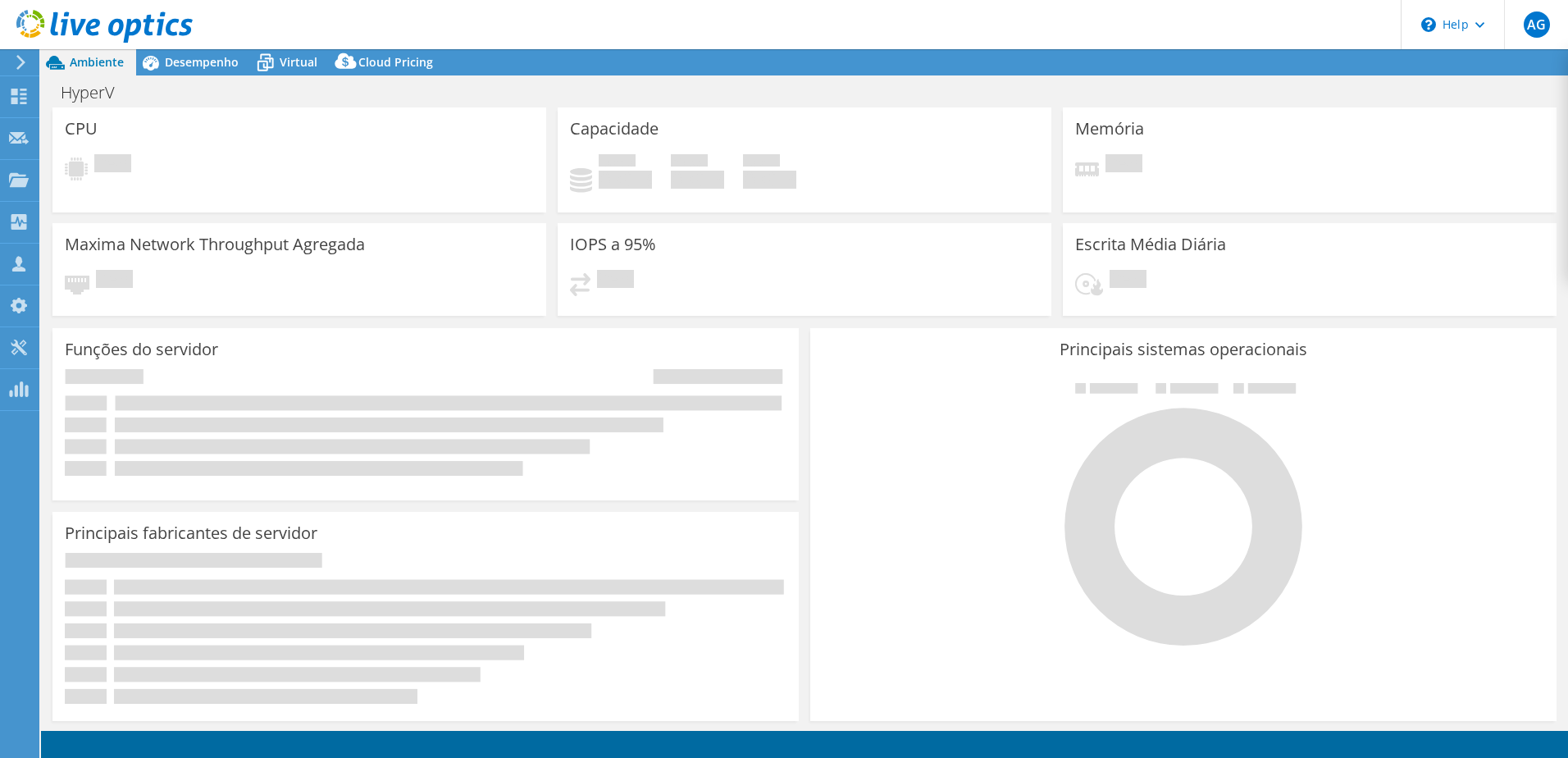
select select "USD"
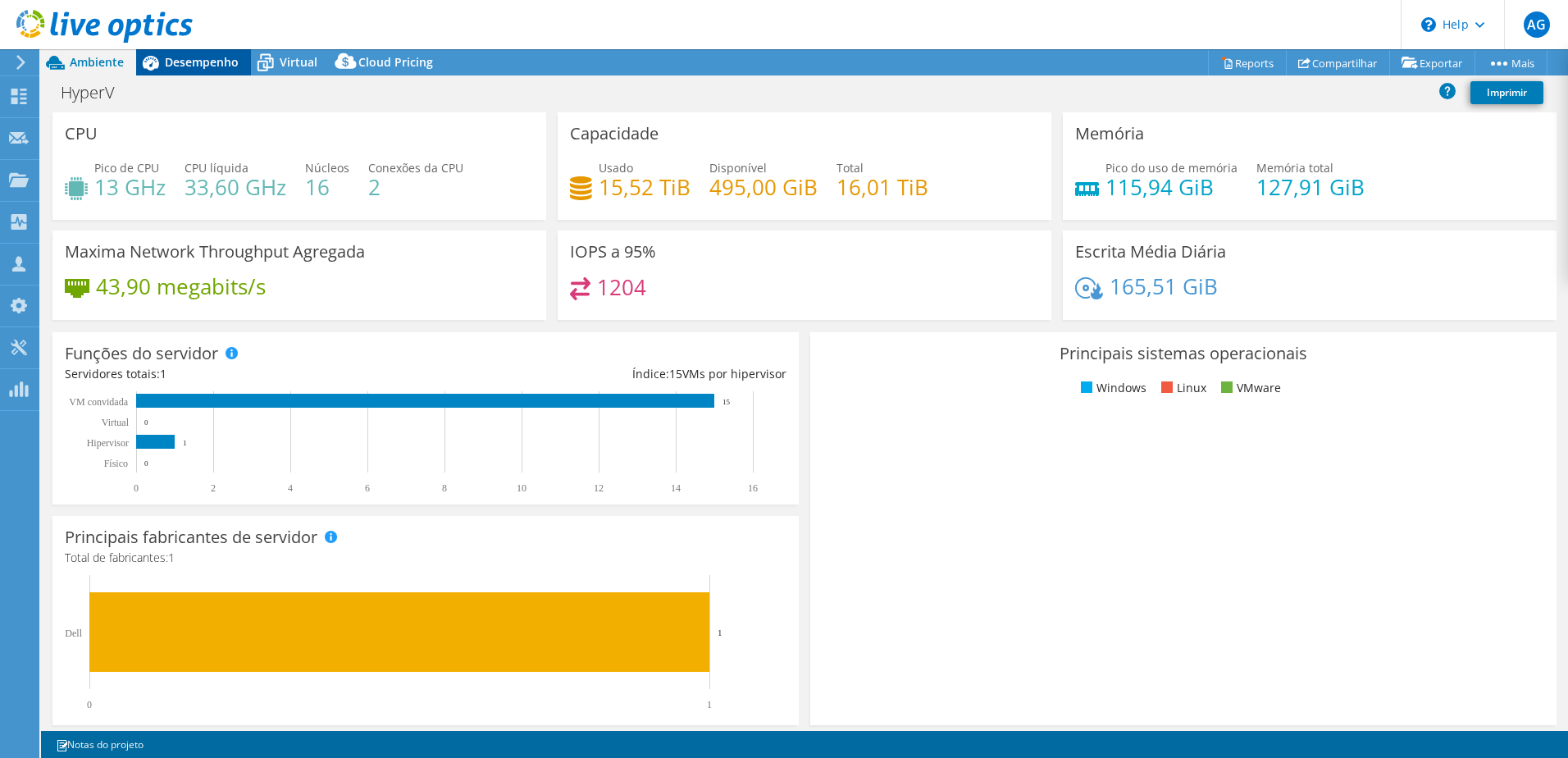
click at [205, 59] on span "Desempenho" at bounding box center [202, 62] width 74 height 16
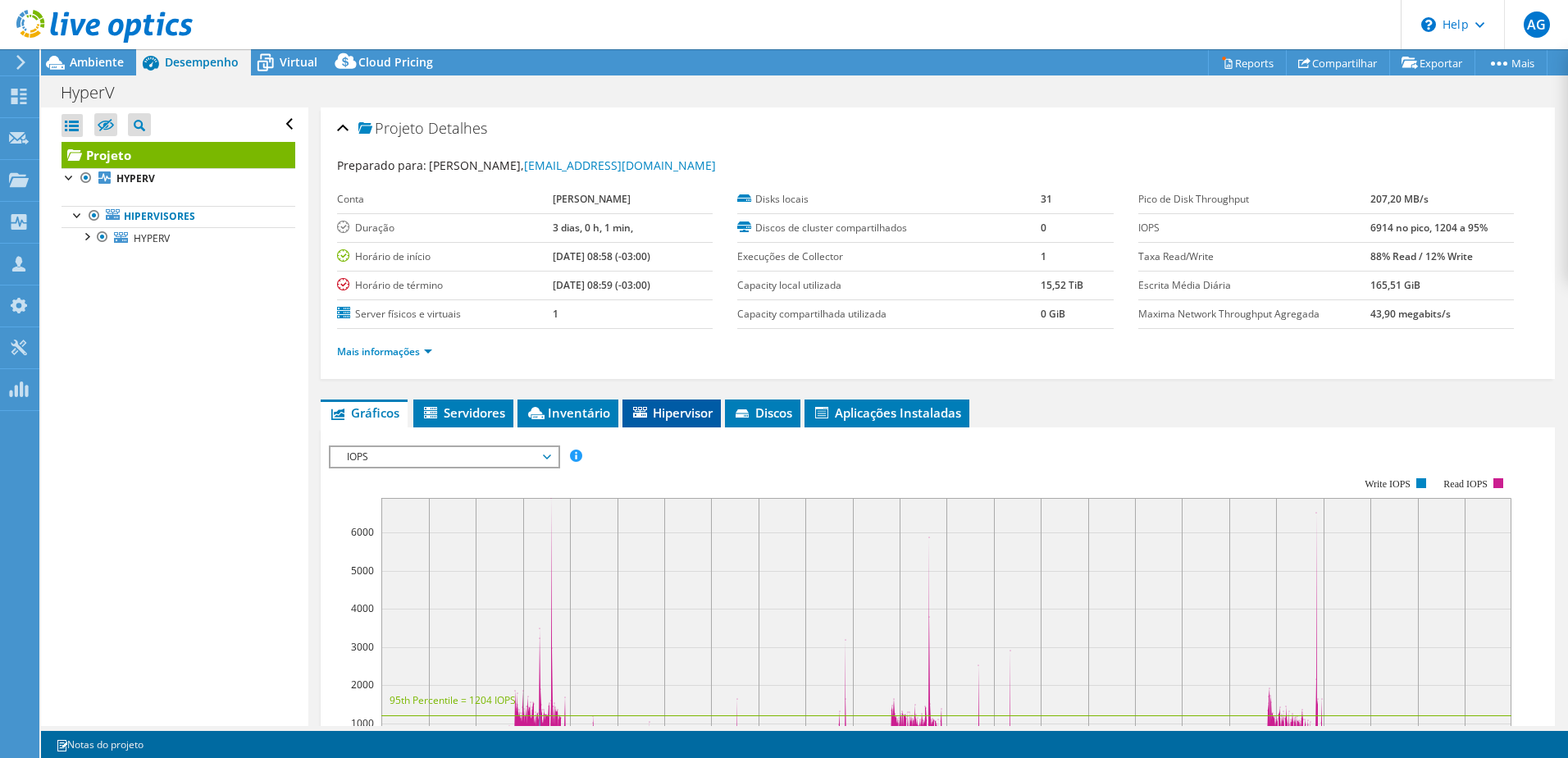
click at [691, 412] on span "Hipervisor" at bounding box center [672, 413] width 82 height 17
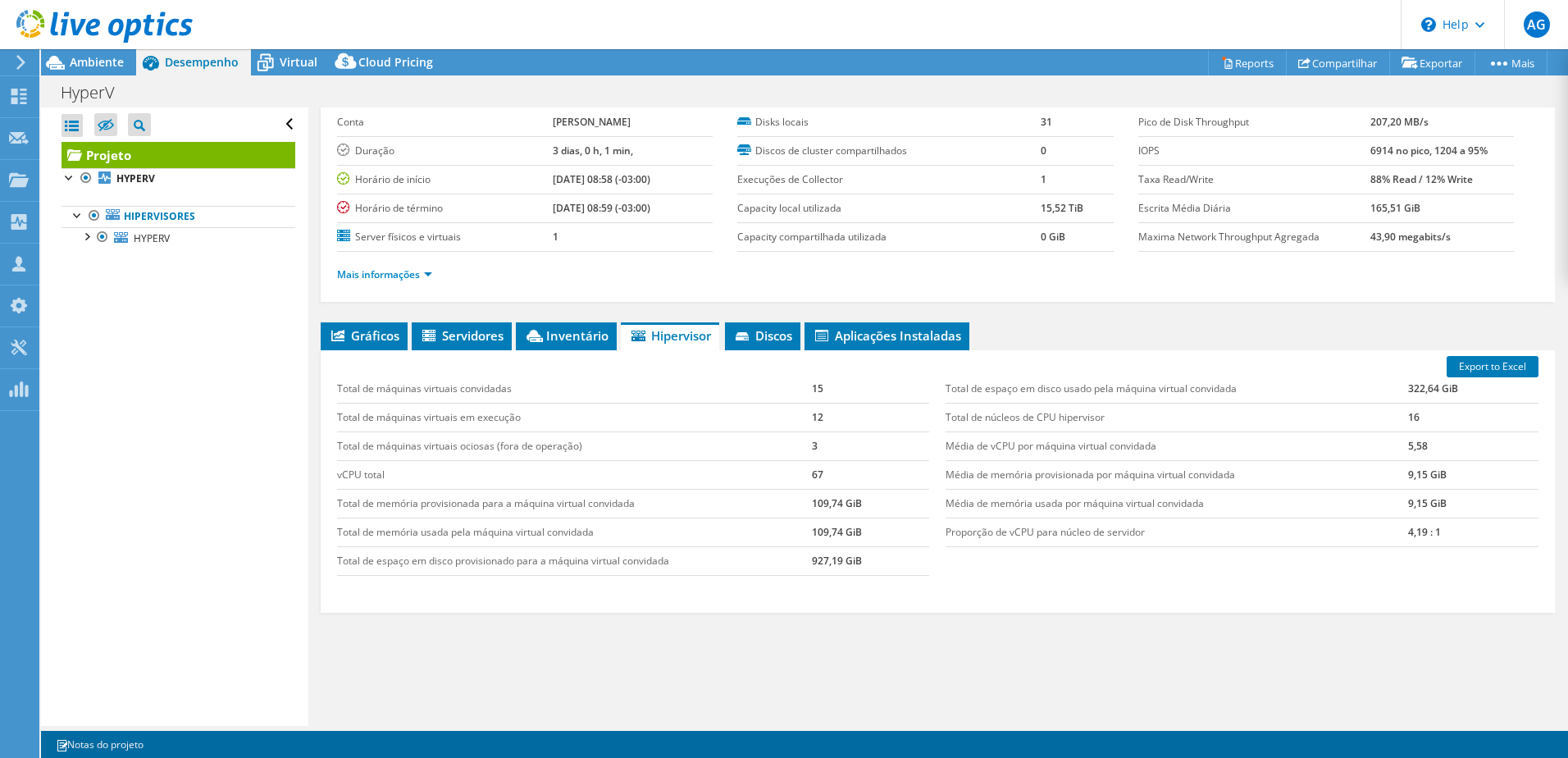
scroll to position [112, 0]
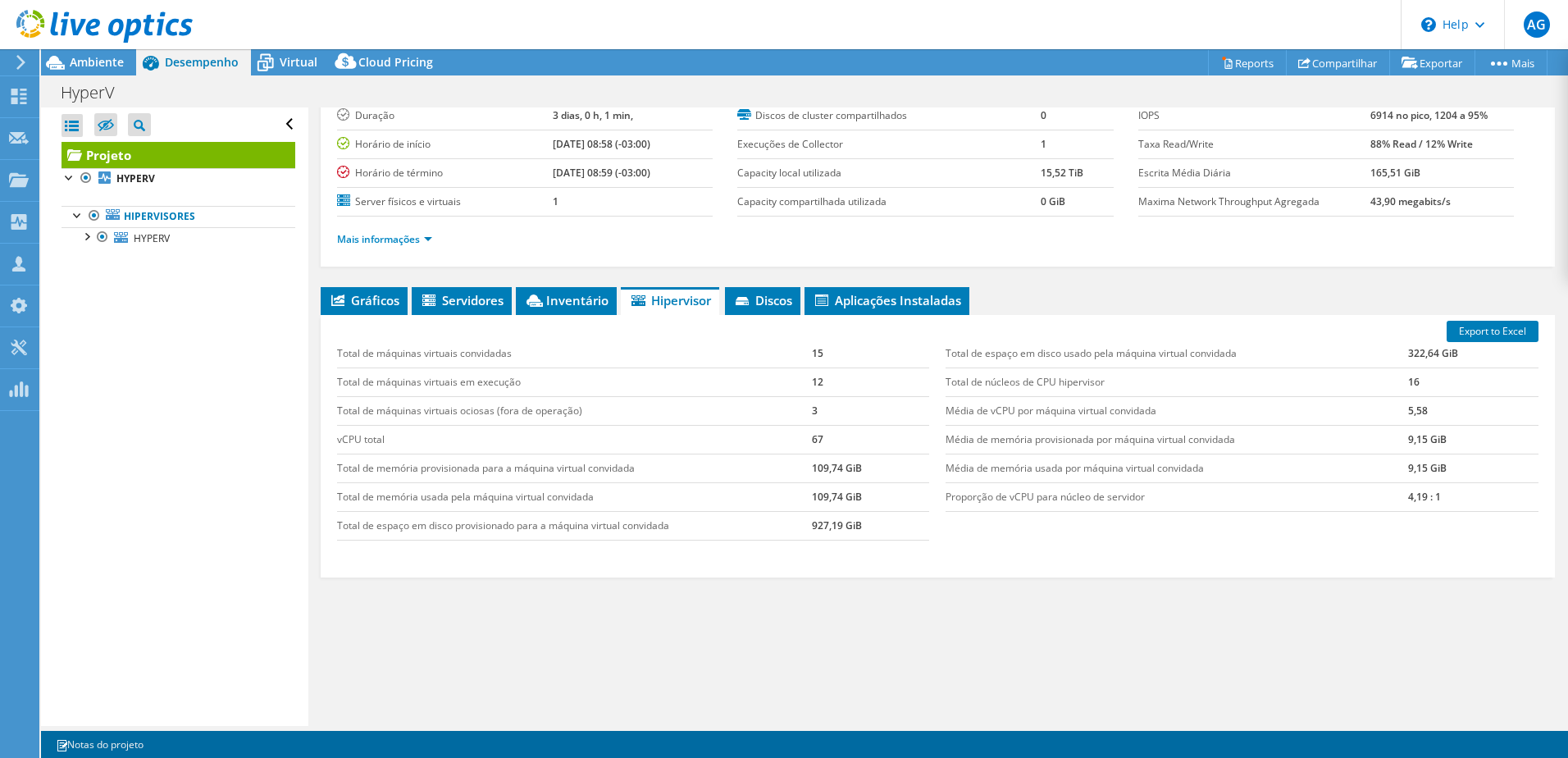
click at [603, 281] on div "Projeto Detalhes Preparado para: [PERSON_NAME], [PERSON_NAME][EMAIL_ADDRESS][DO…" at bounding box center [938, 360] width 1259 height 730
click at [591, 297] on span "Inventário" at bounding box center [567, 300] width 85 height 17
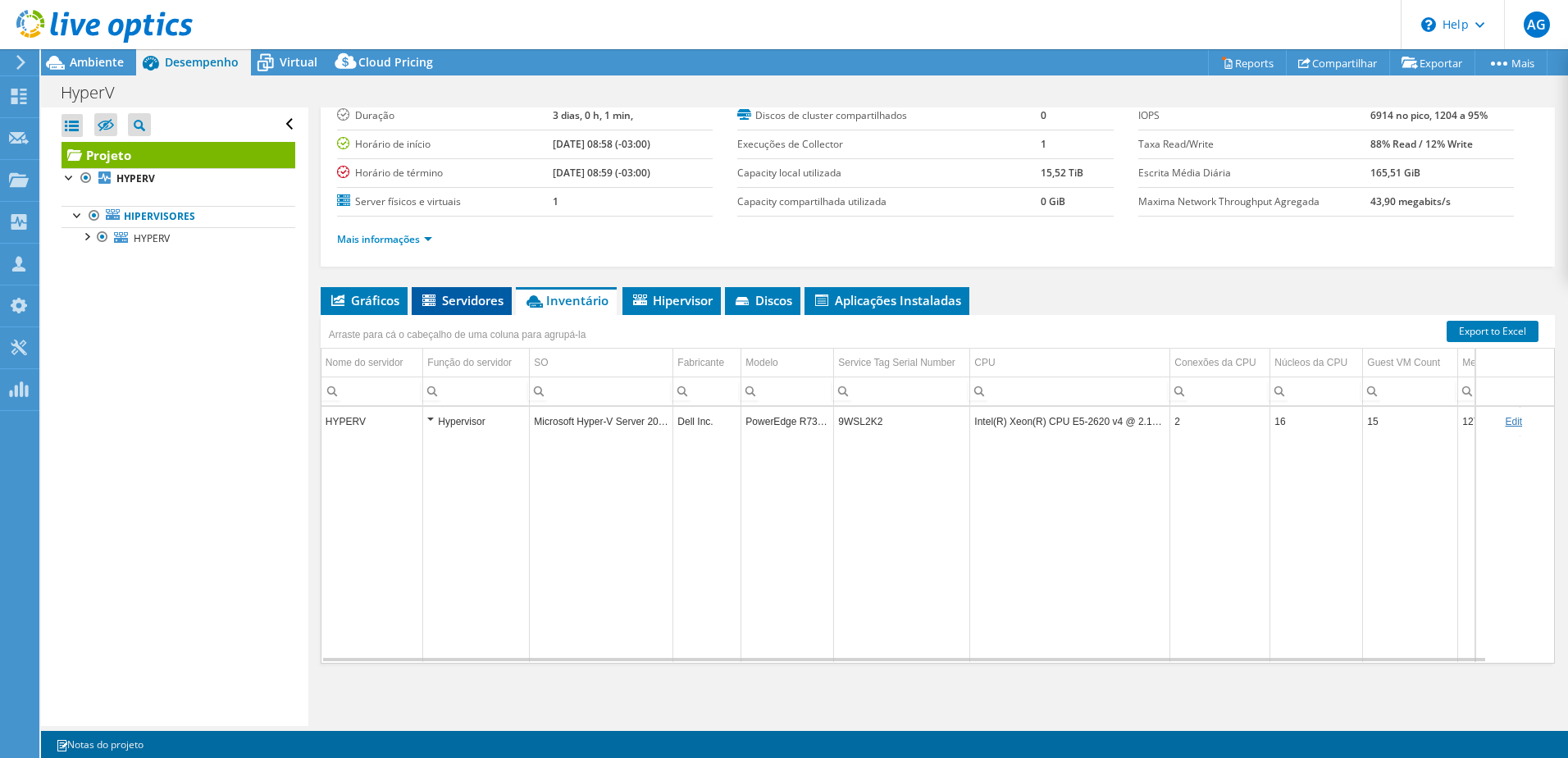
click at [460, 297] on span "Servidores" at bounding box center [462, 300] width 84 height 17
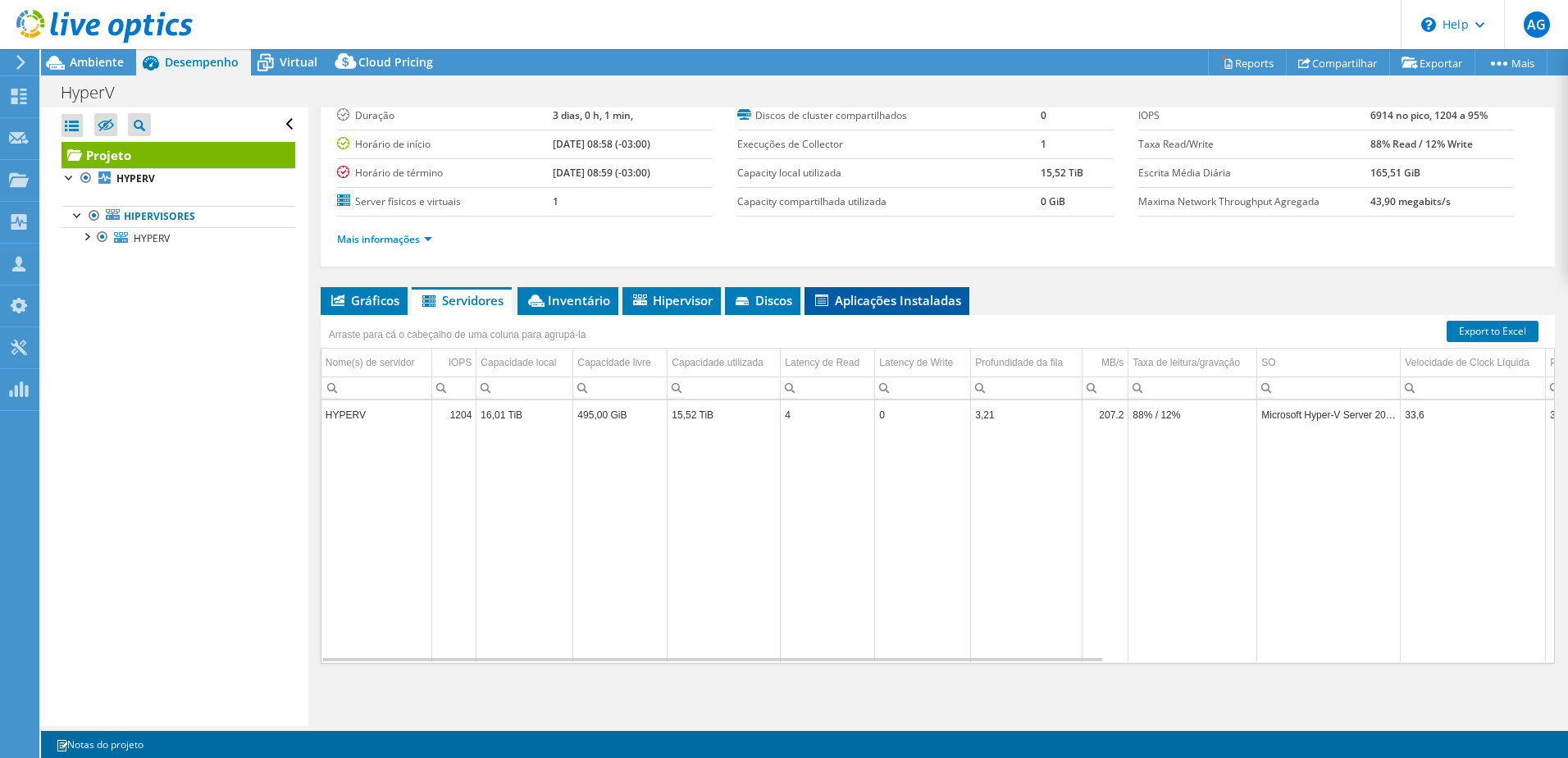
click at [867, 290] on li "Aplicações Instaladas" at bounding box center [886, 301] width 165 height 28
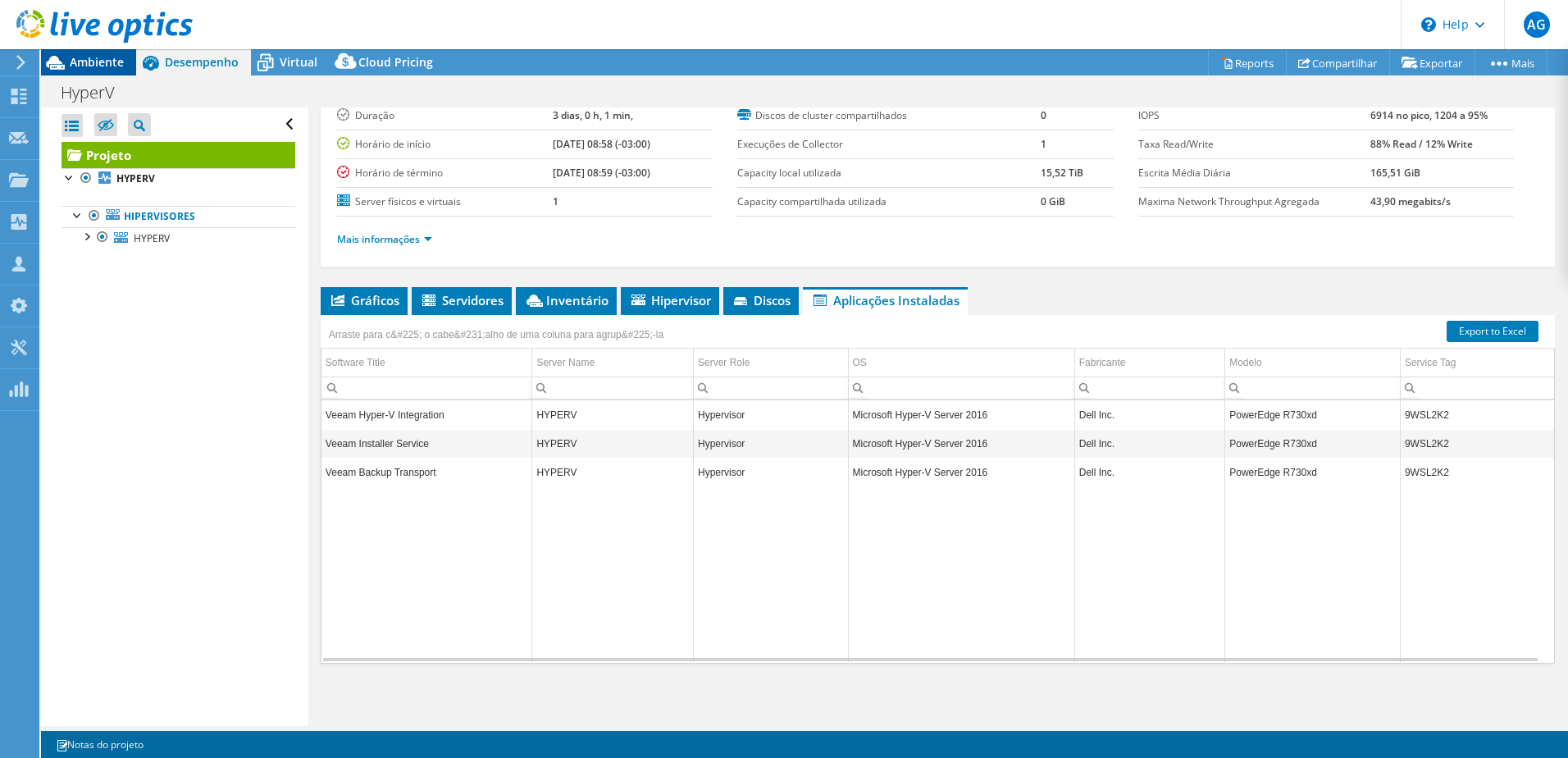
click at [105, 69] on span "Ambiente" at bounding box center [97, 62] width 54 height 16
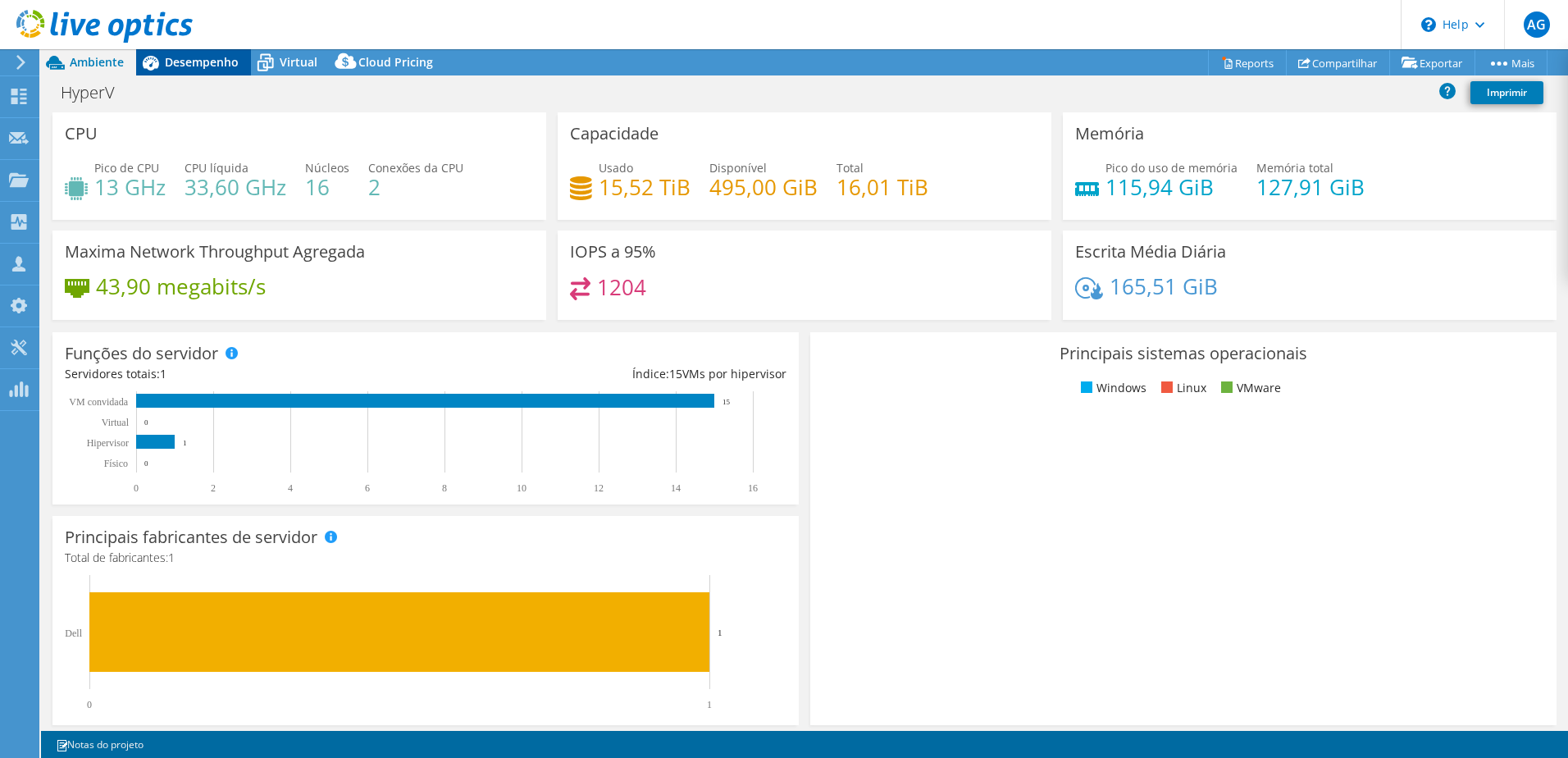
click at [221, 56] on span "Desempenho" at bounding box center [202, 62] width 74 height 16
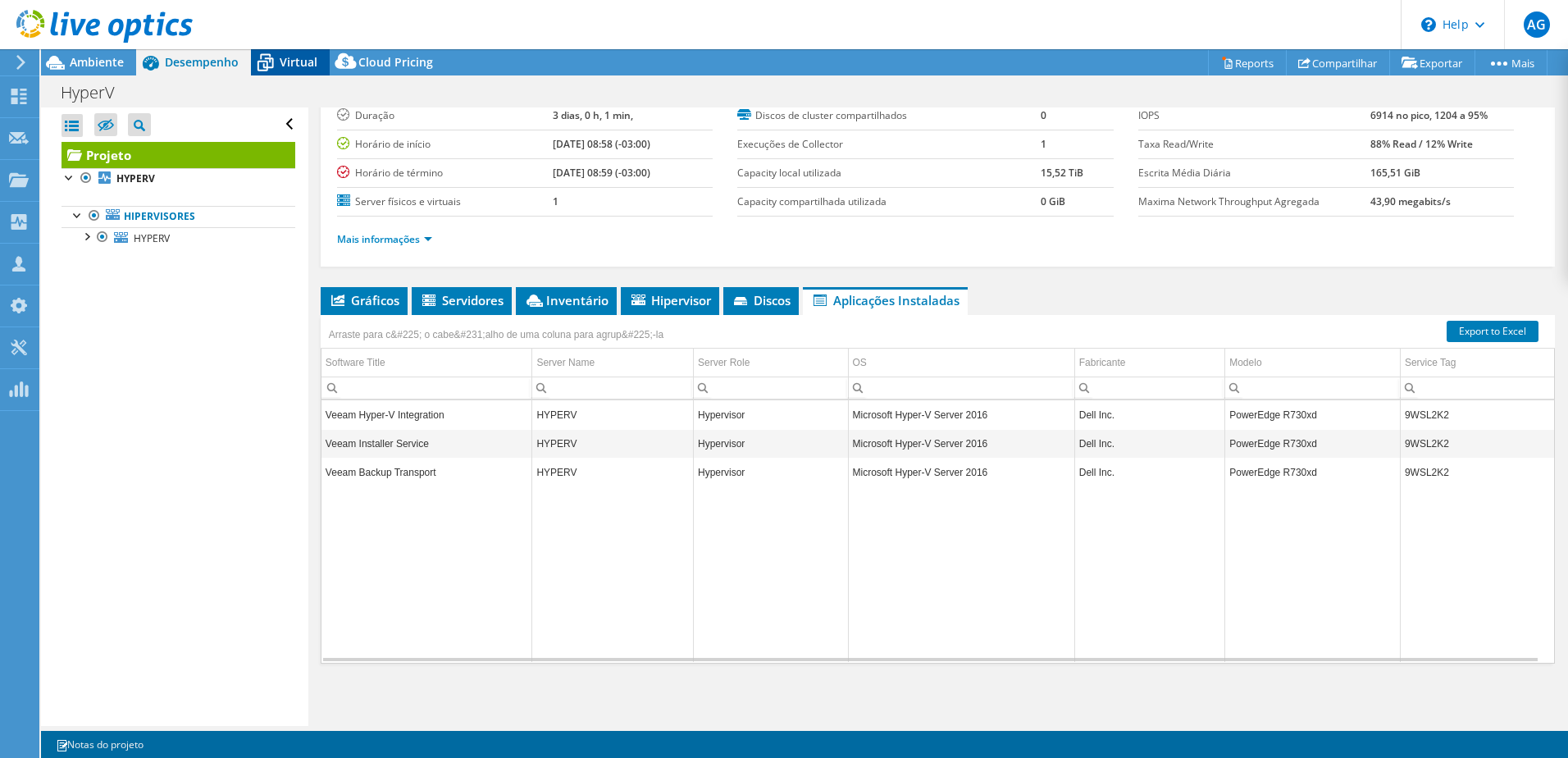
click at [296, 58] on span "Virtual" at bounding box center [298, 62] width 38 height 16
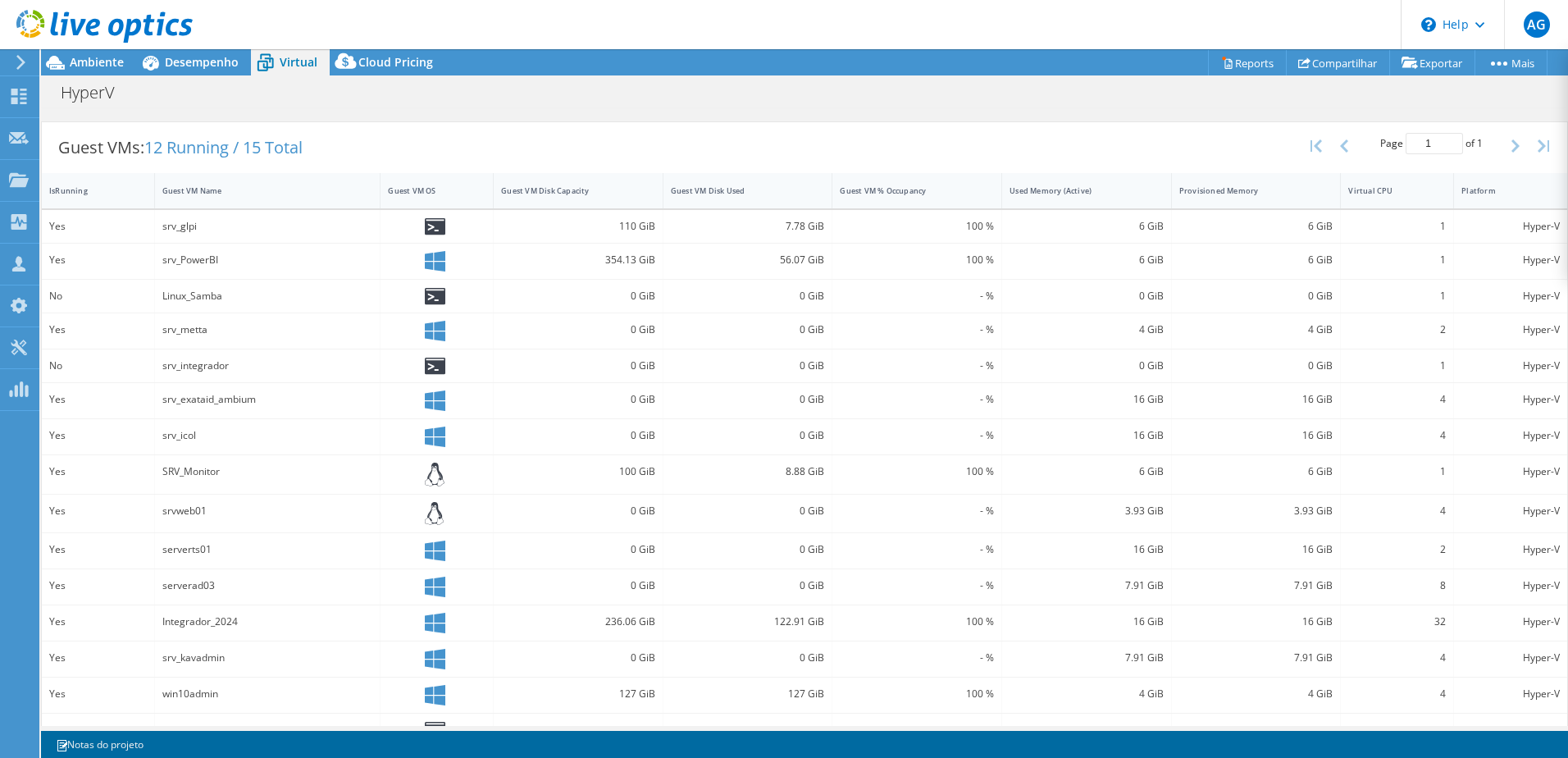
scroll to position [328, 0]
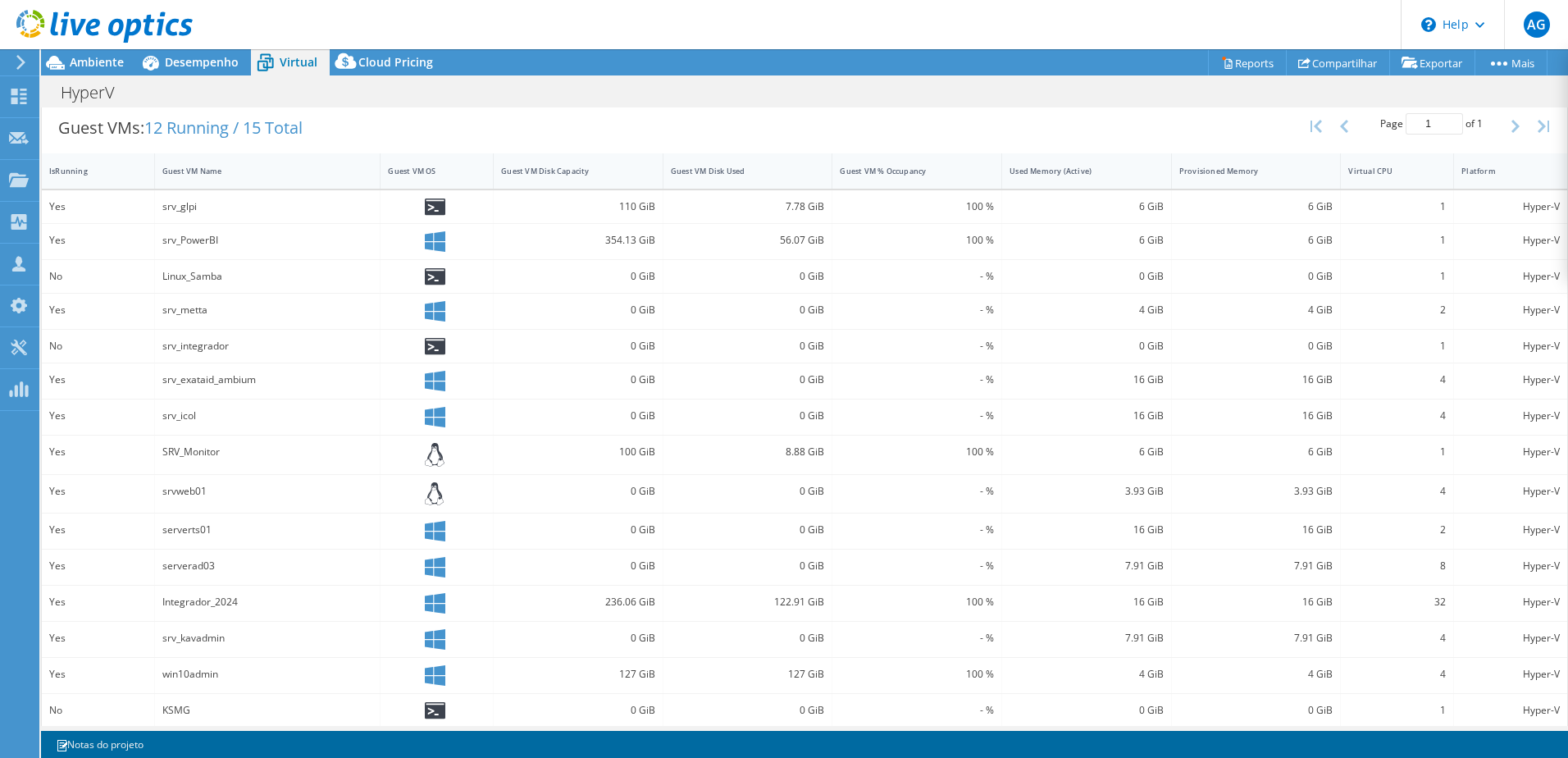
click at [434, 242] on icon at bounding box center [435, 241] width 20 height 20
